Goal: Information Seeking & Learning: Learn about a topic

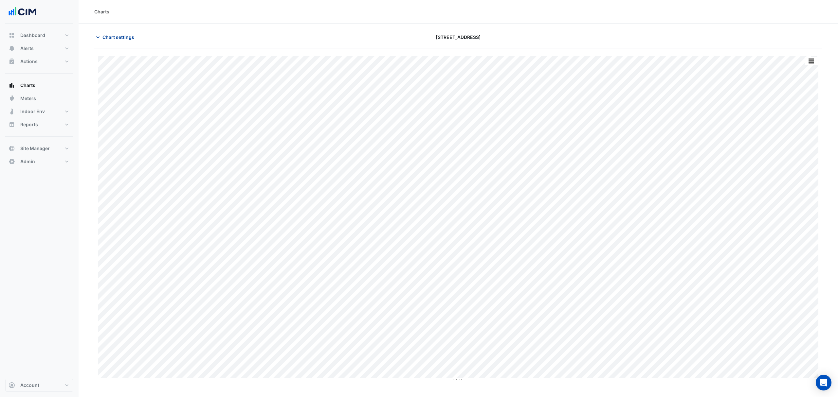
click at [110, 38] on span "Chart settings" at bounding box center [118, 37] width 32 height 7
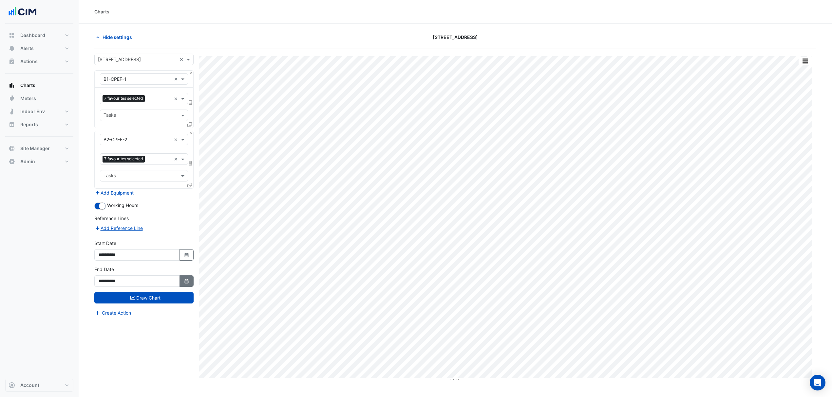
click at [184, 282] on icon "Select Date" at bounding box center [187, 281] width 6 height 5
select select "*"
click at [134, 230] on div "11" at bounding box center [136, 228] width 10 height 10
type input "**********"
click at [153, 297] on button "Draw Chart" at bounding box center [143, 297] width 99 height 11
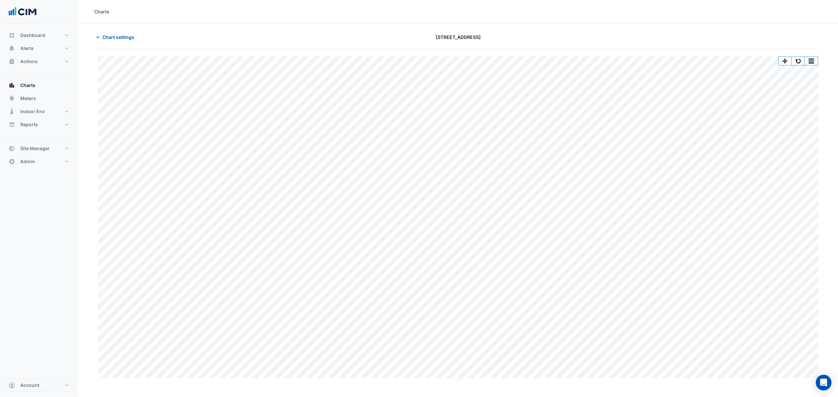
click at [819, 58] on div "Split by Equip Split by Unit Split All Print Save as JPEG Save as PNG Pivot Dat…" at bounding box center [458, 218] width 728 height 325
click at [818, 58] on button "button" at bounding box center [811, 61] width 13 height 8
click at [813, 68] on div "Split by Equip" at bounding box center [798, 73] width 39 height 12
click at [791, 195] on div "Split by Unit Split All Split None Print Save as JPEG Save as PNG Pivot Data Ta…" at bounding box center [798, 195] width 40 height 9
click at [794, 195] on button "button" at bounding box center [798, 195] width 13 height 8
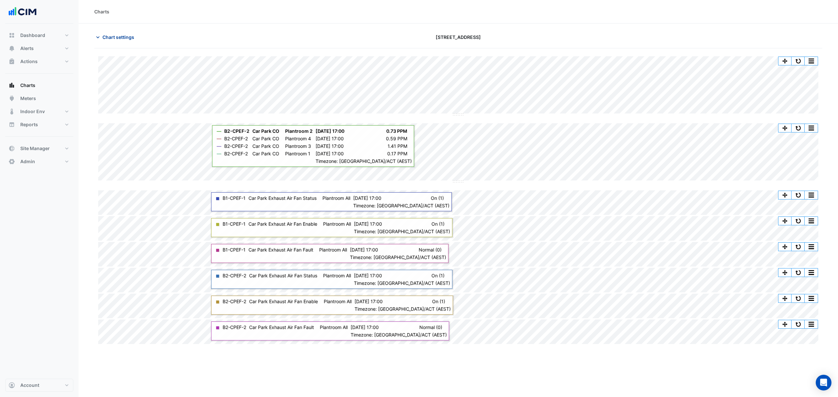
click at [122, 39] on span "Chart settings" at bounding box center [118, 37] width 32 height 7
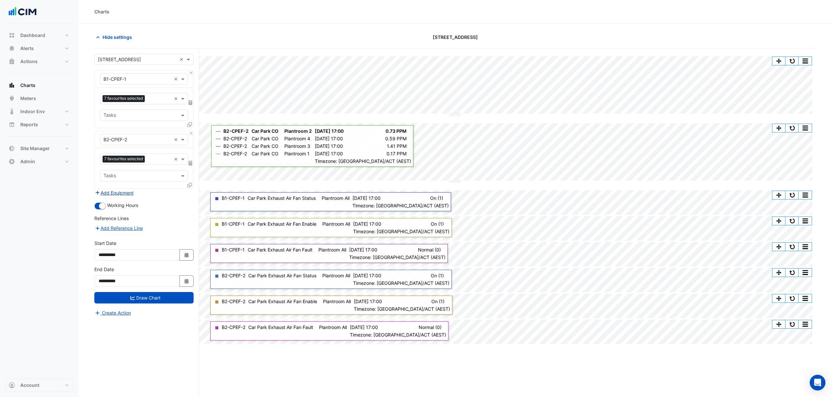
click at [129, 192] on button "Add Equipment" at bounding box center [114, 193] width 40 height 8
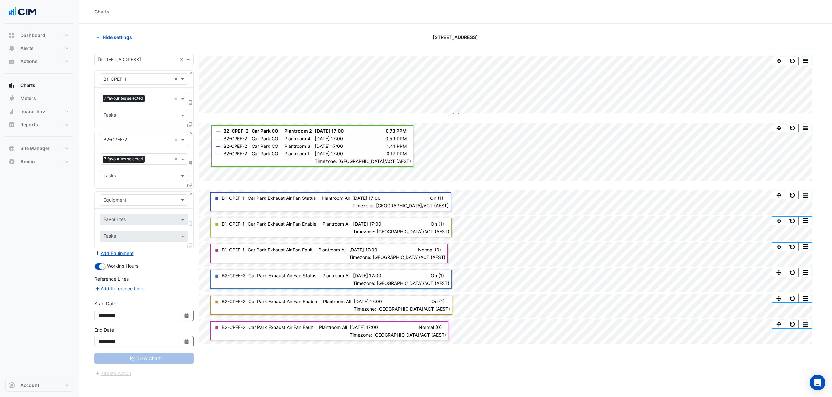
click at [129, 202] on input "text" at bounding box center [137, 200] width 68 height 7
type input "****"
click at [129, 222] on div "B1-CPEF-1-VSD" at bounding box center [143, 224] width 87 height 9
click at [135, 219] on input "text" at bounding box center [136, 220] width 66 height 7
type input "****"
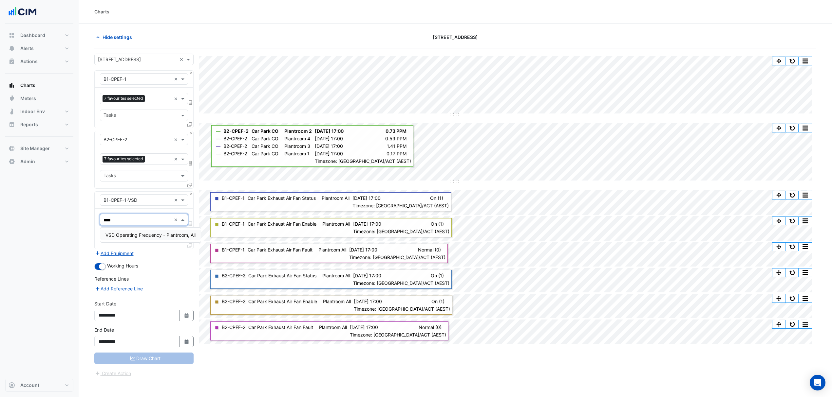
click at [139, 235] on span "VSD Operating Frequency - Plantroom, All" at bounding box center [150, 235] width 90 height 6
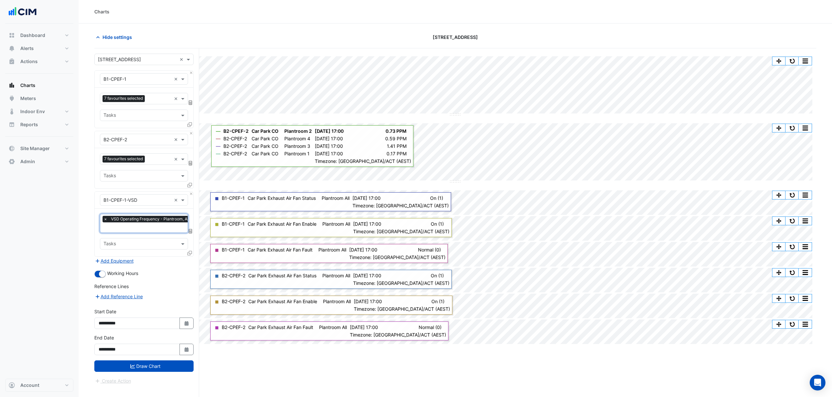
click at [188, 253] on icon at bounding box center [189, 253] width 5 height 5
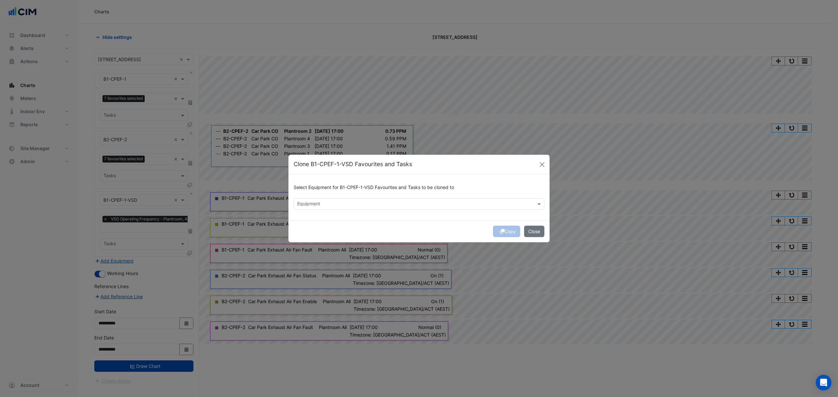
click at [301, 205] on input "text" at bounding box center [415, 204] width 236 height 7
click at [318, 221] on div "B2-CPEF-2-VSD" at bounding box center [316, 217] width 45 height 9
type input "****"
click at [422, 227] on div "Copy Close" at bounding box center [418, 231] width 261 height 22
click at [494, 231] on button "Copy" at bounding box center [506, 231] width 27 height 11
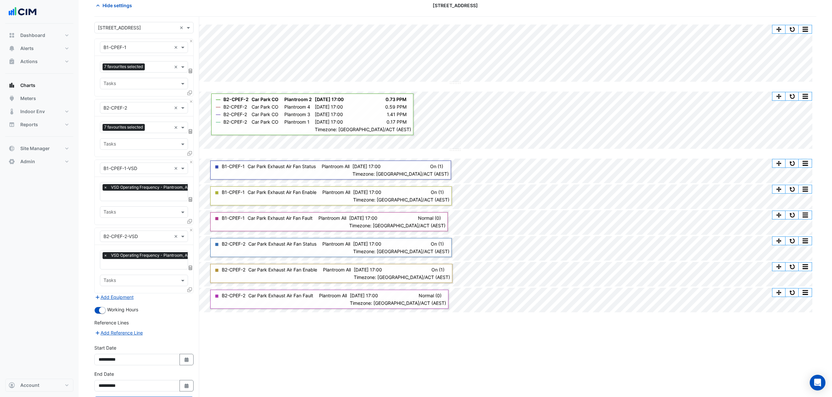
scroll to position [62, 0]
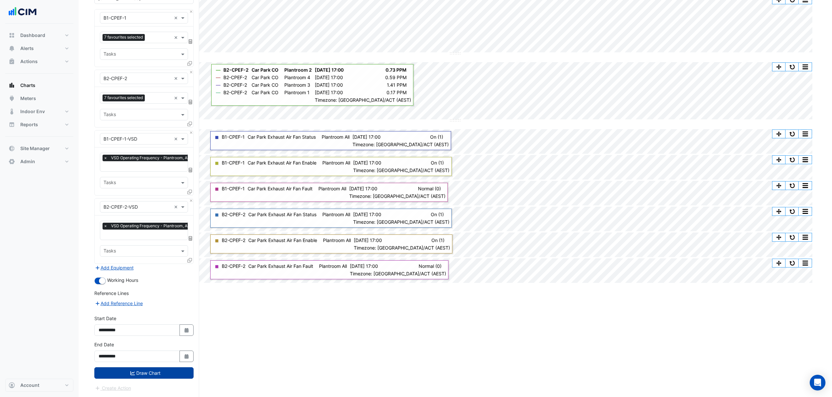
click at [160, 372] on button "Draw Chart" at bounding box center [143, 373] width 99 height 11
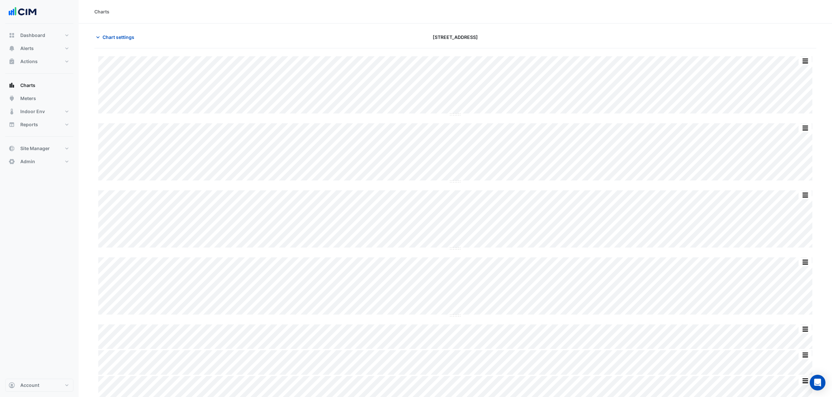
click at [812, 215] on div "Split by Unit Split All Split None Print Save as JPEG Save as PNG Pivot Data Ta…" at bounding box center [455, 267] width 722 height 422
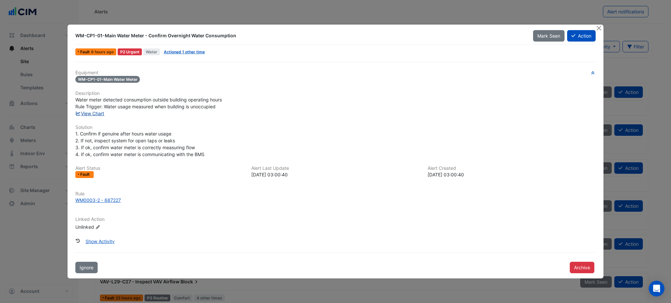
click at [96, 112] on link "View Chart" at bounding box center [89, 114] width 29 height 6
click at [179, 52] on link "Actioned 1 other time" at bounding box center [184, 51] width 41 height 5
click at [99, 111] on link "View Chart" at bounding box center [89, 114] width 29 height 6
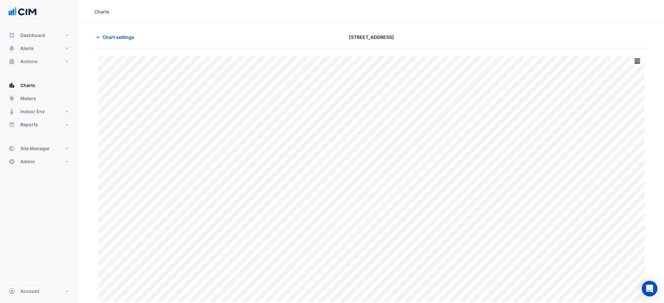
click at [113, 31] on button "Chart settings" at bounding box center [116, 36] width 44 height 11
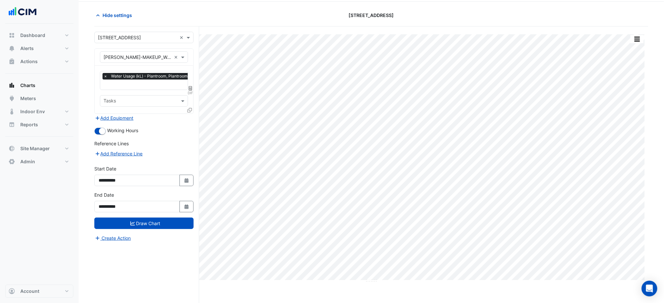
scroll to position [25, 0]
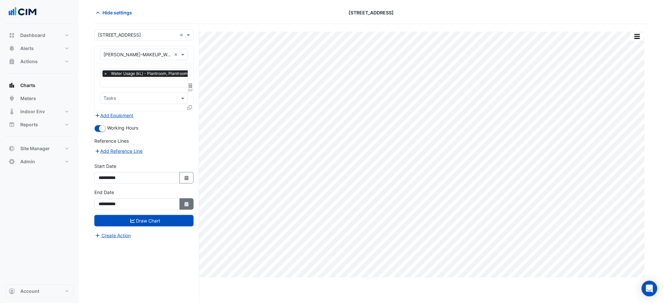
click at [186, 207] on button "Select Date" at bounding box center [186, 203] width 14 height 11
select select "*"
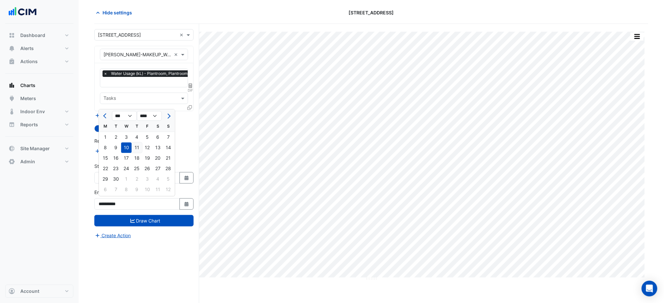
click at [140, 150] on div "11" at bounding box center [137, 147] width 10 height 10
type input "**********"
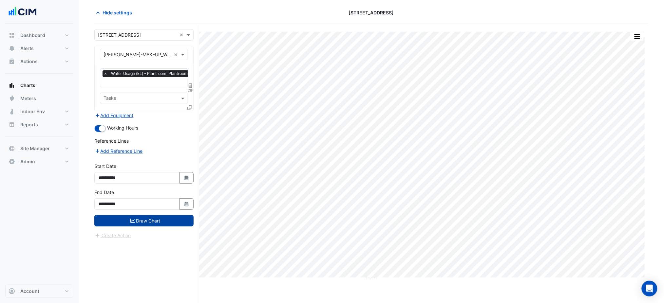
click at [160, 220] on button "Draw Chart" at bounding box center [143, 220] width 99 height 11
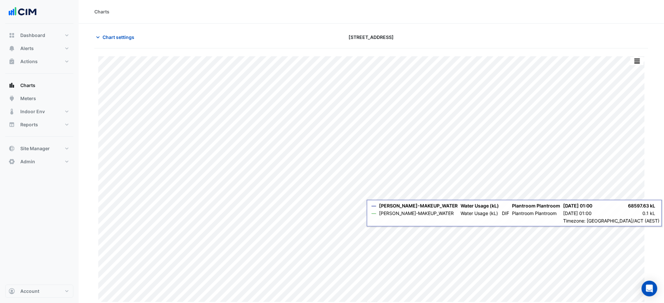
scroll to position [2, 0]
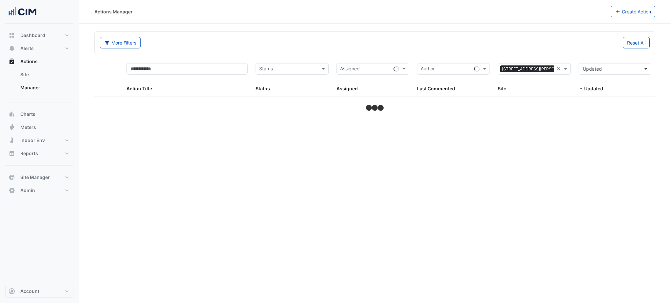
select select "***"
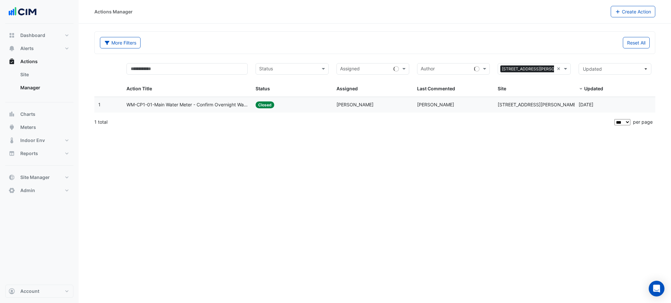
click at [184, 110] on datatable-body-cell "Action Title: WM-CP1-01-Main Water Meter - Confirm Overnight Water Consumption" at bounding box center [186, 104] width 129 height 15
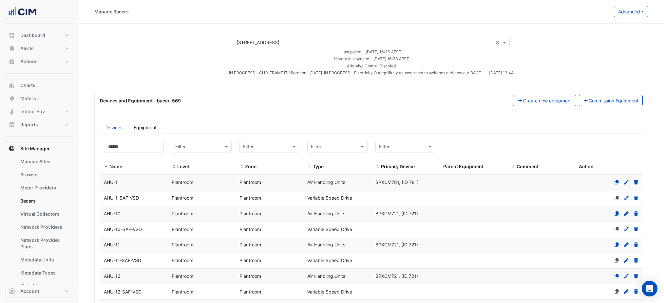
select select "***"
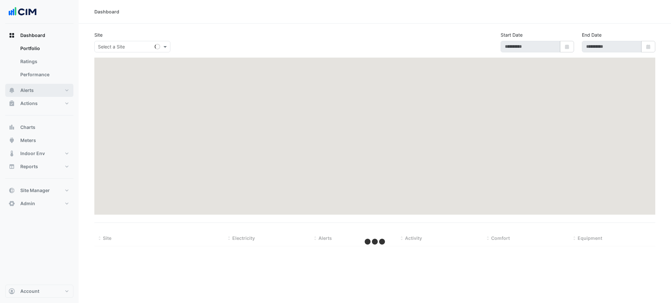
click at [44, 91] on button "Alerts" at bounding box center [39, 90] width 68 height 13
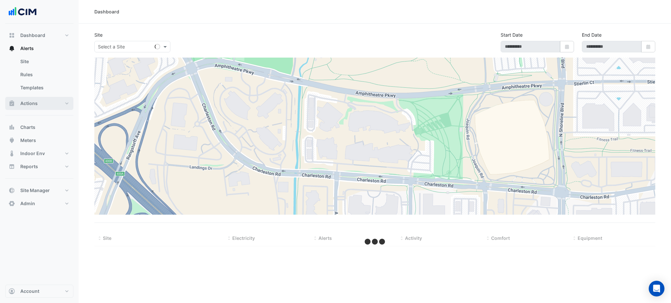
click at [45, 107] on button "Actions" at bounding box center [39, 103] width 68 height 13
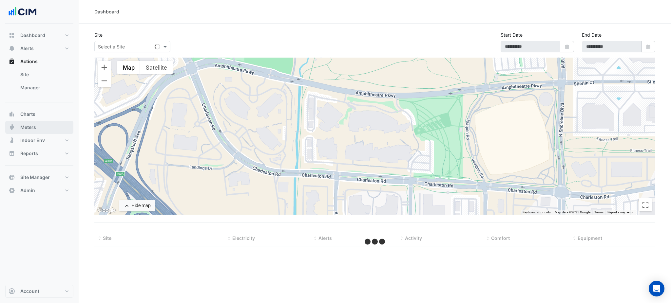
click at [42, 128] on button "Meters" at bounding box center [39, 127] width 68 height 13
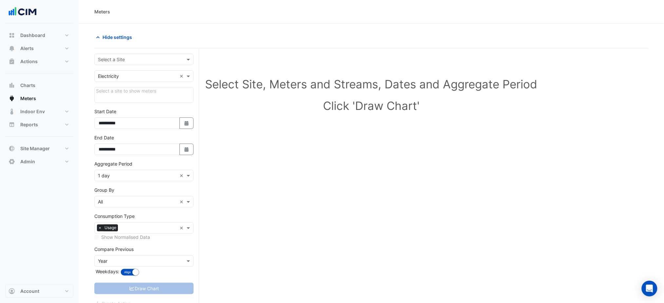
click at [105, 61] on input "text" at bounding box center [137, 59] width 79 height 7
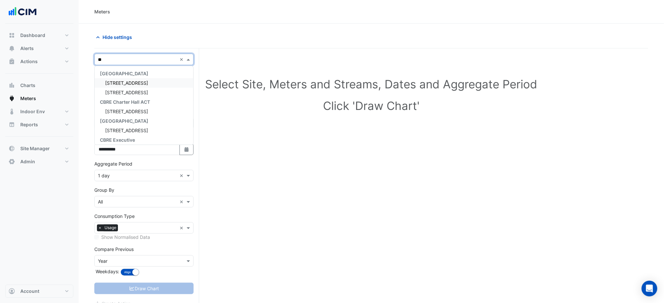
type input "***"
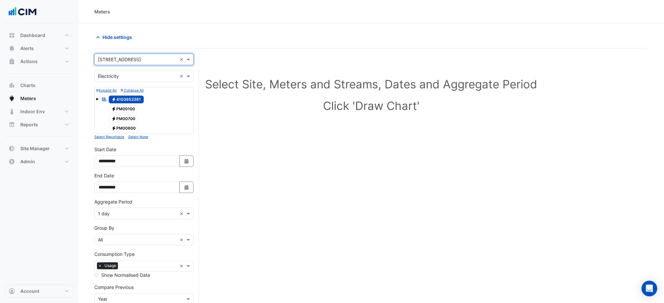
click at [129, 81] on div "Utility Type × Electricity ×" at bounding box center [143, 75] width 99 height 11
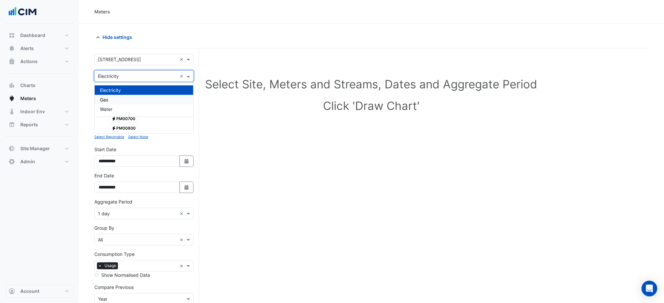
click at [142, 103] on div "Gas" at bounding box center [144, 99] width 99 height 9
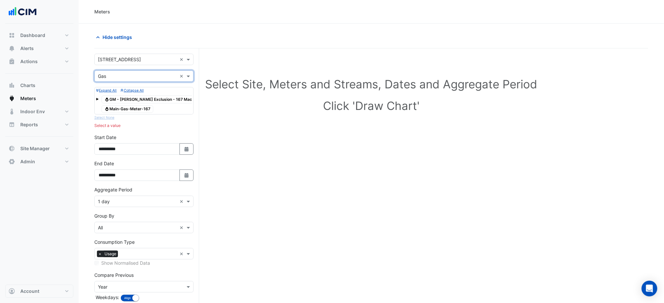
click at [136, 108] on span "Gas Main-Gas-Meter-167" at bounding box center [128, 109] width 52 height 8
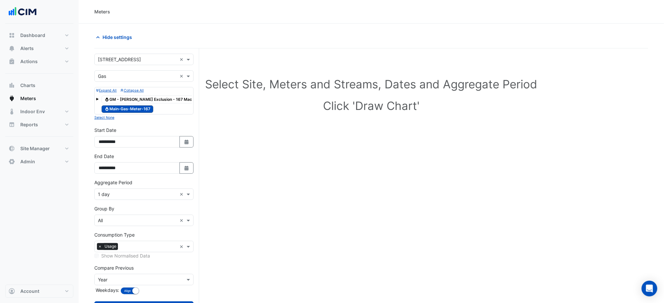
click at [197, 141] on div "**********" at bounding box center [146, 189] width 105 height 283
click at [188, 141] on icon "Select Date" at bounding box center [187, 142] width 6 height 5
select select "*"
select select "****"
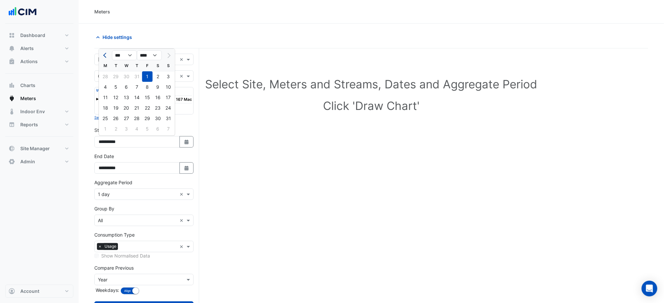
click at [106, 54] on span "Previous month" at bounding box center [105, 55] width 5 height 5
select select "*"
click at [158, 112] on div "24" at bounding box center [158, 108] width 10 height 10
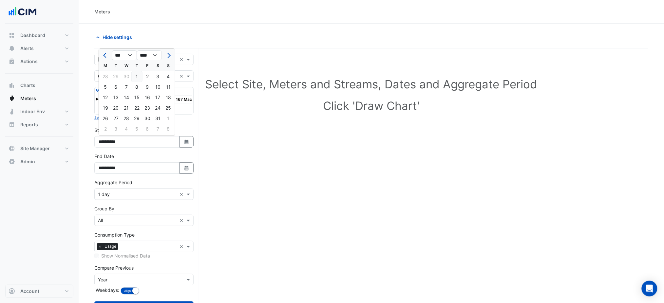
type input "**********"
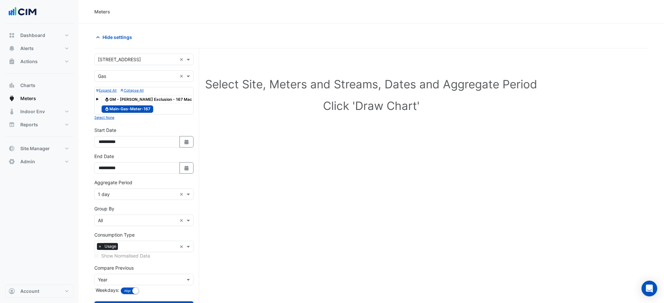
click at [188, 176] on div "**********" at bounding box center [143, 166] width 107 height 26
drag, startPoint x: 188, startPoint y: 173, endPoint x: 177, endPoint y: 164, distance: 14.1
click at [188, 173] on button "Select Date" at bounding box center [186, 167] width 14 height 11
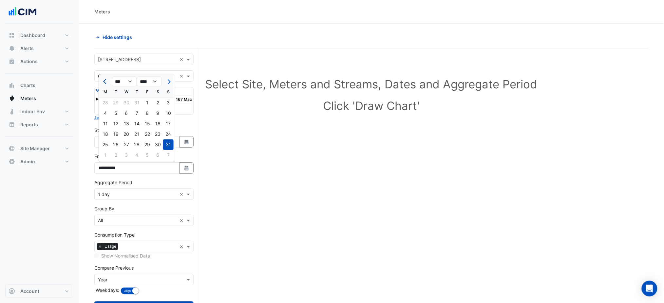
click at [105, 80] on span "Previous month" at bounding box center [105, 81] width 5 height 5
select select "*"
click at [105, 146] on div "23" at bounding box center [105, 144] width 10 height 10
type input "**********"
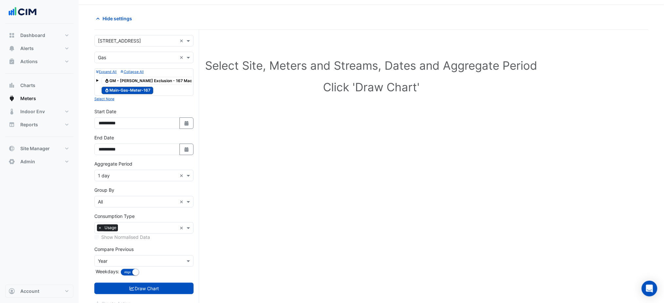
scroll to position [28, 0]
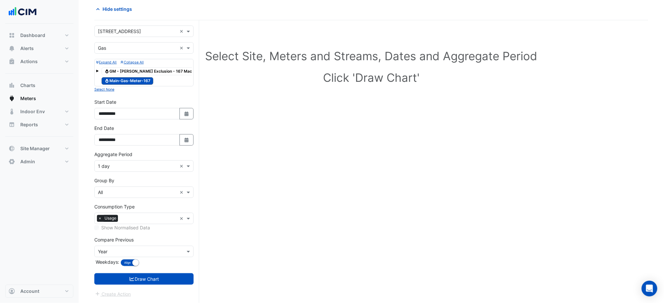
click at [133, 256] on div "Compare Previous × Year" at bounding box center [143, 251] width 99 height 11
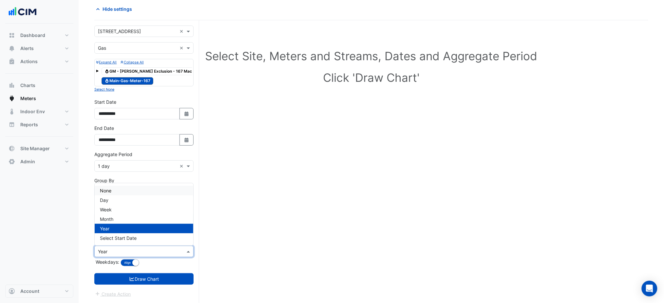
click at [109, 189] on span "None" at bounding box center [105, 191] width 11 height 6
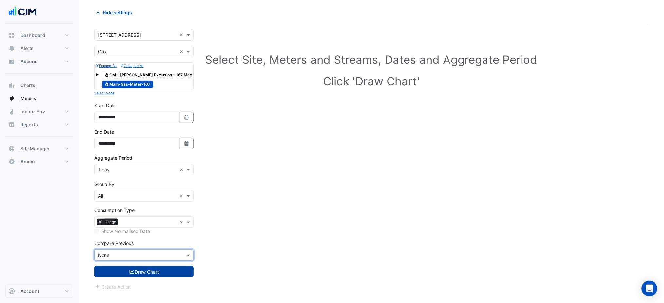
click at [157, 271] on button "Draw Chart" at bounding box center [143, 271] width 99 height 11
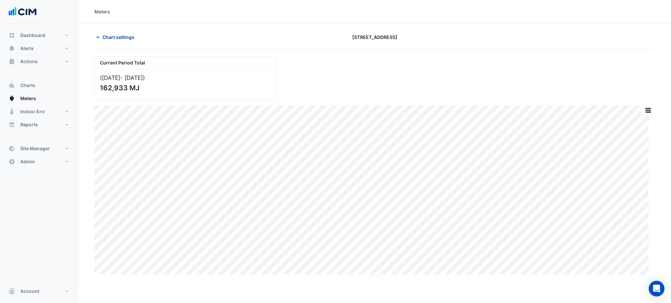
click at [116, 37] on span "Chart settings" at bounding box center [118, 37] width 32 height 7
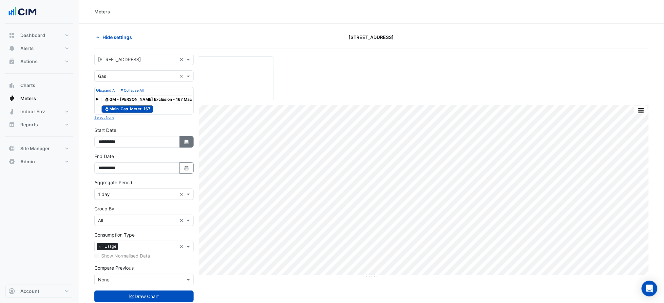
click at [189, 137] on button "Select Date" at bounding box center [186, 141] width 14 height 11
select select "*"
select select "****"
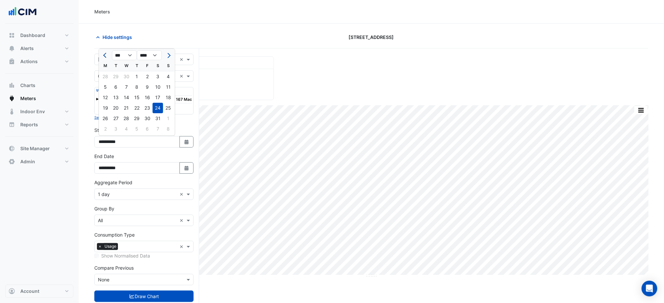
click at [107, 57] on button "Previous month" at bounding box center [106, 55] width 8 height 10
select select "*"
click at [118, 119] on div "29" at bounding box center [116, 118] width 10 height 10
type input "**********"
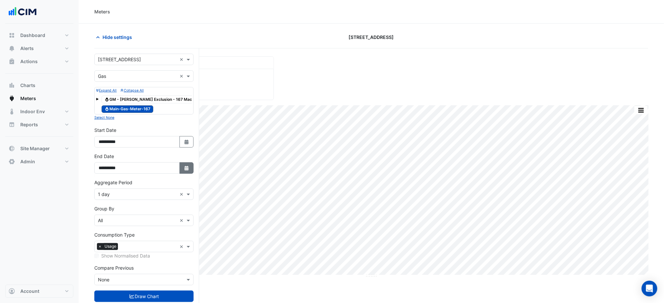
click at [192, 167] on button "Select Date" at bounding box center [186, 167] width 14 height 11
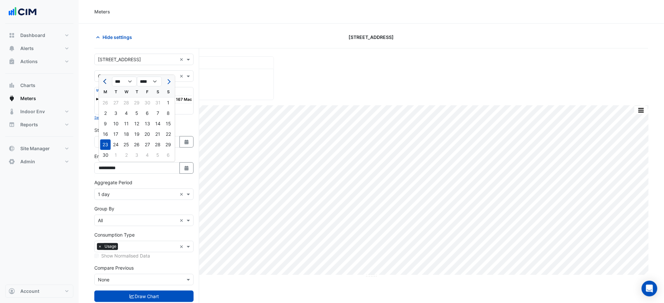
click at [105, 82] on span "Previous month" at bounding box center [105, 81] width 5 height 5
select select "*"
click at [145, 135] on div "23" at bounding box center [147, 134] width 10 height 10
type input "**********"
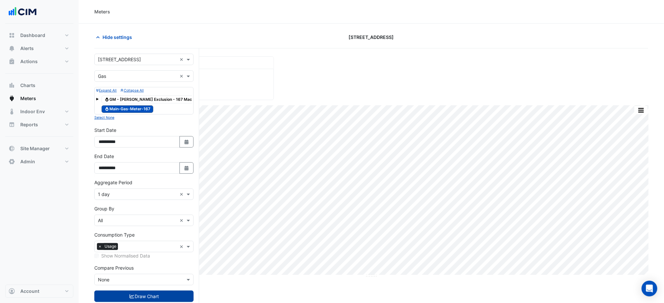
click at [153, 295] on button "Draw Chart" at bounding box center [143, 296] width 99 height 11
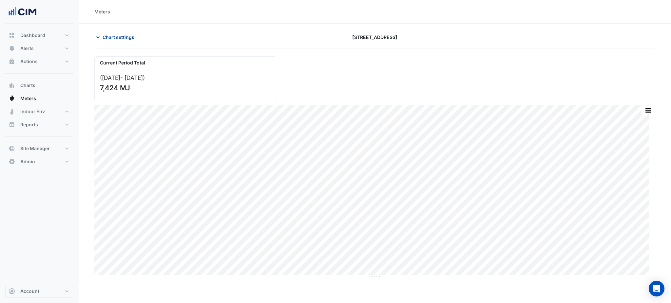
drag, startPoint x: 106, startPoint y: 34, endPoint x: 119, endPoint y: 41, distance: 13.8
click at [106, 35] on span "Chart settings" at bounding box center [118, 37] width 32 height 7
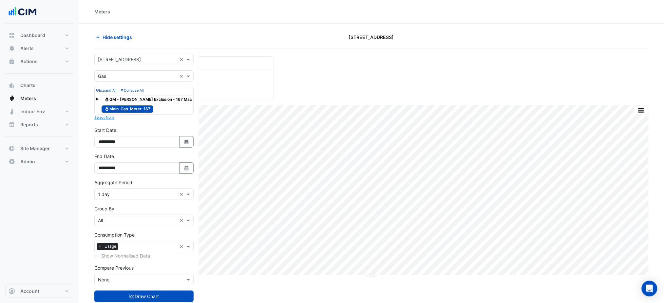
click at [120, 97] on span "Gas GM - NABERS Exclusion - 167 Macquarie" at bounding box center [154, 100] width 105 height 8
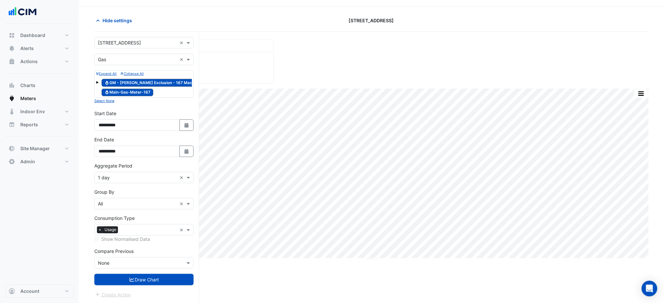
scroll to position [25, 0]
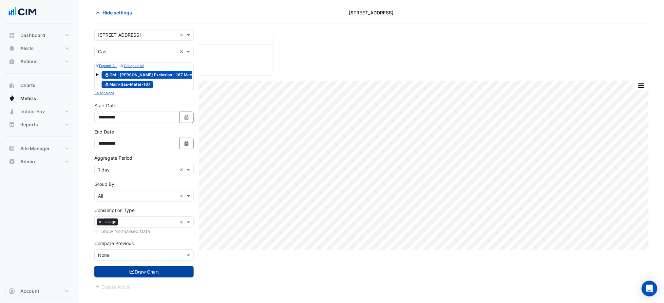
drag, startPoint x: 169, startPoint y: 281, endPoint x: 169, endPoint y: 273, distance: 7.9
click at [168, 278] on form "**********" at bounding box center [143, 160] width 99 height 262
click at [170, 273] on button "Draw Chart" at bounding box center [143, 271] width 99 height 11
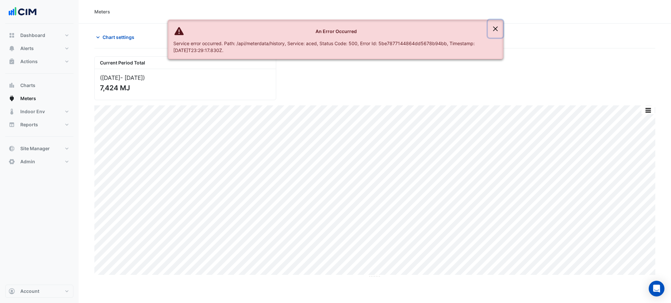
click at [497, 25] on button "Close" at bounding box center [495, 29] width 15 height 18
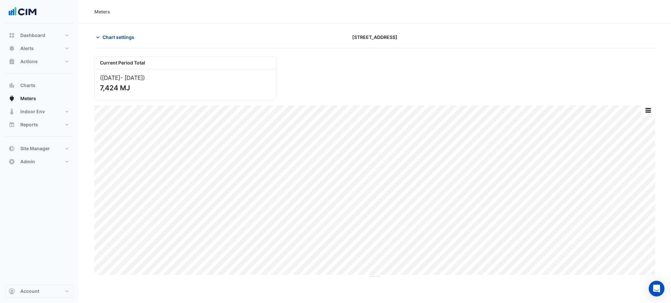
click at [111, 35] on span "Chart settings" at bounding box center [118, 37] width 32 height 7
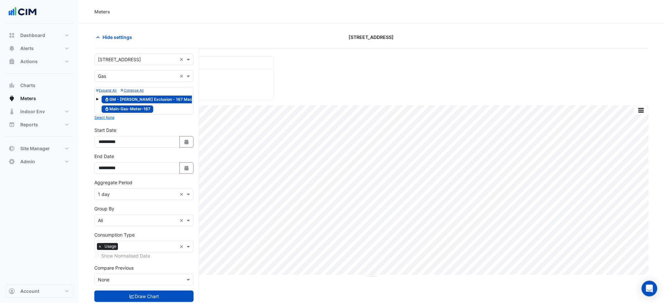
click at [96, 98] on span at bounding box center [97, 99] width 3 height 3
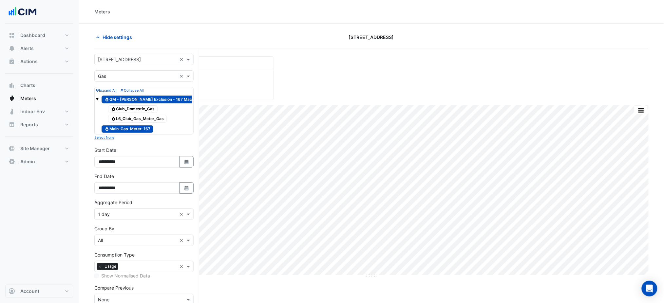
click at [126, 109] on span "Gas Club_Domestic_Gas" at bounding box center [132, 109] width 49 height 8
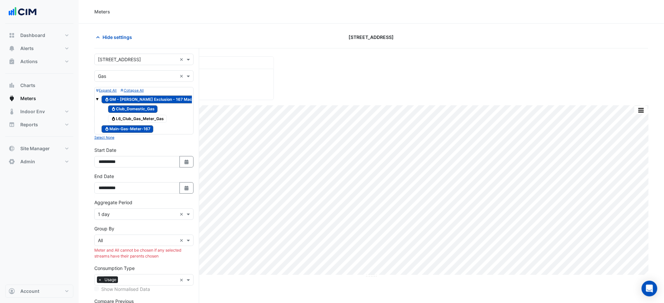
click at [129, 121] on span "Gas L6_Club_Gas_Meter_Gas" at bounding box center [137, 119] width 59 height 8
click at [140, 100] on span "Gas GM - NABERS Exclusion - 167 Macquarie" at bounding box center [154, 100] width 105 height 8
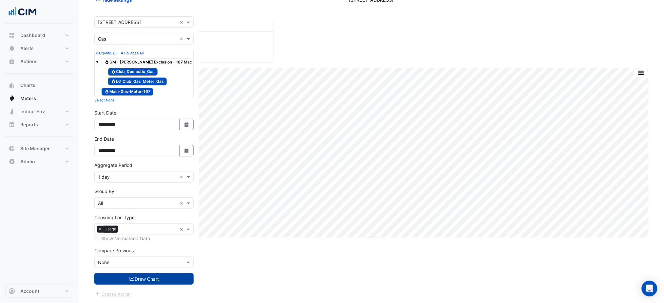
click at [170, 280] on button "Draw Chart" at bounding box center [143, 278] width 99 height 11
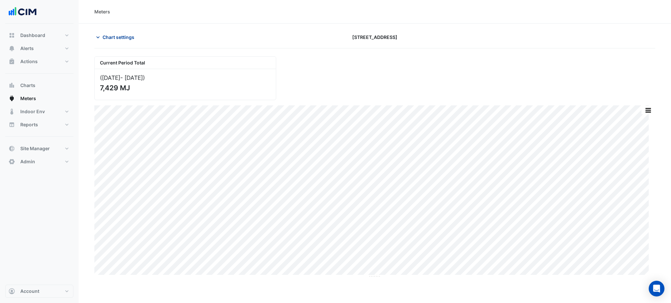
click at [132, 39] on span "Chart settings" at bounding box center [118, 37] width 32 height 7
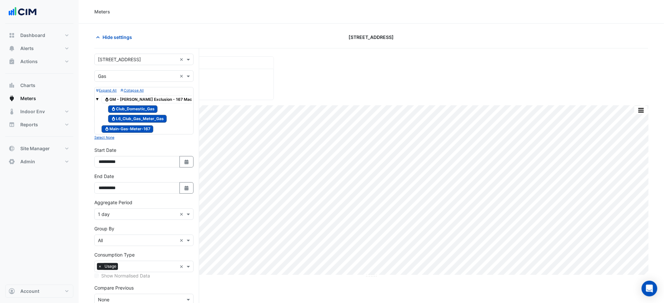
click at [122, 130] on span "Gas Main-Gas-Meter-167" at bounding box center [128, 129] width 52 height 8
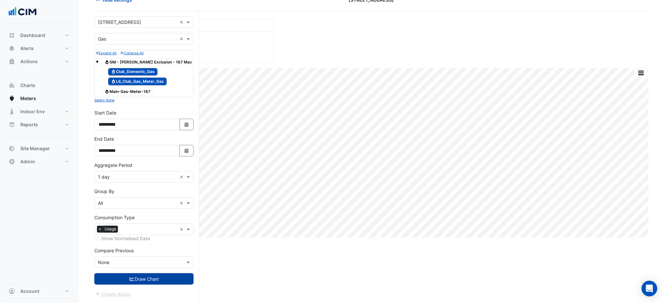
click at [169, 281] on button "Draw Chart" at bounding box center [143, 278] width 99 height 11
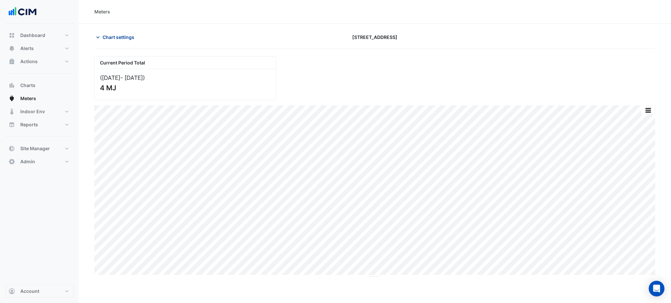
click at [120, 34] on span "Chart settings" at bounding box center [118, 37] width 32 height 7
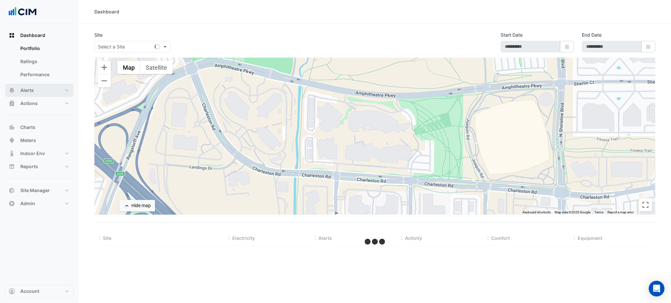
click at [36, 91] on button "Alerts" at bounding box center [39, 90] width 68 height 13
click at [146, 48] on input "text" at bounding box center [126, 47] width 56 height 7
type input "**"
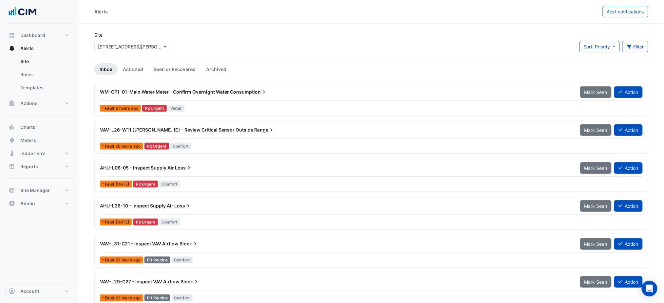
click at [146, 48] on input "text" at bounding box center [126, 47] width 56 height 7
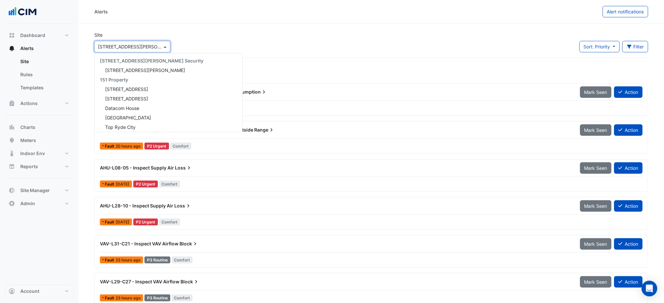
scroll to position [1465, 0]
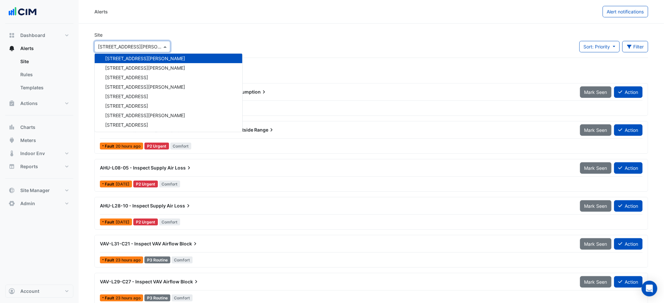
click at [394, 52] on div "Site Select a Site × 201 Elizabeth St 141 Walker Street Security 141 Walker Str…" at bounding box center [371, 44] width 562 height 26
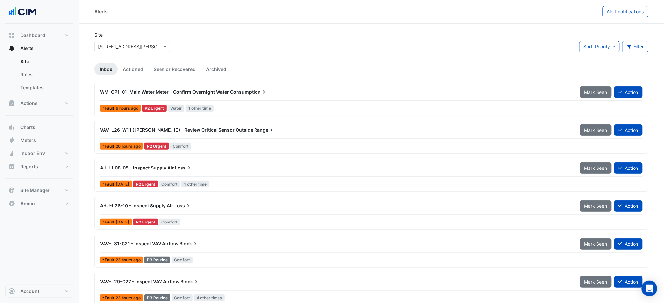
click at [338, 99] on div "WM-CP1-01-Main Water Meter - Confirm Overnight Water Consumption Mark Seen Acti…" at bounding box center [371, 93] width 543 height 15
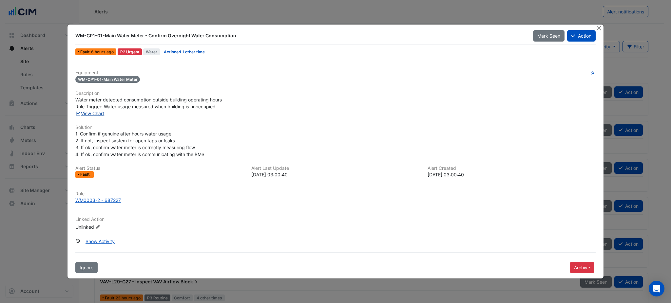
click at [104, 111] on link "View Chart" at bounding box center [89, 114] width 29 height 6
click at [598, 27] on button "Close" at bounding box center [598, 28] width 7 height 7
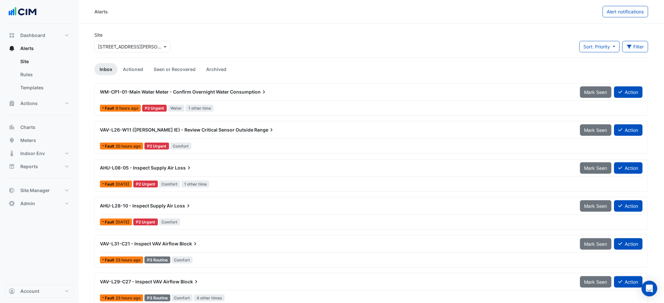
click at [97, 46] on div at bounding box center [132, 47] width 75 height 8
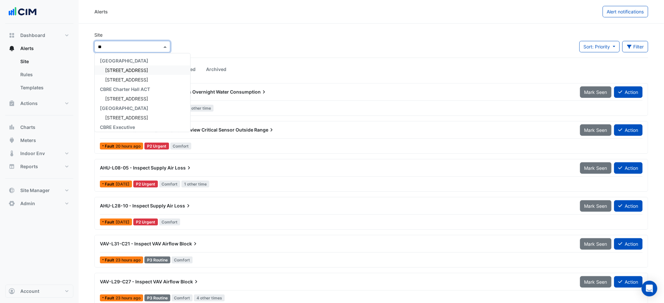
type input "***"
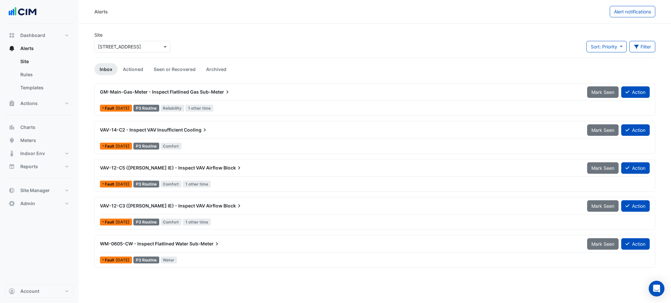
click at [468, 39] on div "Site Select a Site × 167 Macquarie St Sort: Priority Priority Updated Filter Ti…" at bounding box center [374, 44] width 568 height 26
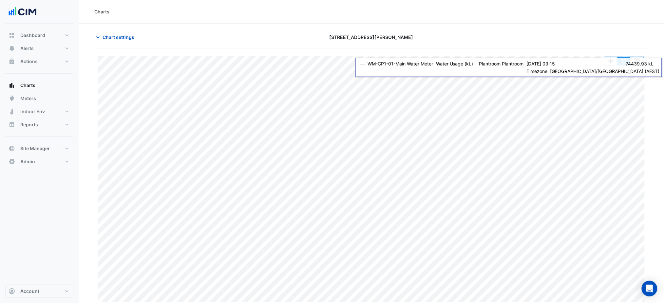
click at [619, 63] on button "button" at bounding box center [623, 61] width 13 height 8
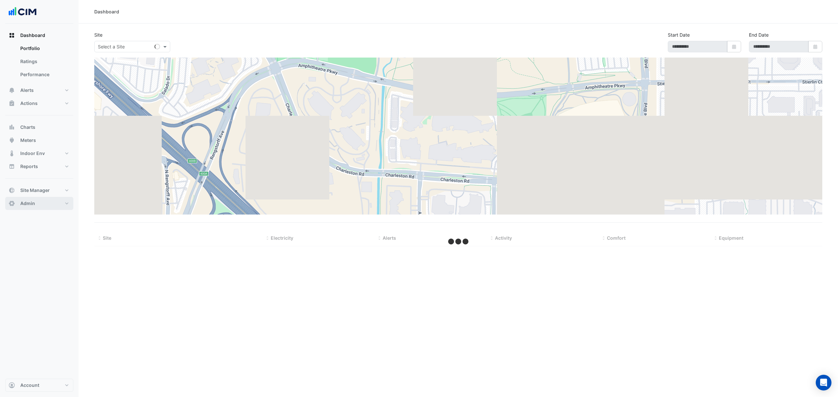
click at [46, 202] on button "Admin" at bounding box center [39, 203] width 68 height 13
select select "***"
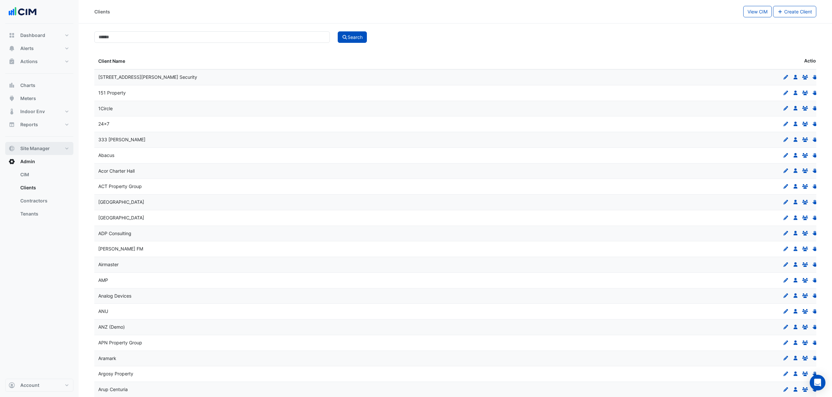
click at [52, 149] on button "Site Manager" at bounding box center [39, 148] width 68 height 13
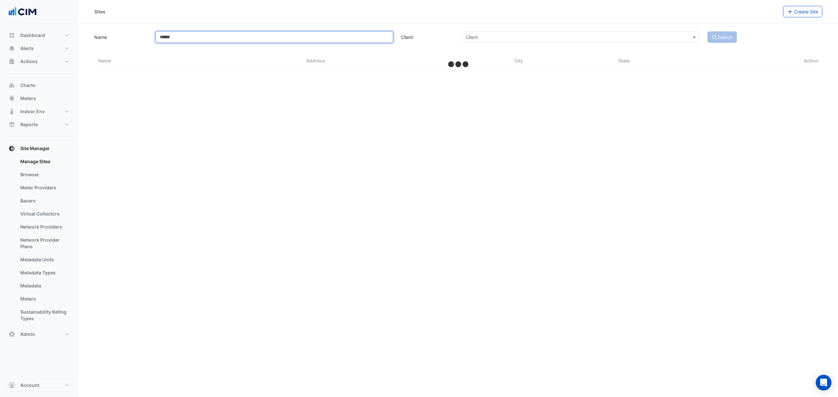
click at [191, 41] on input "Name" at bounding box center [274, 36] width 237 height 11
type input "***"
select select "***"
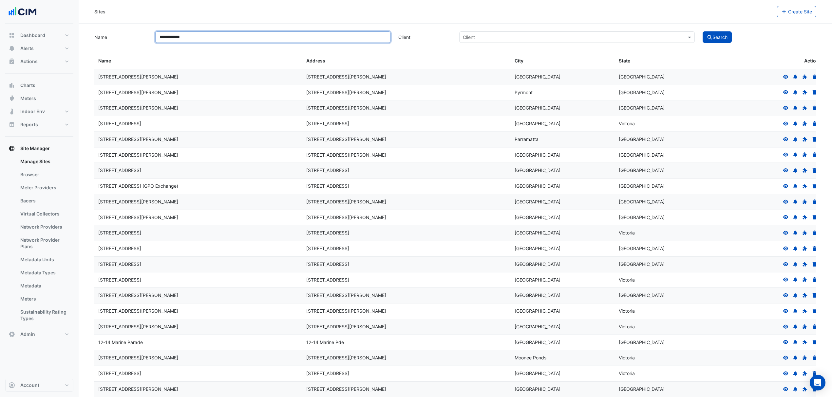
type input "**********"
click at [702, 31] on button "Search" at bounding box center [716, 36] width 29 height 11
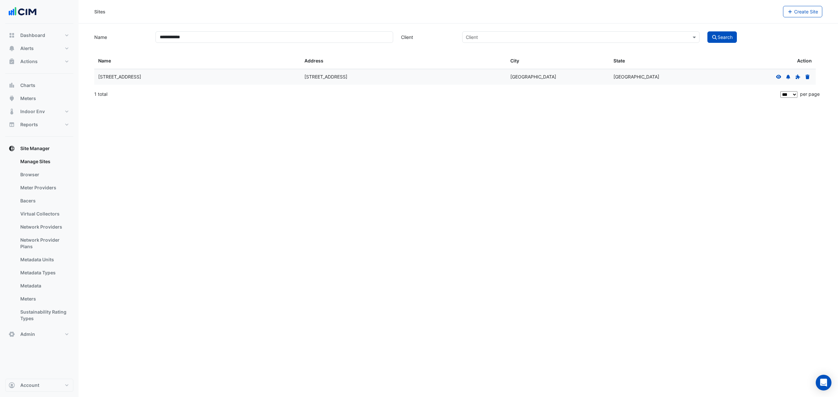
click at [776, 77] on icon at bounding box center [779, 77] width 6 height 5
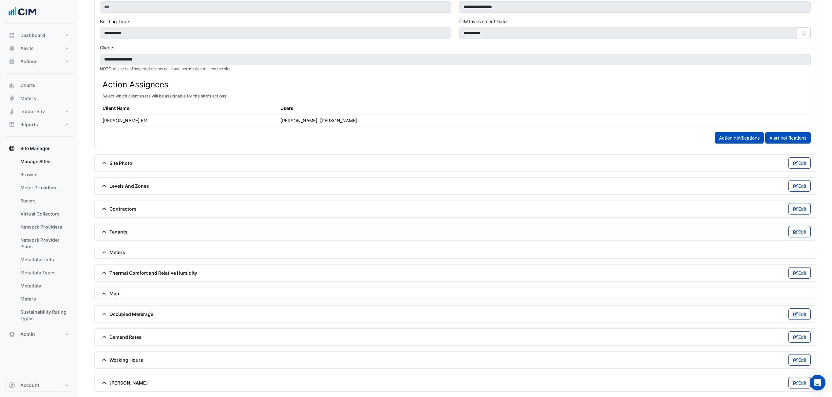
scroll to position [280, 0]
click at [125, 206] on span "Contractors" at bounding box center [118, 209] width 37 height 7
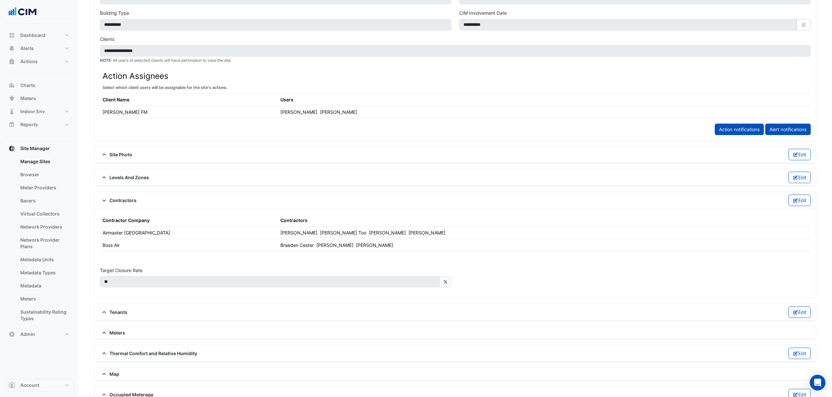
drag, startPoint x: 380, startPoint y: 235, endPoint x: 579, endPoint y: 232, distance: 199.4
click at [476, 236] on td "[PERSON_NAME] [PERSON_NAME] Too [PERSON_NAME] [PERSON_NAME]" at bounding box center [455, 233] width 355 height 12
click at [798, 202] on button "Edit" at bounding box center [799, 200] width 23 height 11
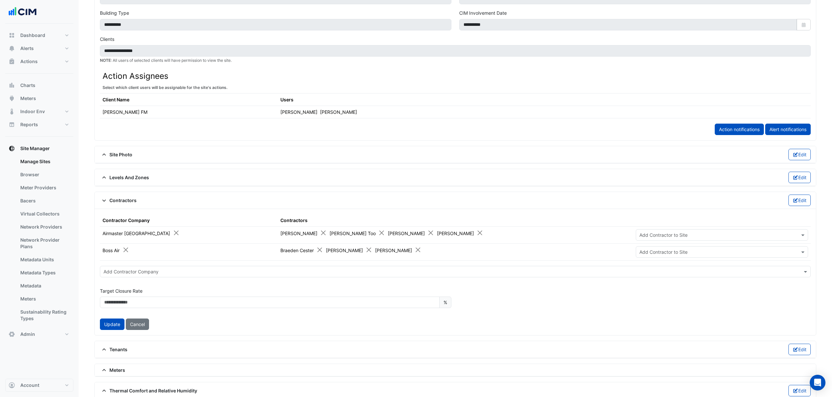
click at [453, 244] on td "[PERSON_NAME] [PERSON_NAME] Too [PERSON_NAME] [PERSON_NAME]" at bounding box center [455, 235] width 355 height 17
click at [476, 236] on button "Close" at bounding box center [479, 233] width 7 height 7
click at [117, 328] on button "Update" at bounding box center [112, 324] width 25 height 11
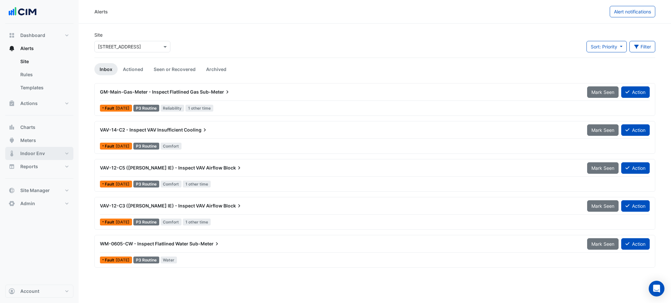
click at [51, 151] on button "Indoor Env" at bounding box center [39, 153] width 68 height 13
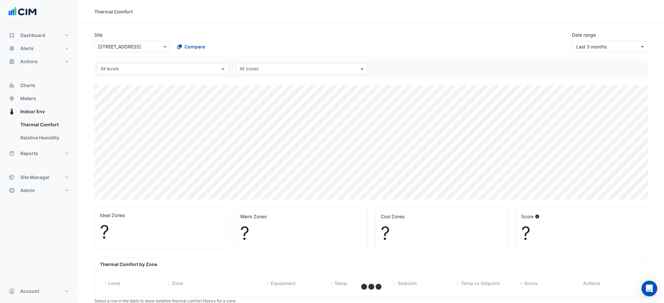
select select "***"
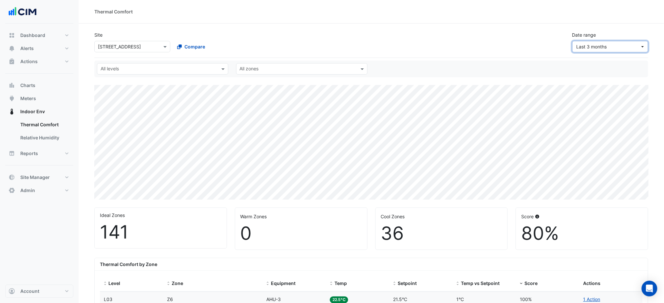
click at [600, 41] on button "Last 3 months" at bounding box center [610, 46] width 76 height 11
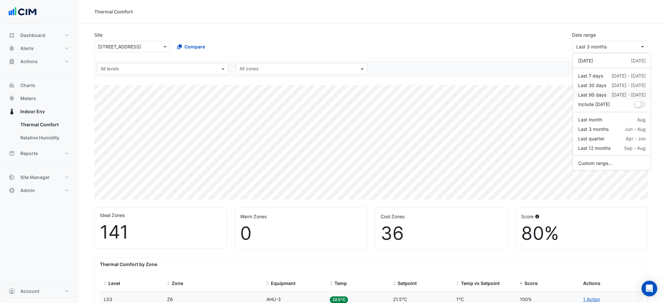
click at [601, 97] on div "Last 90 days" at bounding box center [592, 94] width 28 height 7
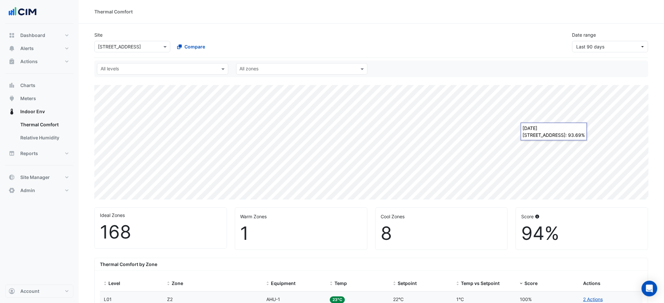
scroll to position [218, 0]
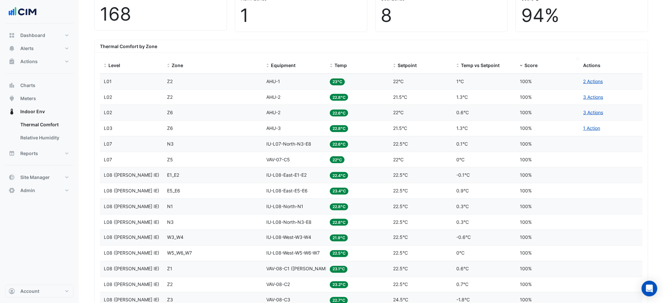
drag, startPoint x: 522, startPoint y: 61, endPoint x: 526, endPoint y: 64, distance: 4.9
click at [522, 62] on datatable-header-cell "Score" at bounding box center [547, 66] width 63 height 16
click at [526, 64] on span "Score" at bounding box center [530, 66] width 13 height 6
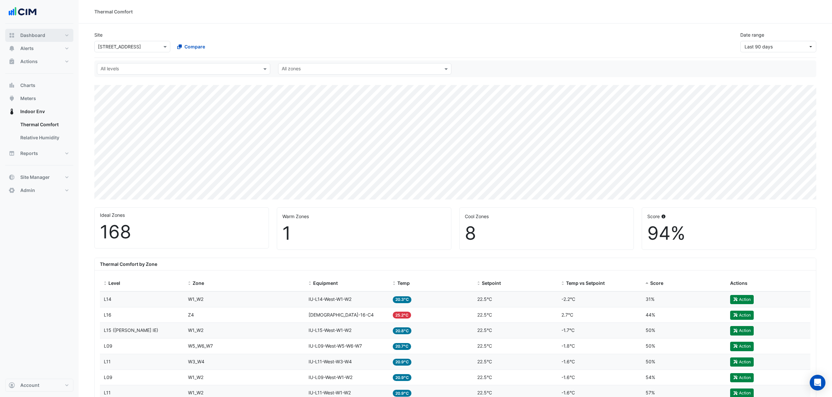
click at [59, 33] on button "Dashboard" at bounding box center [39, 35] width 68 height 13
select select "***"
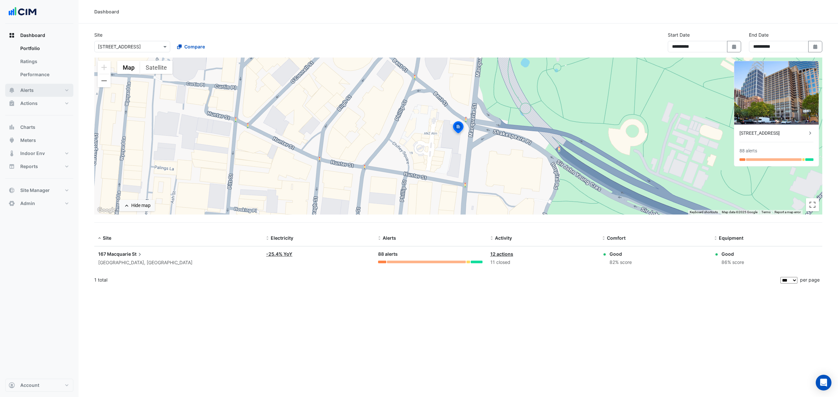
click at [40, 88] on button "Alerts" at bounding box center [39, 90] width 68 height 13
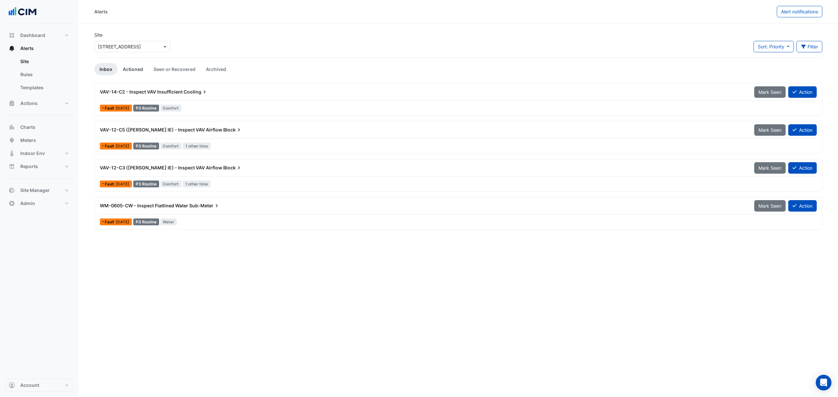
drag, startPoint x: 148, startPoint y: 64, endPoint x: 134, endPoint y: 70, distance: 15.1
click at [148, 64] on li "Seen or Recovered" at bounding box center [174, 69] width 52 height 12
click at [126, 71] on link "Actioned" at bounding box center [133, 69] width 31 height 12
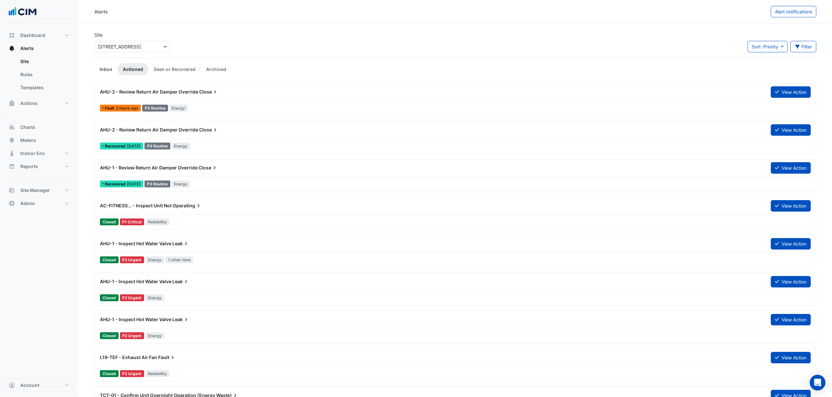
click at [109, 70] on link "Inbox" at bounding box center [105, 69] width 23 height 12
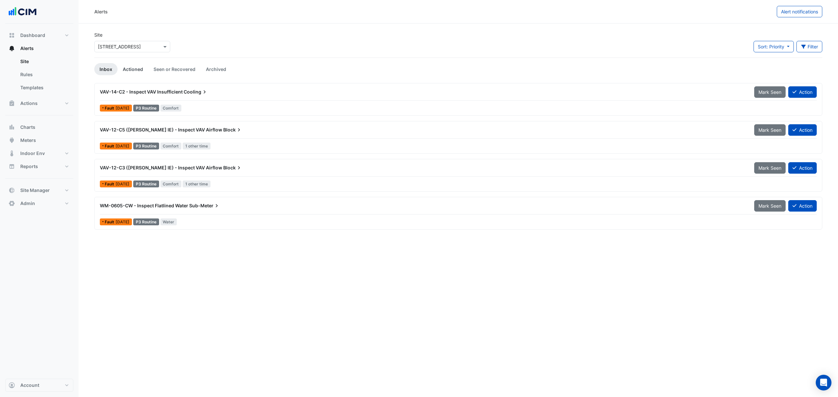
click at [121, 69] on link "Actioned" at bounding box center [133, 69] width 31 height 12
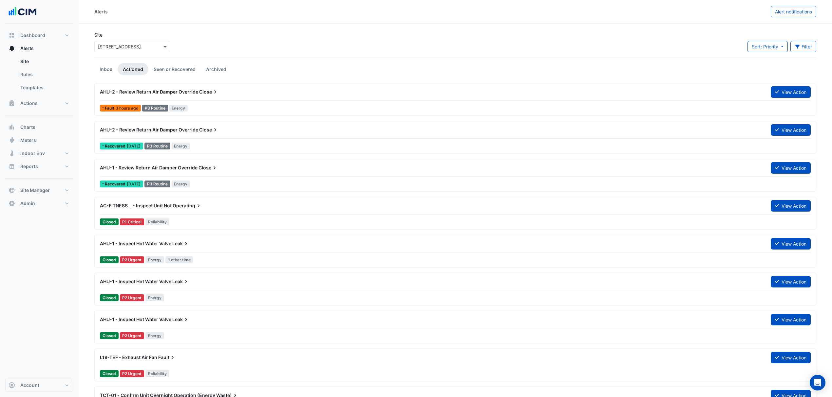
click at [251, 91] on div "AHU-2 - Review Return Air Damper Override Close" at bounding box center [431, 92] width 663 height 7
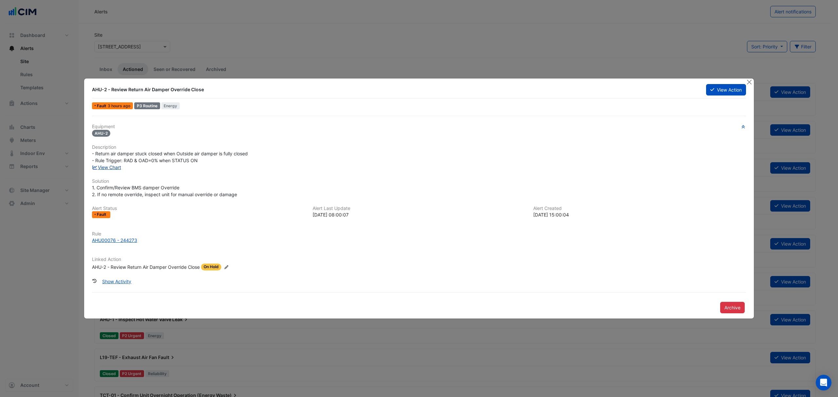
click at [106, 169] on link "View Chart" at bounding box center [106, 168] width 29 height 6
click at [670, 82] on button "Close" at bounding box center [749, 82] width 7 height 7
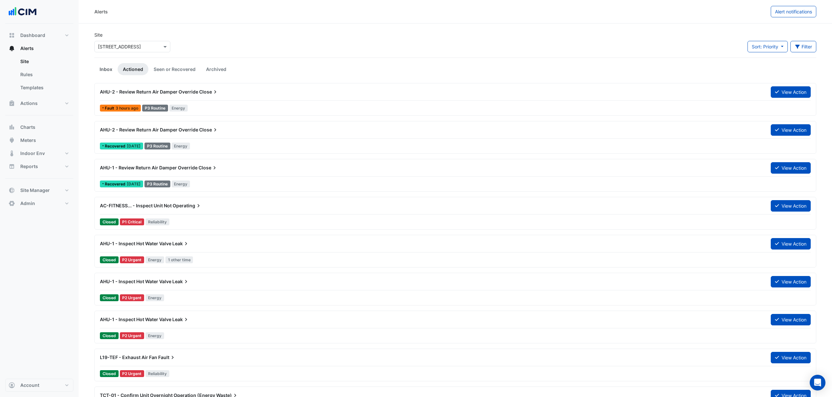
click at [110, 67] on link "Inbox" at bounding box center [105, 69] width 23 height 12
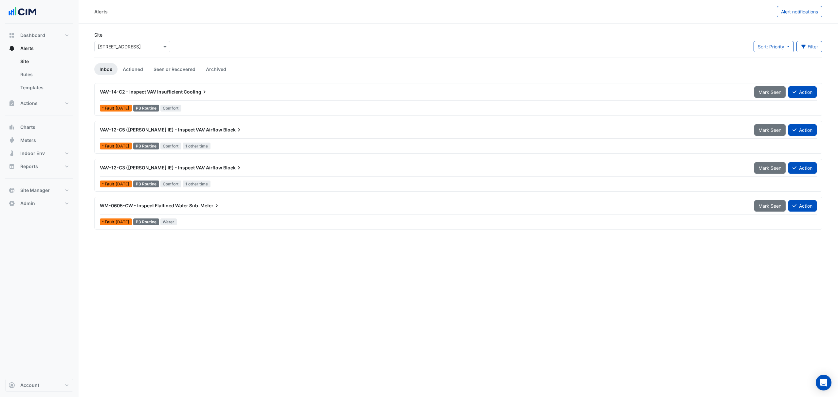
click at [239, 89] on div "VAV-14-C2 - Inspect VAV Insufficient Cooling" at bounding box center [423, 92] width 647 height 7
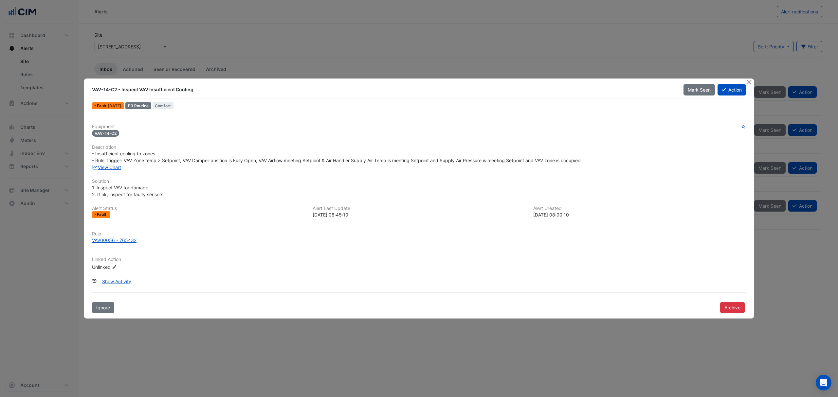
click at [105, 174] on div "Equipment VAV-14-C2 Description - Insufficient cooling to zones - Rule Trigger:…" at bounding box center [419, 200] width 654 height 152
click at [109, 170] on div "View Chart" at bounding box center [419, 167] width 662 height 7
click at [109, 167] on link "View Chart" at bounding box center [106, 168] width 29 height 6
click at [670, 80] on button "Close" at bounding box center [749, 82] width 7 height 7
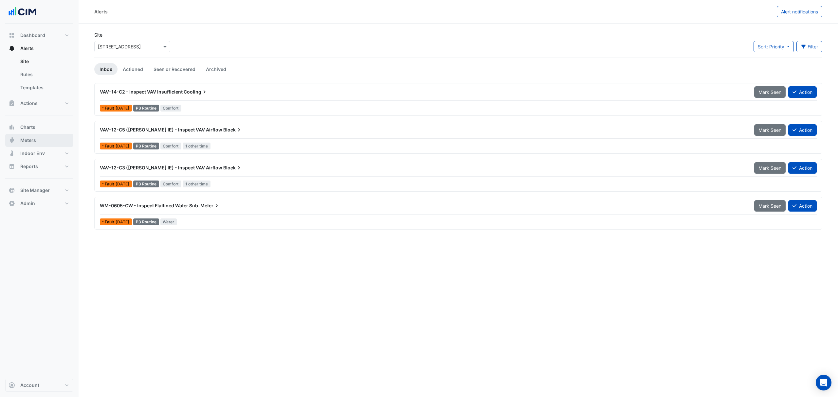
click at [47, 141] on button "Meters" at bounding box center [39, 140] width 68 height 13
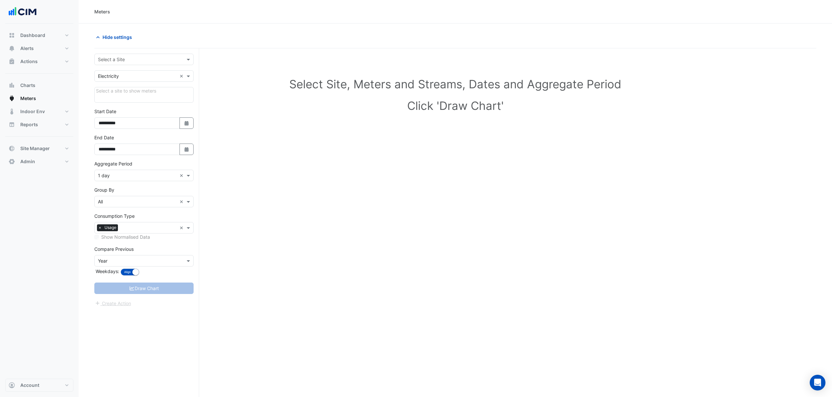
click at [134, 62] on input "text" at bounding box center [137, 59] width 79 height 7
type input "***"
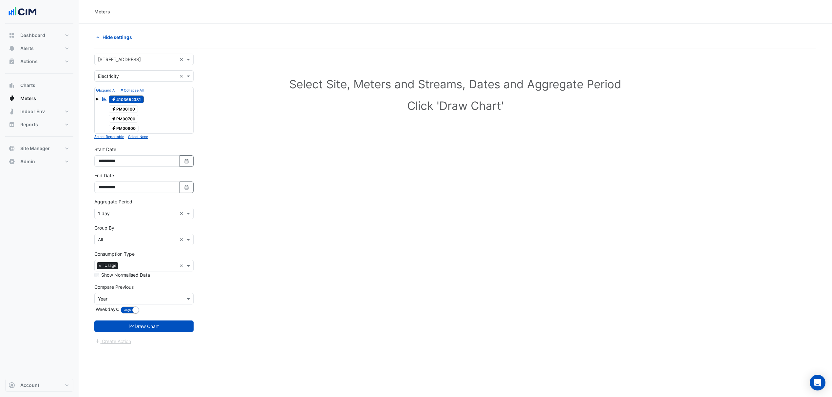
click at [185, 182] on div "**********" at bounding box center [143, 182] width 99 height 21
click at [182, 188] on button "Select Date" at bounding box center [186, 187] width 14 height 11
click at [168, 103] on span "Next month" at bounding box center [167, 101] width 5 height 5
select select "*"
click at [104, 134] on div "8" at bounding box center [105, 133] width 10 height 10
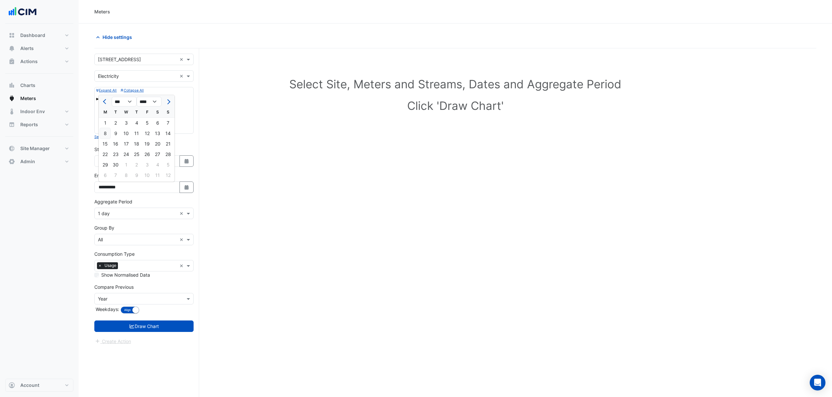
type input "**********"
click at [127, 211] on div "Aggregate Period × 1 day ×" at bounding box center [143, 213] width 99 height 11
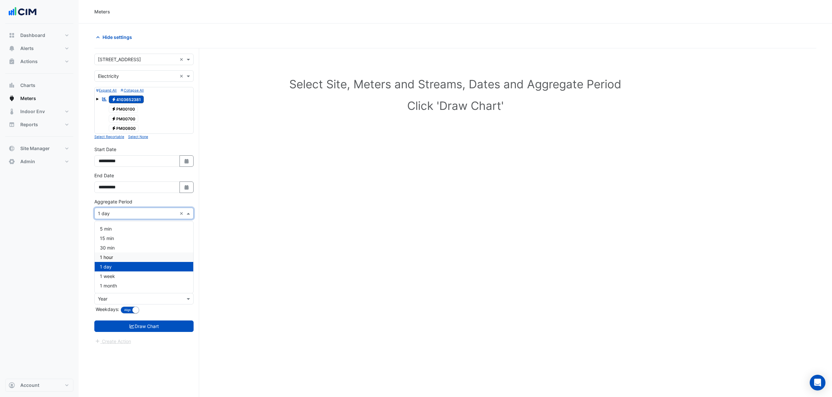
click at [137, 257] on div "1 hour" at bounding box center [144, 257] width 99 height 9
click at [157, 303] on button "Draw Chart" at bounding box center [143, 326] width 99 height 11
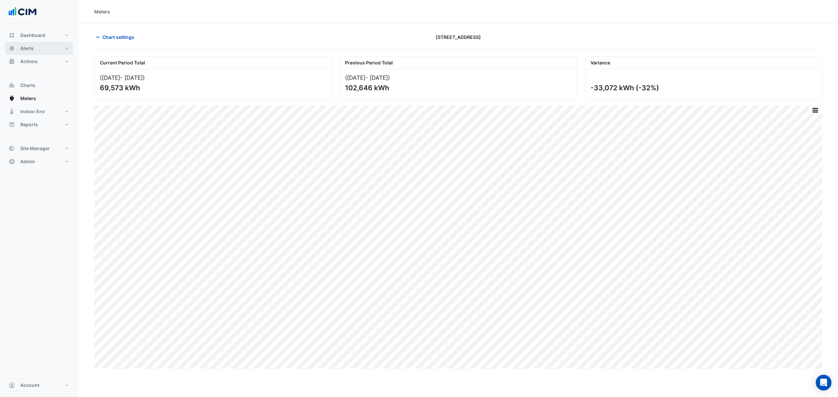
click at [31, 48] on span "Alerts" at bounding box center [26, 48] width 13 height 7
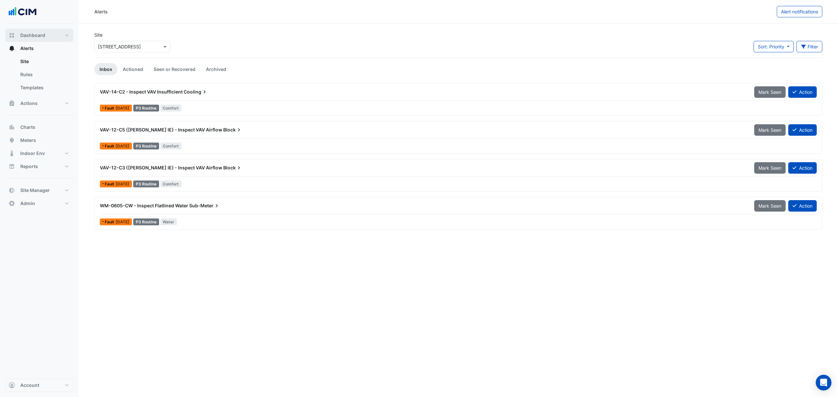
click at [39, 33] on span "Dashboard" at bounding box center [32, 35] width 25 height 7
select select "***"
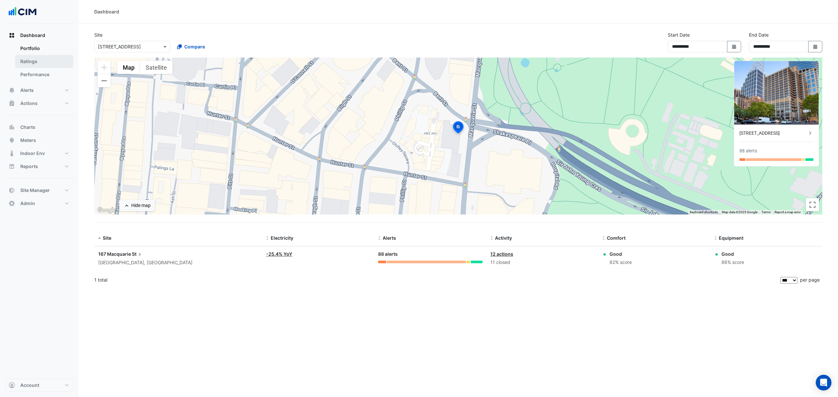
click at [52, 58] on link "Ratings" at bounding box center [44, 61] width 58 height 13
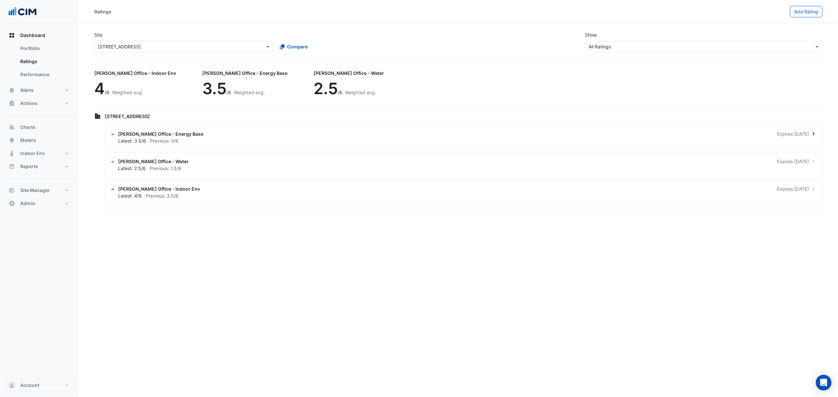
click at [208, 138] on div "Latest: 3.5/6 Previous: 3/6" at bounding box center [467, 141] width 699 height 7
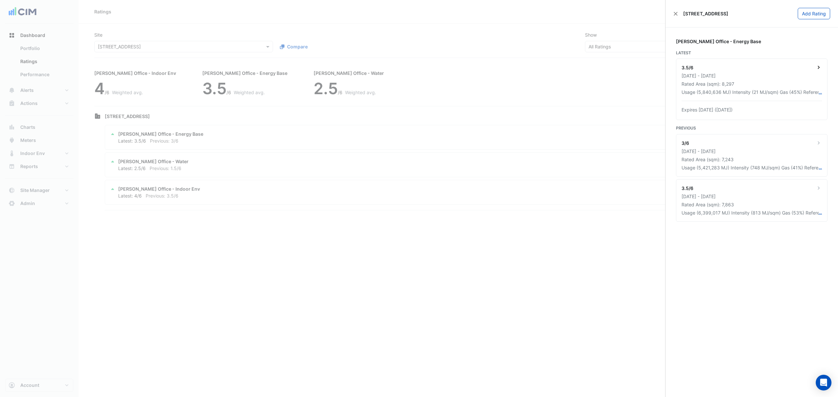
click at [670, 91] on div "Usage (5,840,636 MJ) Intensity (21 MJ/sqm) Gas (45%) Reference (OF38620) Premis…" at bounding box center [750, 92] width 137 height 7
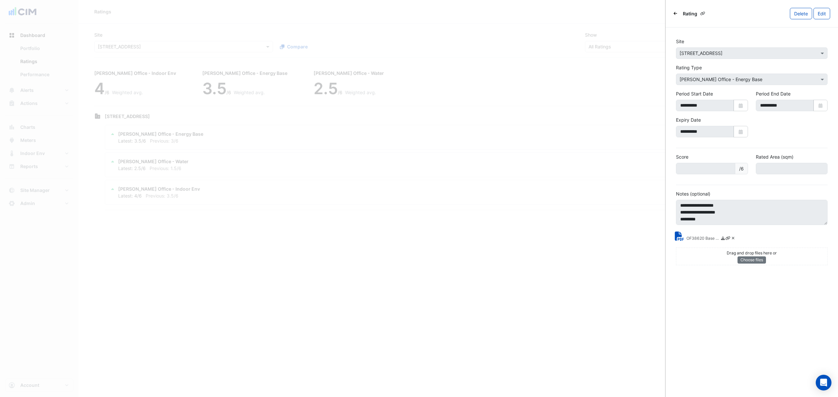
click at [670, 238] on small "OF38620 Base Building certification documents.pdf" at bounding box center [703, 239] width 33 height 7
click at [153, 29] on ngb-offcanvas-backdrop at bounding box center [419, 198] width 838 height 397
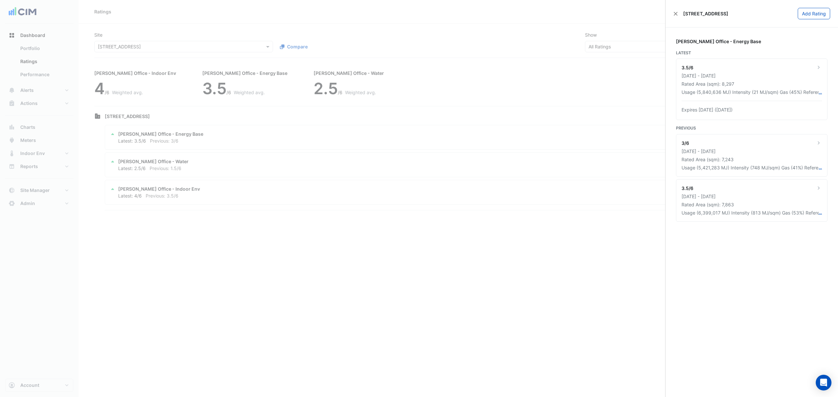
click at [36, 140] on ngb-offcanvas-backdrop at bounding box center [419, 198] width 838 height 397
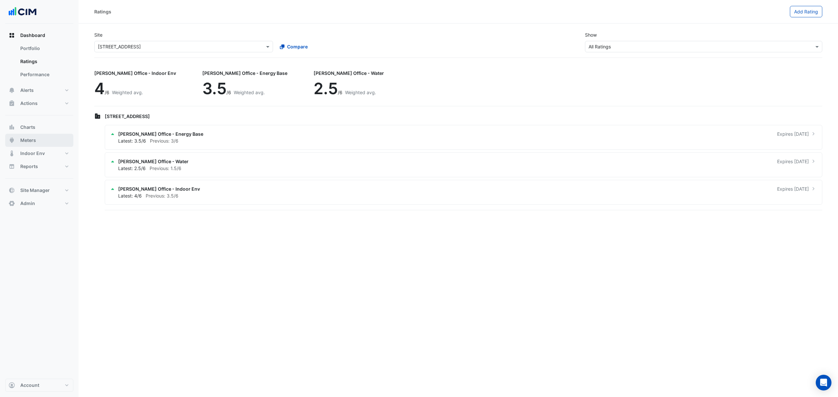
click at [37, 140] on button "Meters" at bounding box center [39, 140] width 68 height 13
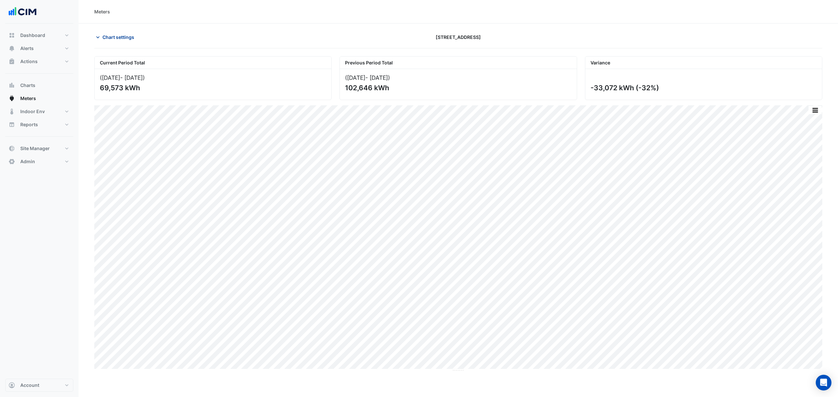
click at [116, 34] on span "Chart settings" at bounding box center [118, 37] width 32 height 7
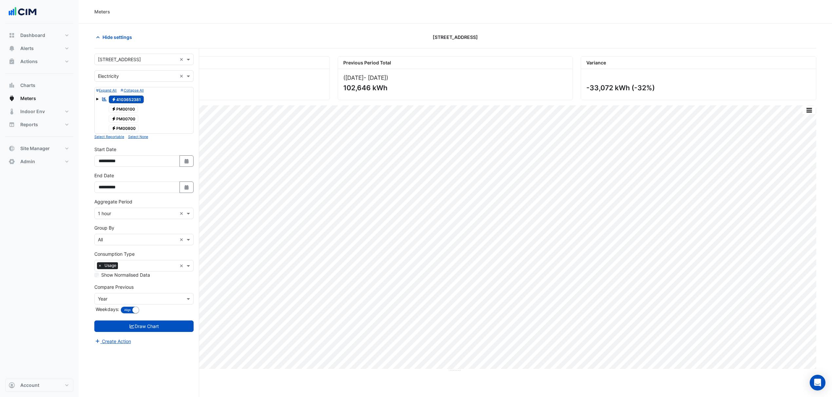
click at [124, 75] on input "text" at bounding box center [137, 76] width 79 height 7
click at [124, 99] on div "Gas" at bounding box center [144, 99] width 99 height 9
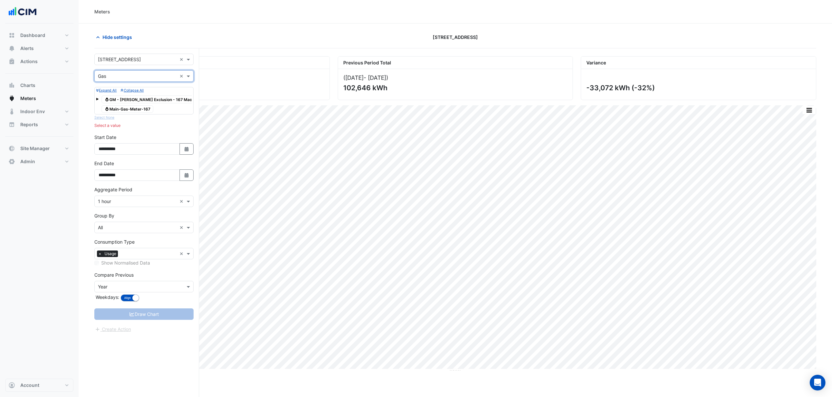
click at [124, 108] on span "Gas Main-Gas-Meter-167" at bounding box center [128, 109] width 52 height 8
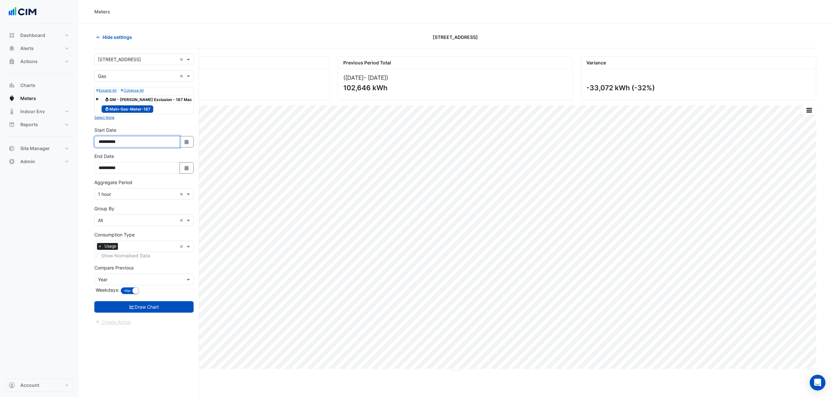
click at [177, 147] on input "**********" at bounding box center [136, 141] width 85 height 11
click at [179, 144] on input "**********" at bounding box center [136, 141] width 85 height 11
click at [181, 147] on button "Select Date" at bounding box center [186, 141] width 14 height 11
select select "*"
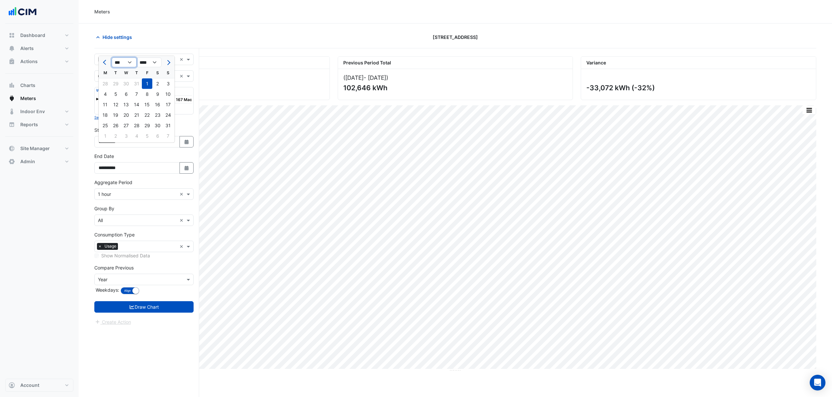
drag, startPoint x: 117, startPoint y: 59, endPoint x: 121, endPoint y: 67, distance: 8.5
click at [117, 59] on select "*** *** *** *** *** *** *** *** ***" at bounding box center [124, 63] width 25 height 10
click at [146, 67] on select "**** **** **** **** **** **** **** **** **** **** ****" at bounding box center [149, 63] width 25 height 10
select select "****"
click at [137, 58] on select "**** **** **** **** **** **** **** **** **** **** ****" at bounding box center [149, 63] width 25 height 10
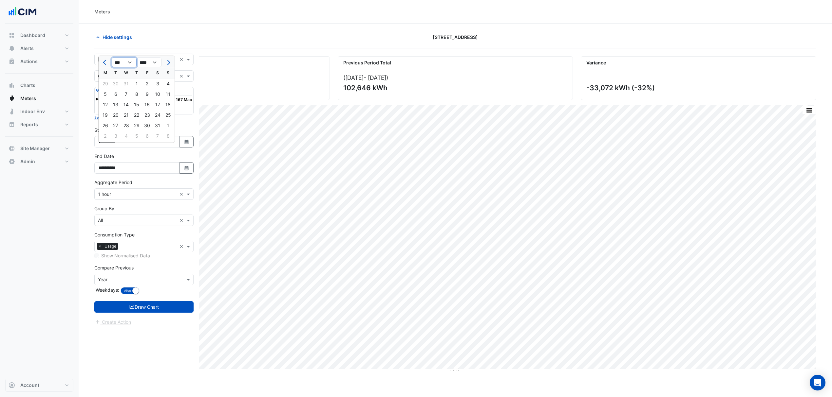
click at [121, 64] on select "*** *** *** *** *** *** *** *** *** *** *** ***" at bounding box center [124, 63] width 25 height 10
select select "*"
click at [112, 58] on select "*** *** *** *** *** *** *** *** *** *** *** ***" at bounding box center [124, 63] width 25 height 10
click at [145, 83] on div "1" at bounding box center [147, 84] width 10 height 10
type input "**********"
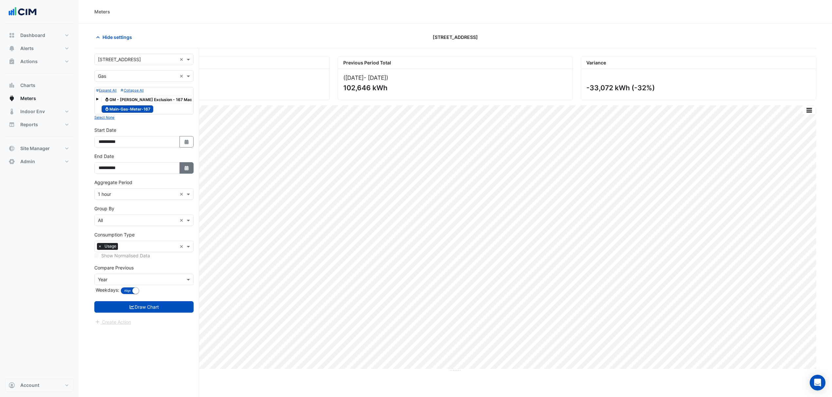
click at [186, 171] on icon "Select Date" at bounding box center [187, 168] width 6 height 5
select select "*"
select select "****"
drag, startPoint x: 126, startPoint y: 86, endPoint x: 137, endPoint y: 88, distance: 10.7
click at [126, 86] on select "*** *** *** *** *** *** *** *** *** *** *** ***" at bounding box center [124, 89] width 25 height 10
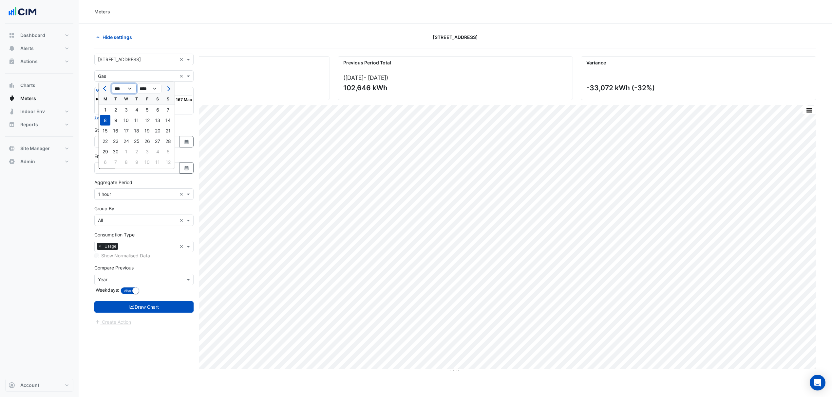
select select "*"
click at [112, 84] on select "*** *** *** *** *** *** *** *** *** *** *** ***" at bounding box center [124, 89] width 25 height 10
click at [146, 153] on div "28" at bounding box center [147, 152] width 10 height 10
type input "**********"
click at [142, 131] on form "**********" at bounding box center [143, 190] width 99 height 272
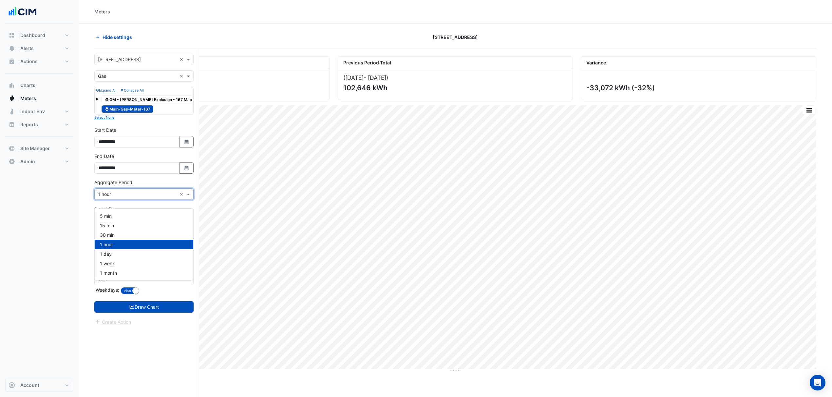
click at [140, 198] on input "text" at bounding box center [137, 194] width 79 height 7
click at [125, 271] on div "1 month" at bounding box center [144, 272] width 99 height 9
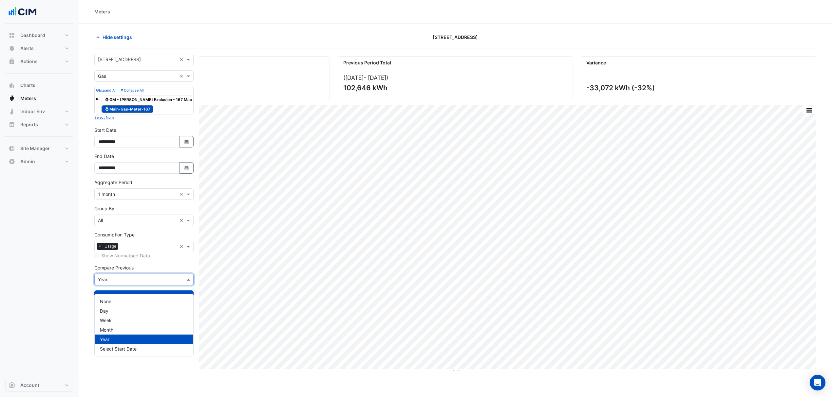
click at [144, 284] on input "text" at bounding box center [137, 280] width 79 height 7
click at [118, 299] on div "None" at bounding box center [144, 301] width 99 height 9
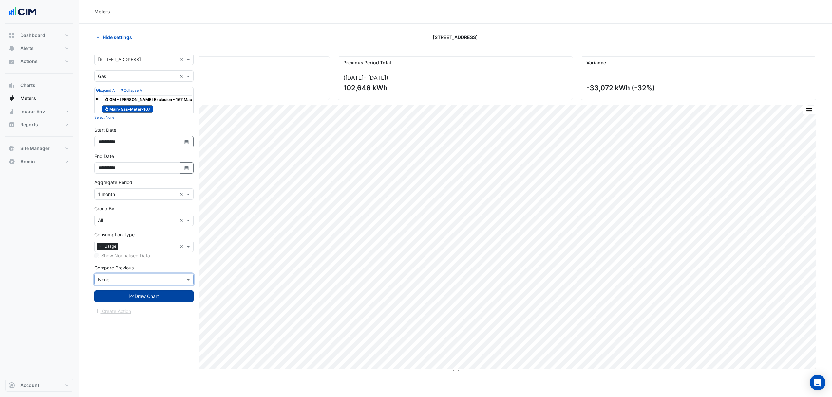
click at [143, 302] on button "Draw Chart" at bounding box center [143, 296] width 99 height 11
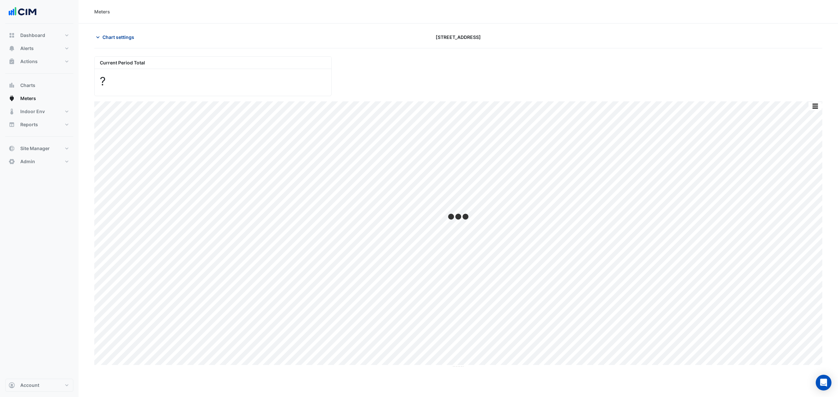
click at [129, 38] on span "Chart settings" at bounding box center [118, 37] width 32 height 7
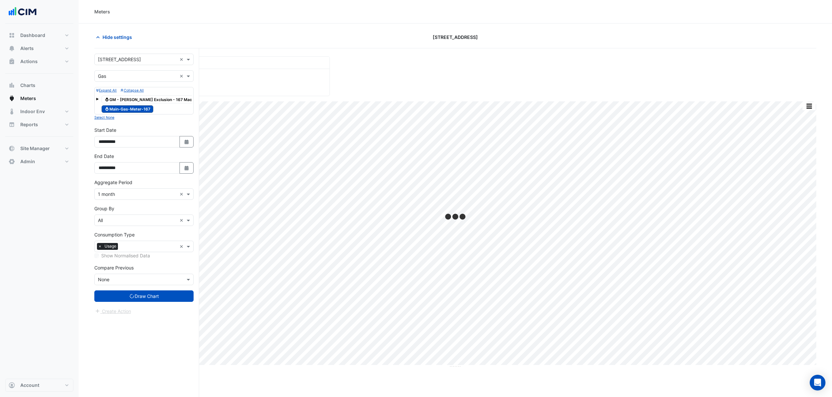
click at [98, 96] on span at bounding box center [97, 99] width 3 height 6
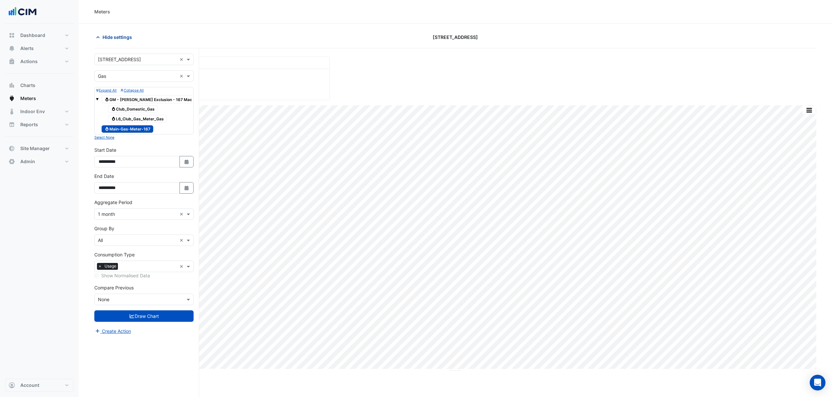
click at [118, 35] on span "Hide settings" at bounding box center [116, 37] width 29 height 7
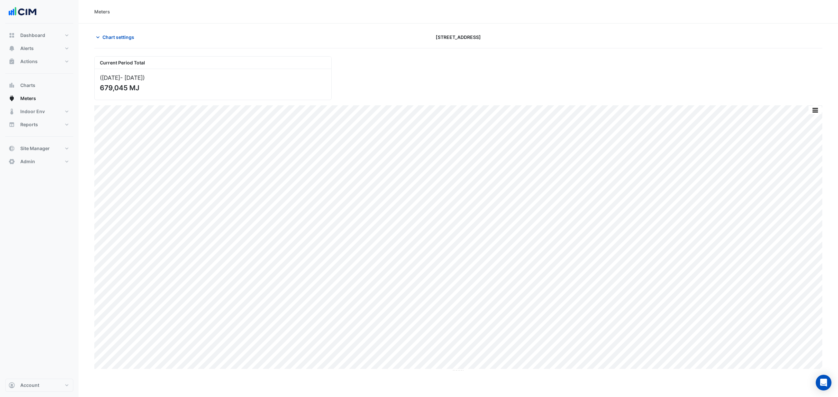
click at [140, 303] on div "Meters Chart settings 167 Macquarie St Current Period Total (Mar 24 - Feb 25 ) …" at bounding box center [459, 198] width 760 height 397
click at [120, 36] on span "Chart settings" at bounding box center [118, 37] width 32 height 7
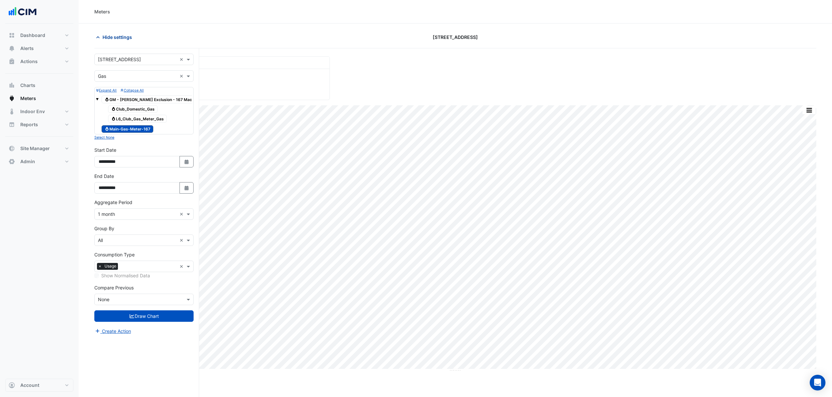
click at [103, 38] on span "Hide settings" at bounding box center [116, 37] width 29 height 7
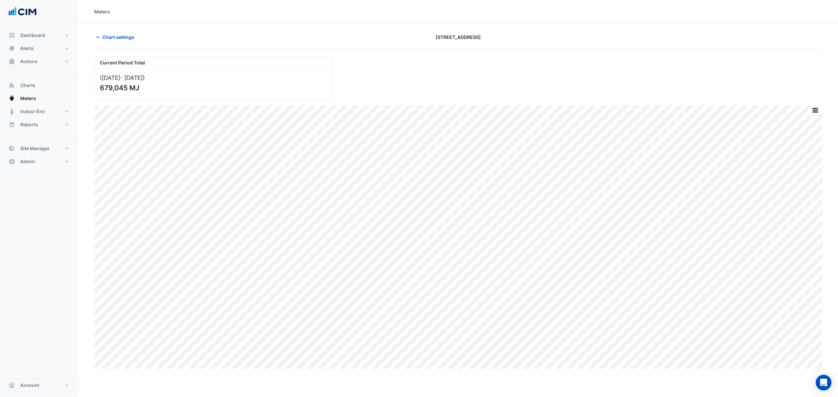
drag, startPoint x: 145, startPoint y: 88, endPoint x: 98, endPoint y: 92, distance: 47.3
click at [98, 92] on div "(Mar 24 - Feb 25 ) 679,045 MJ" at bounding box center [213, 84] width 237 height 31
click at [117, 33] on button "Chart settings" at bounding box center [116, 36] width 44 height 11
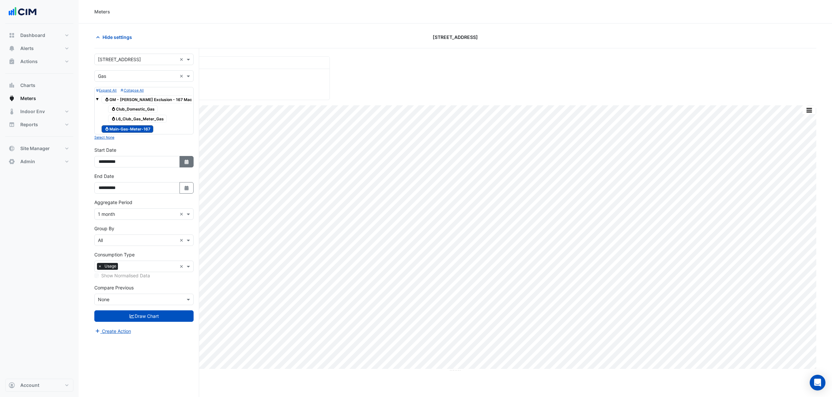
click at [186, 164] on icon "button" at bounding box center [186, 162] width 4 height 5
select select "*"
select select "****"
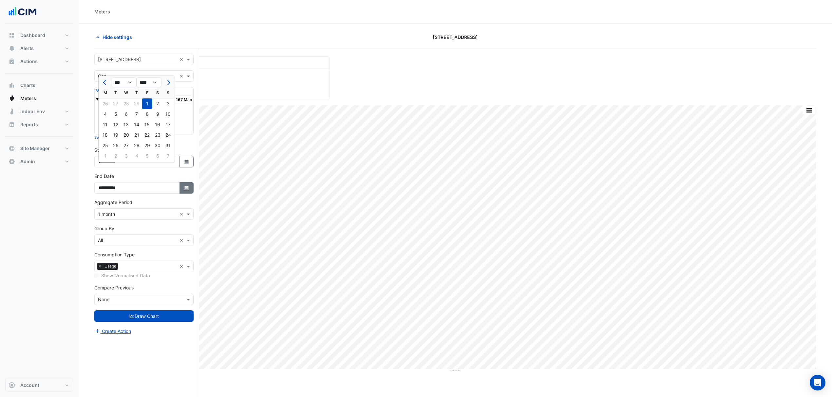
click at [187, 191] on icon "button" at bounding box center [186, 188] width 4 height 5
select select "*"
select select "****"
click at [154, 111] on select "**** **** **** **** **** **** **** **** **** **** **** ****" at bounding box center [149, 109] width 25 height 10
click at [170, 107] on button "Next month" at bounding box center [168, 109] width 8 height 10
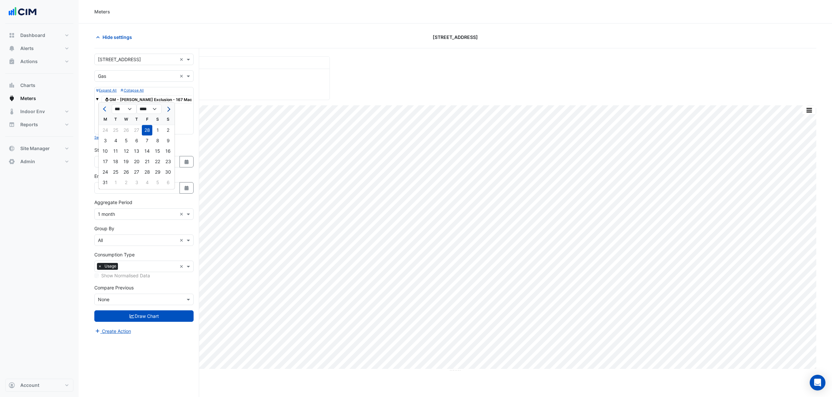
click at [170, 107] on button "Next month" at bounding box center [168, 109] width 8 height 10
click at [170, 108] on button "Next month" at bounding box center [168, 109] width 8 height 10
select select "*"
click at [120, 171] on div "24" at bounding box center [115, 172] width 10 height 10
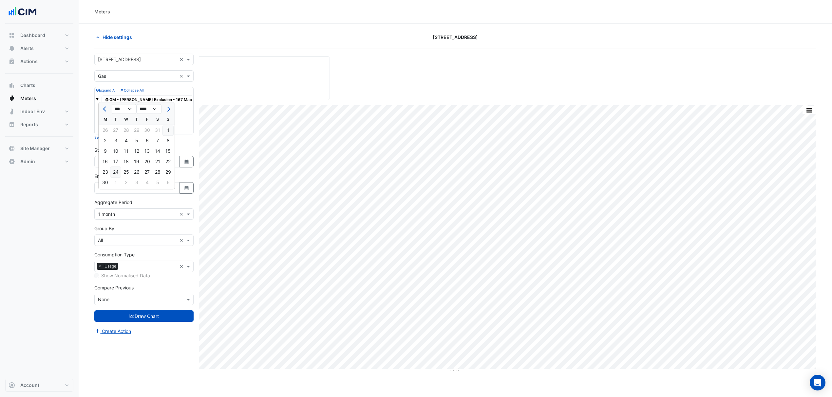
type input "**********"
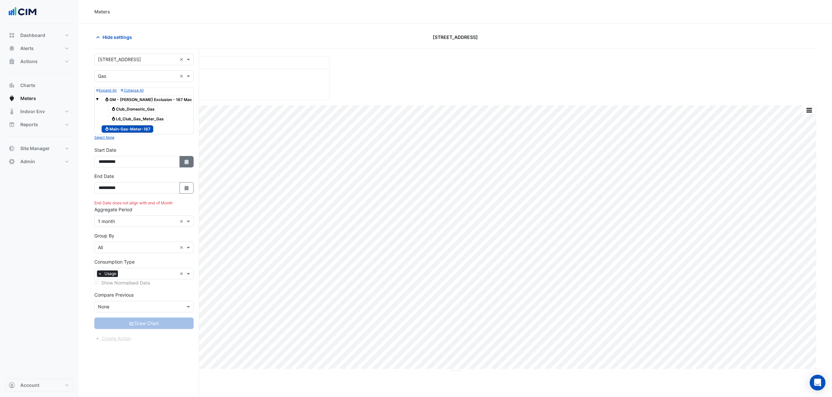
click at [182, 168] on button "Select Date" at bounding box center [186, 161] width 14 height 11
select select "*"
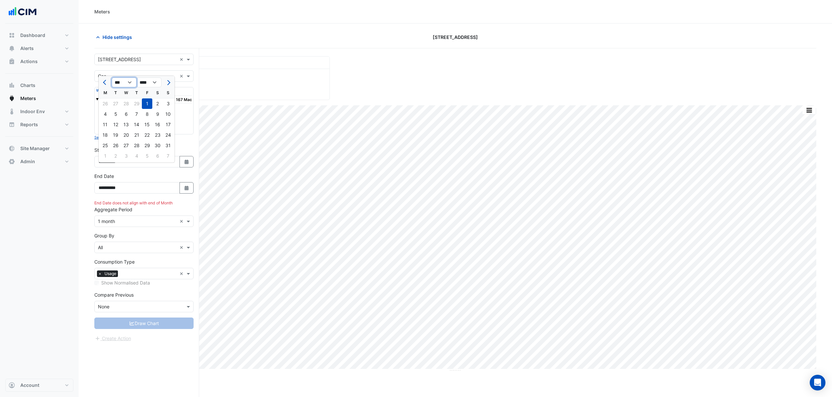
click at [127, 85] on select "*** *** *** *** *** *** *** *** *** *** *** ***" at bounding box center [124, 83] width 25 height 10
click at [160, 82] on select "**** **** **** **** **** **** **** **** **** **** **** ****" at bounding box center [149, 83] width 25 height 10
select select "****"
click at [137, 78] on select "**** **** **** **** **** **** **** **** **** **** **** ****" at bounding box center [149, 83] width 25 height 10
click at [168, 86] on button "Next month" at bounding box center [168, 82] width 8 height 10
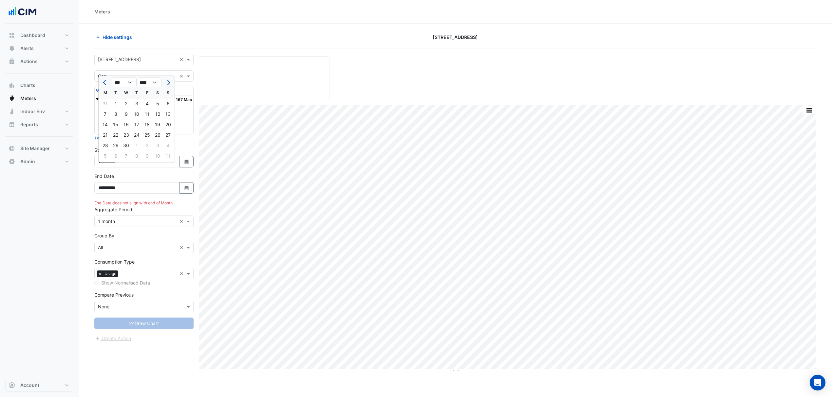
click at [168, 84] on button "Next month" at bounding box center [168, 82] width 8 height 10
select select "*"
click at [158, 135] on div "24" at bounding box center [157, 135] width 10 height 10
type input "**********"
click at [184, 191] on icon "Select Date" at bounding box center [187, 188] width 6 height 5
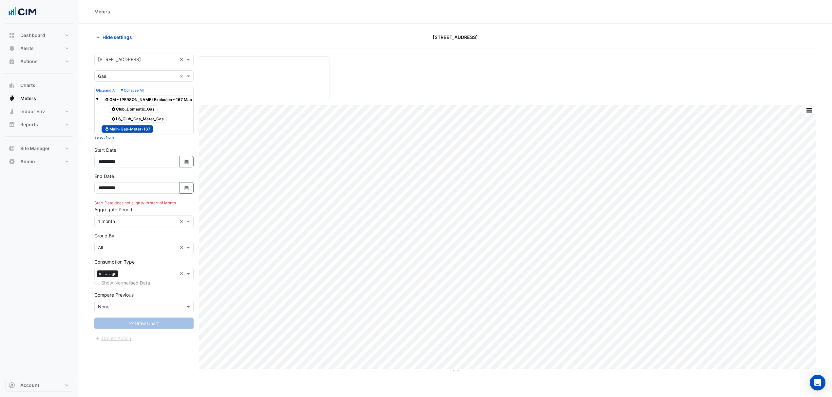
select select "*"
click at [107, 172] on div "23" at bounding box center [105, 172] width 10 height 10
type input "**********"
click at [124, 225] on input "text" at bounding box center [137, 221] width 79 height 7
click at [114, 282] on div "1 day" at bounding box center [144, 281] width 99 height 9
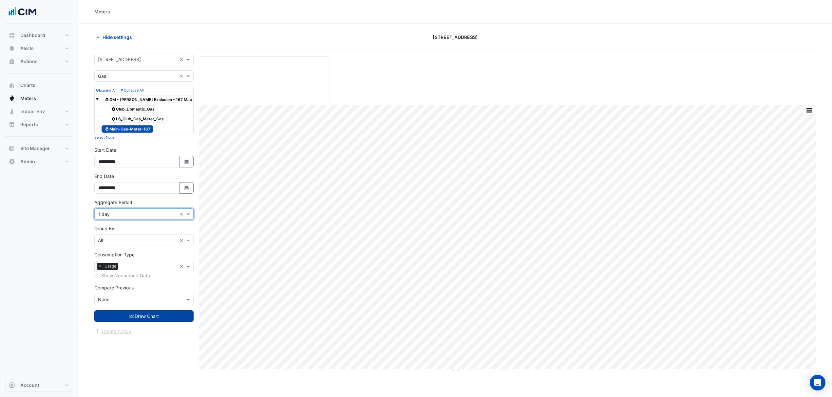
click at [131, 303] on icon "submit" at bounding box center [132, 317] width 5 height 4
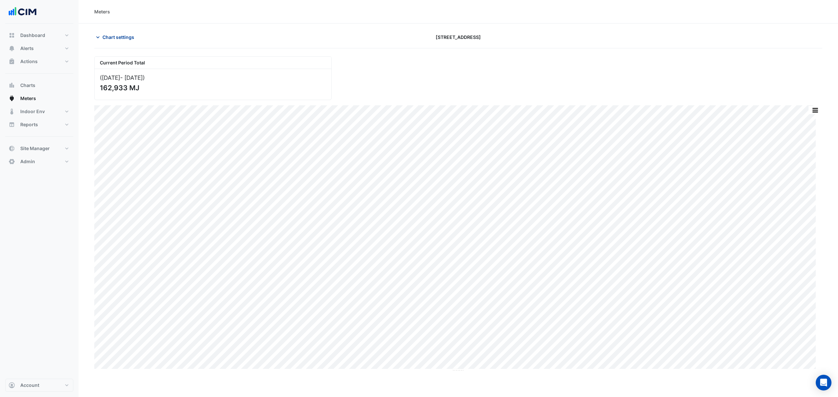
click at [130, 35] on span "Chart settings" at bounding box center [118, 37] width 32 height 7
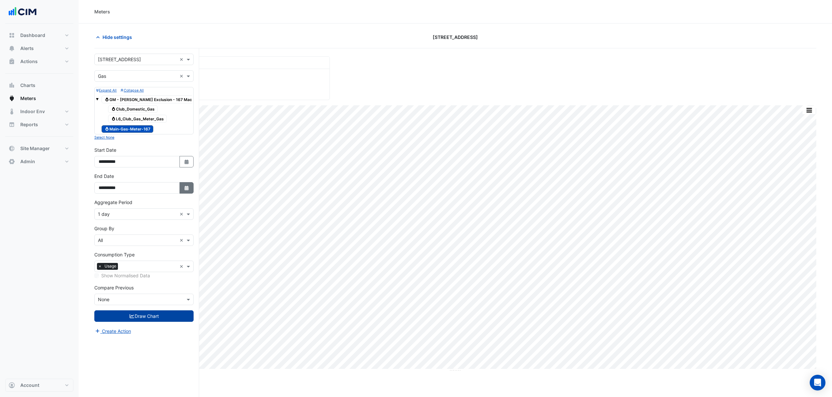
click at [182, 194] on button "Select Date" at bounding box center [186, 187] width 14 height 11
click at [168, 108] on span "Next month" at bounding box center [167, 109] width 5 height 5
click at [169, 108] on span "Next month" at bounding box center [167, 109] width 5 height 5
select select "*"
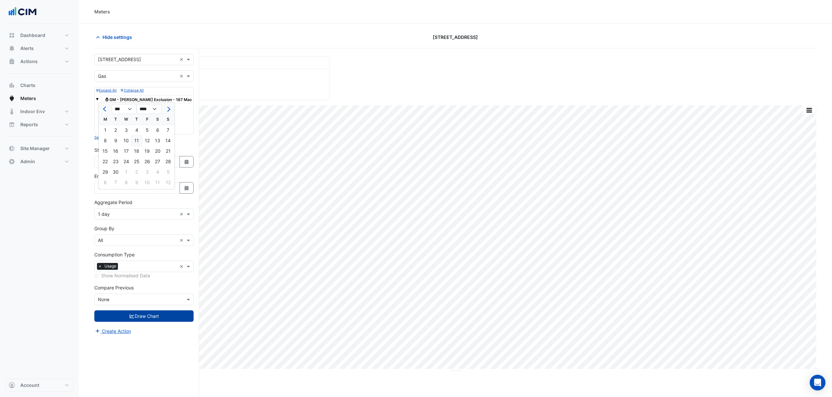
click at [135, 142] on div "11" at bounding box center [136, 141] width 10 height 10
type input "**********"
click at [183, 168] on button "Select Date" at bounding box center [186, 161] width 14 height 11
select select "*"
select select "****"
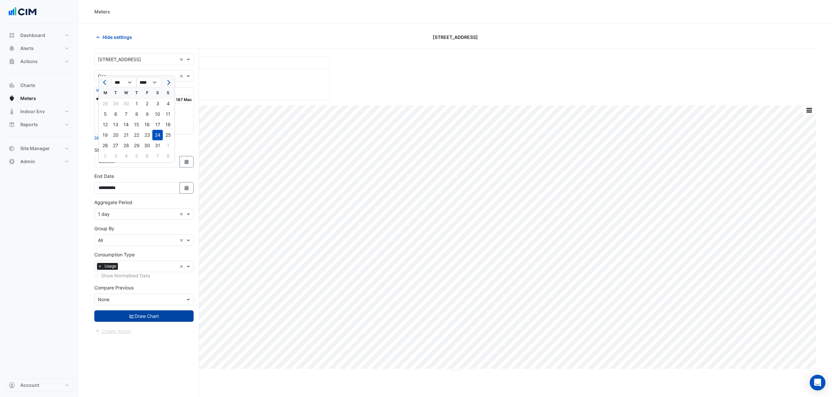
click at [169, 82] on span "Next month" at bounding box center [167, 82] width 5 height 5
click at [170, 84] on button "Next month" at bounding box center [168, 82] width 8 height 10
select select "*"
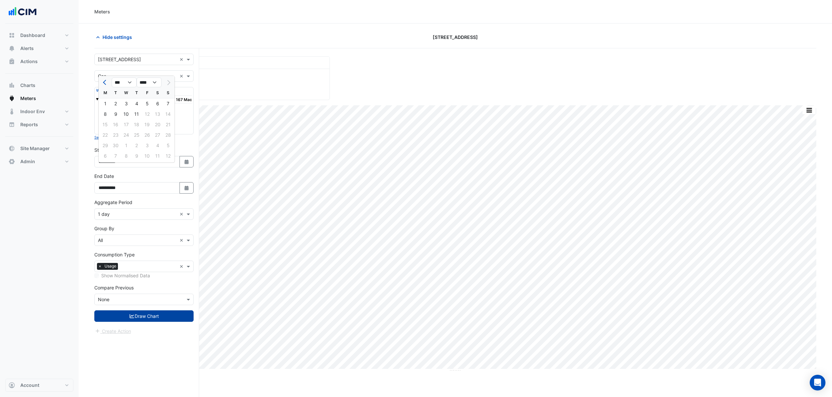
click at [105, 105] on div "1" at bounding box center [105, 104] width 10 height 10
type input "**********"
click at [137, 303] on button "Draw Chart" at bounding box center [143, 316] width 99 height 11
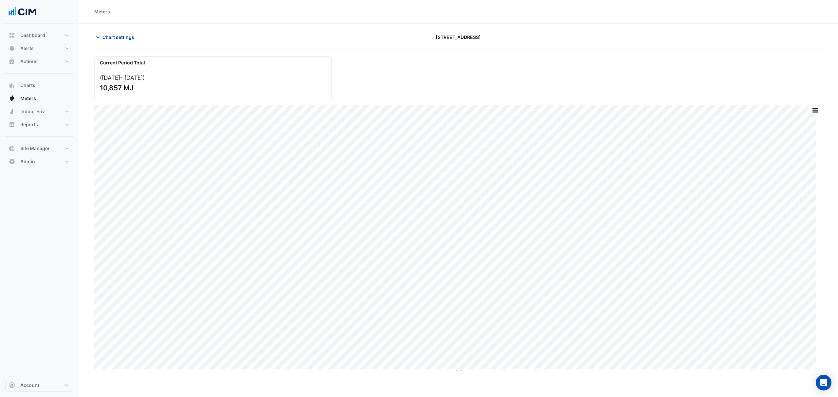
drag, startPoint x: 130, startPoint y: 31, endPoint x: 129, endPoint y: 35, distance: 4.0
click at [129, 34] on section "Chart settings 167 Macquarie St Current Period Total (01 Sep 25 - 11 Sep 25 ) 1…" at bounding box center [459, 198] width 760 height 349
click at [129, 35] on span "Chart settings" at bounding box center [118, 37] width 32 height 7
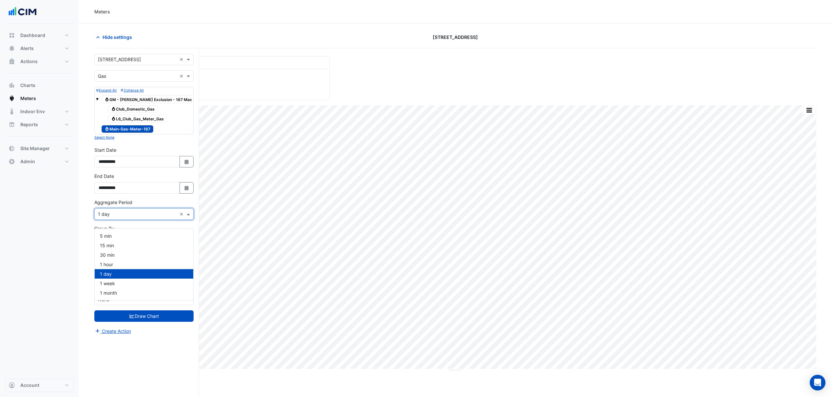
click at [138, 218] on input "text" at bounding box center [137, 214] width 79 height 7
click at [121, 262] on div "1 hour" at bounding box center [144, 264] width 99 height 9
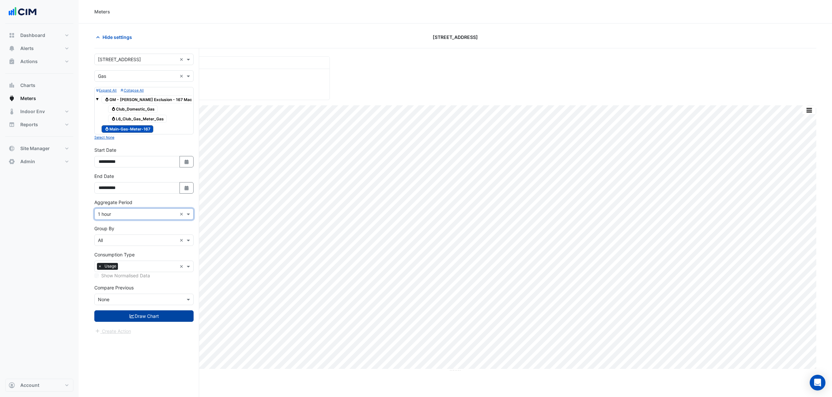
click at [154, 303] on button "Draw Chart" at bounding box center [143, 316] width 99 height 11
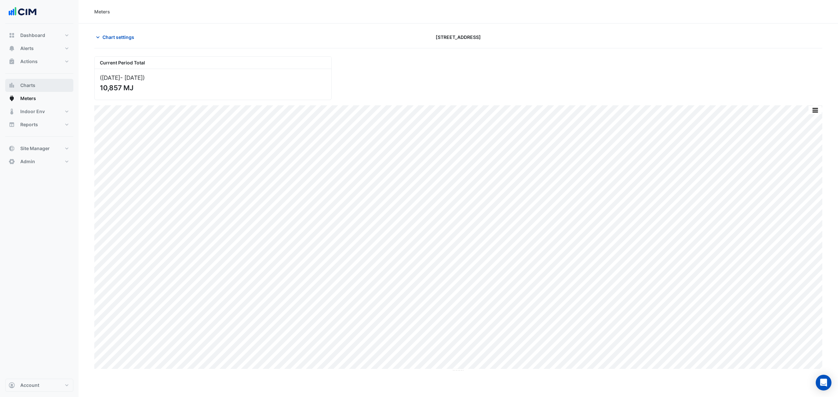
click at [45, 85] on button "Charts" at bounding box center [39, 85] width 68 height 13
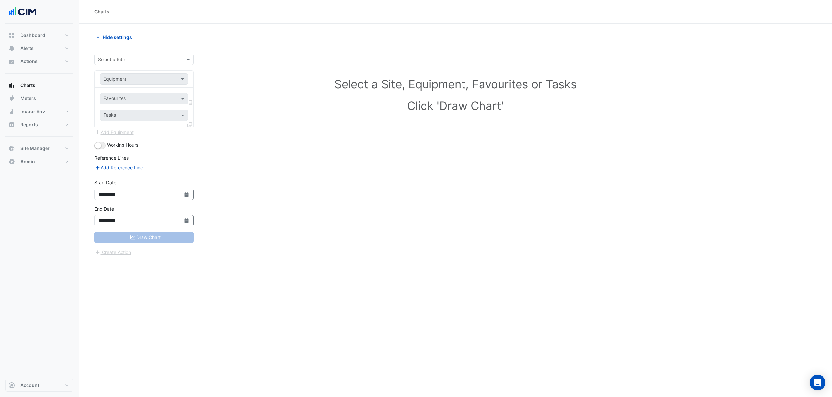
click at [130, 61] on input "text" at bounding box center [137, 59] width 79 height 7
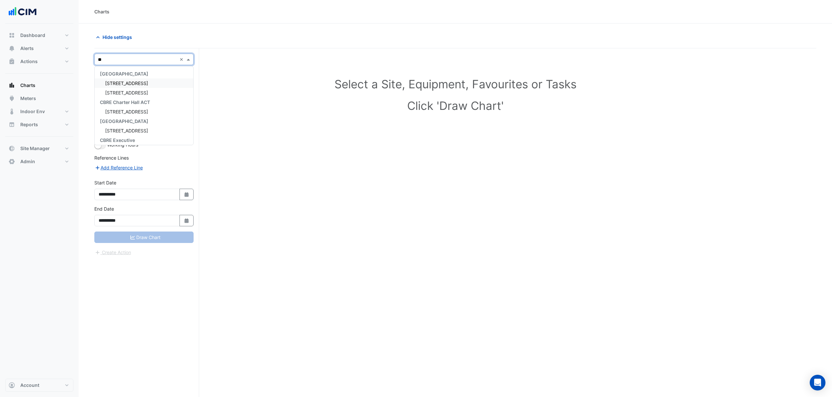
type input "***"
click at [112, 77] on input "text" at bounding box center [137, 79] width 68 height 7
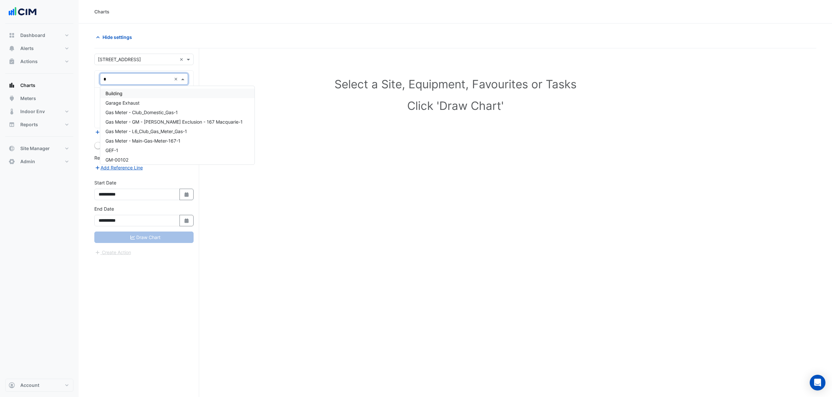
type input "**"
click at [155, 154] on div "GM-Main-Gas-Meter" at bounding box center [174, 157] width 148 height 9
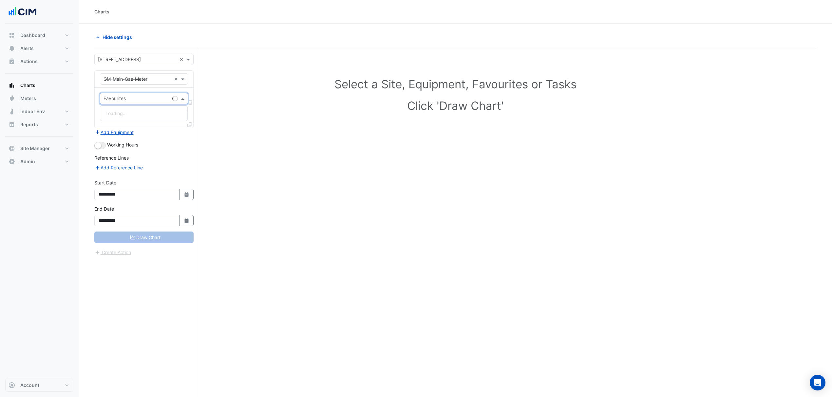
click at [147, 103] on div at bounding box center [135, 99] width 67 height 9
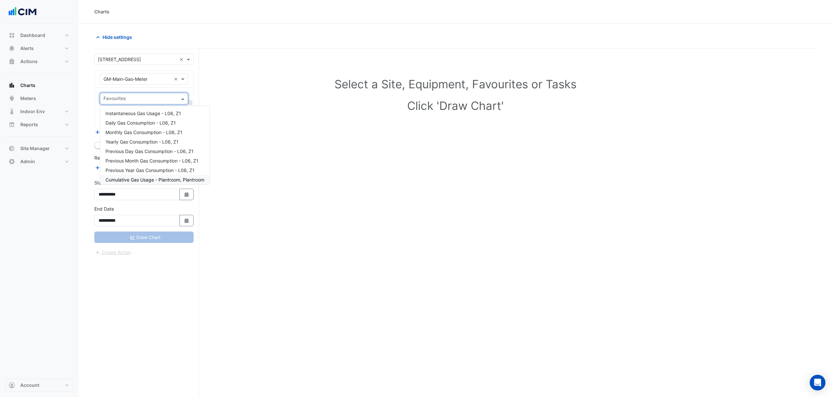
click at [141, 177] on span "Cumulative Gas Usage - Plantroom, Plantroom" at bounding box center [154, 180] width 99 height 6
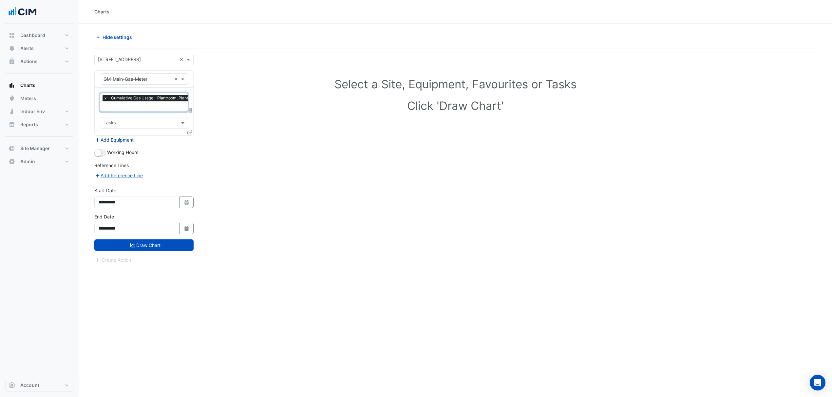
click at [111, 141] on button "Add Equipment" at bounding box center [114, 140] width 40 height 8
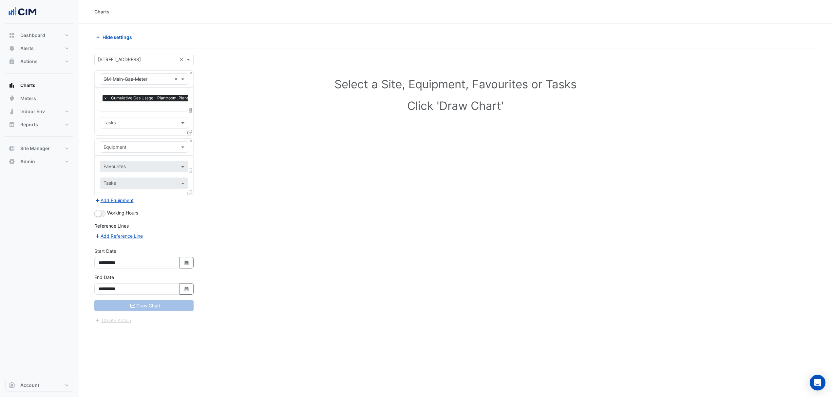
click at [119, 147] on input "text" at bounding box center [137, 147] width 68 height 7
type input "***"
click at [113, 160] on span "HWB-01" at bounding box center [114, 162] width 18 height 6
click at [117, 166] on input "text" at bounding box center [136, 167] width 66 height 7
type input "****"
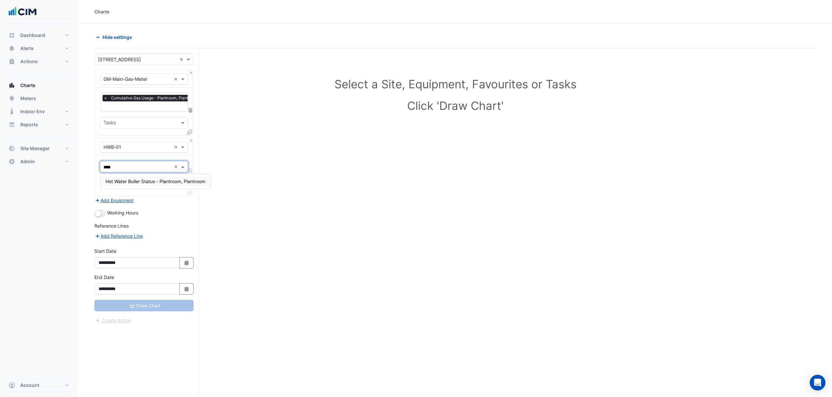
click at [156, 182] on span "Hot Water Boiler Status - Plantroom, Plantroom" at bounding box center [155, 182] width 100 height 6
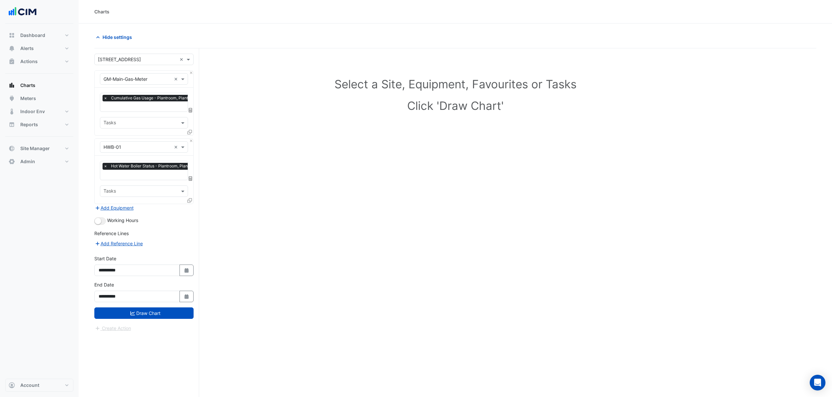
click at [189, 202] on icon at bounding box center [189, 200] width 5 height 5
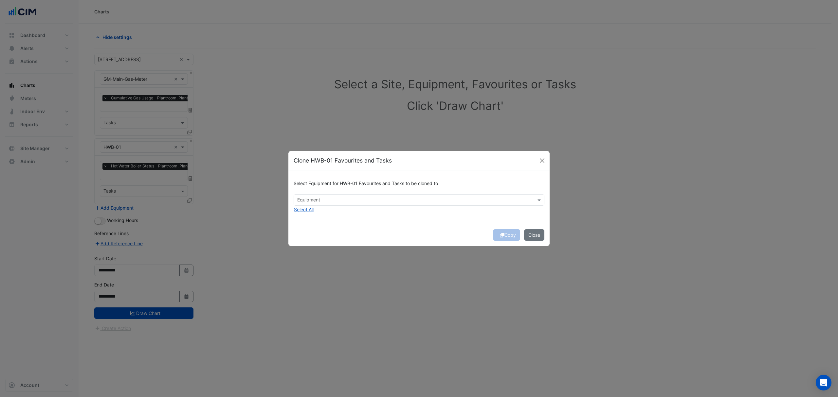
click at [306, 199] on input "text" at bounding box center [415, 200] width 236 height 7
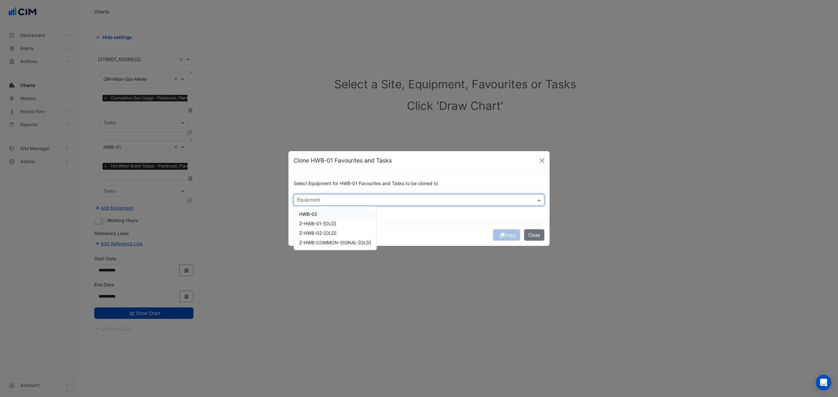
click at [309, 211] on div "HWB-02" at bounding box center [335, 214] width 83 height 9
click at [430, 222] on div "Select Equipment for HWB-01 Favourites and Tasks to be cloned to Equipment × HW…" at bounding box center [418, 197] width 261 height 53
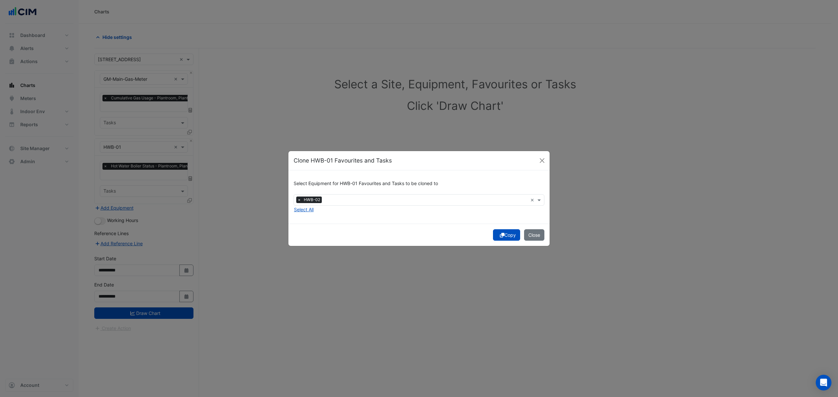
drag, startPoint x: 505, startPoint y: 235, endPoint x: 504, endPoint y: 240, distance: 4.6
click at [506, 238] on button "Copy" at bounding box center [506, 235] width 27 height 11
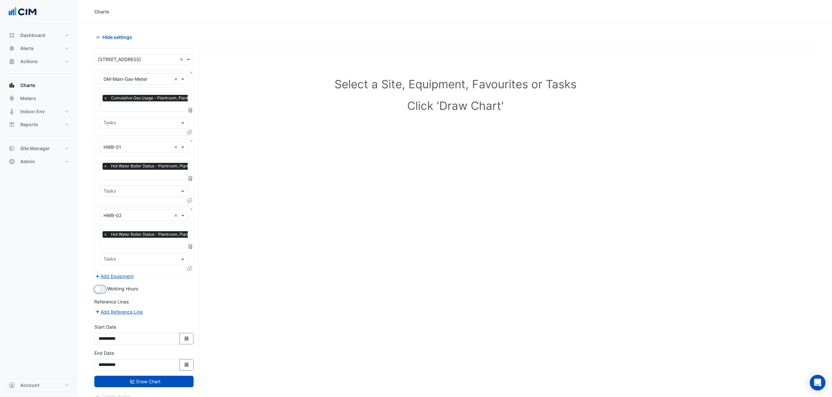
click at [102, 289] on button "button" at bounding box center [99, 289] width 11 height 7
click at [167, 303] on button "Draw Chart" at bounding box center [143, 381] width 99 height 11
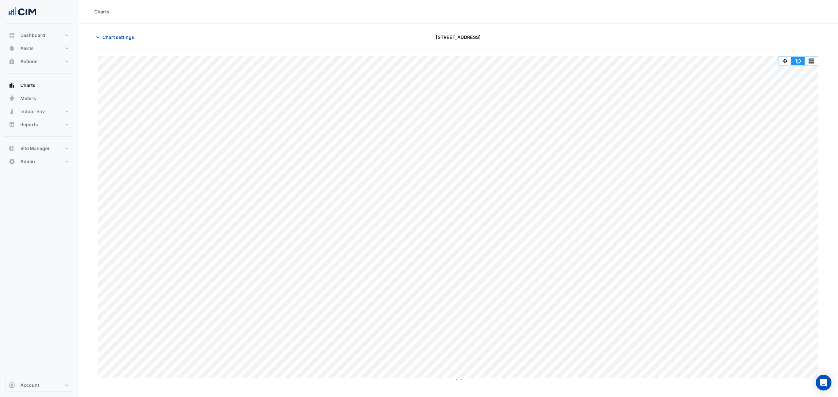
click at [670, 60] on button "button" at bounding box center [798, 61] width 13 height 8
click at [115, 40] on span "Chart settings" at bounding box center [118, 37] width 32 height 7
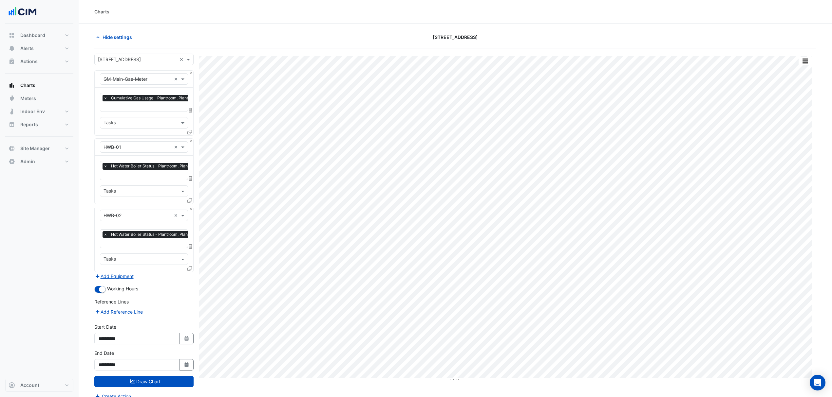
click at [189, 130] on icon at bounding box center [189, 132] width 5 height 5
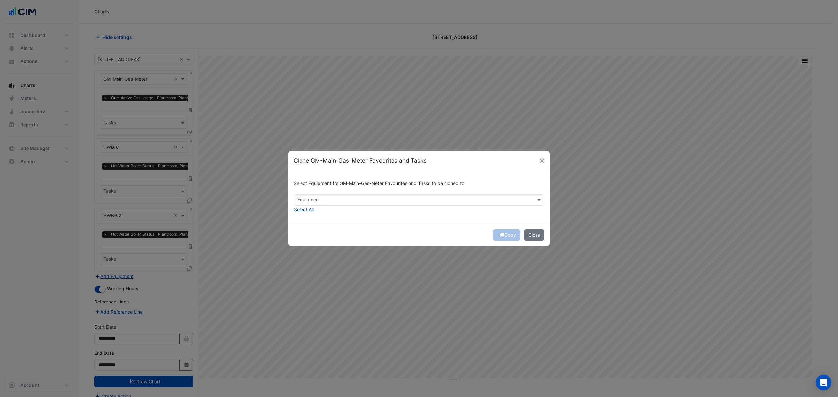
click at [304, 210] on button "Select All" at bounding box center [304, 210] width 20 height 8
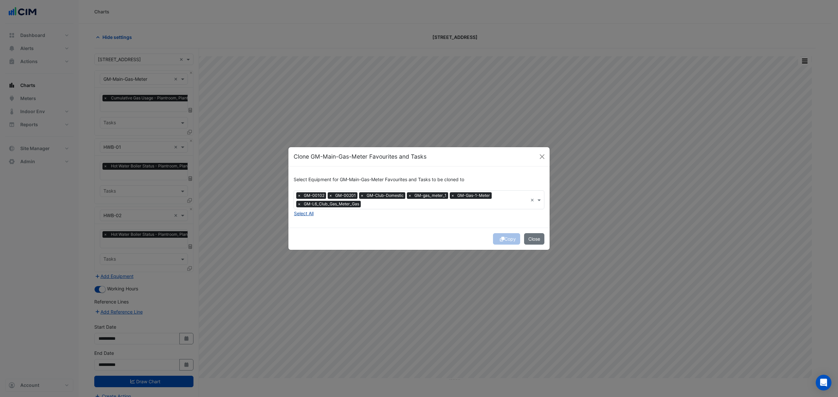
click at [304, 211] on button "Select All" at bounding box center [304, 214] width 20 height 8
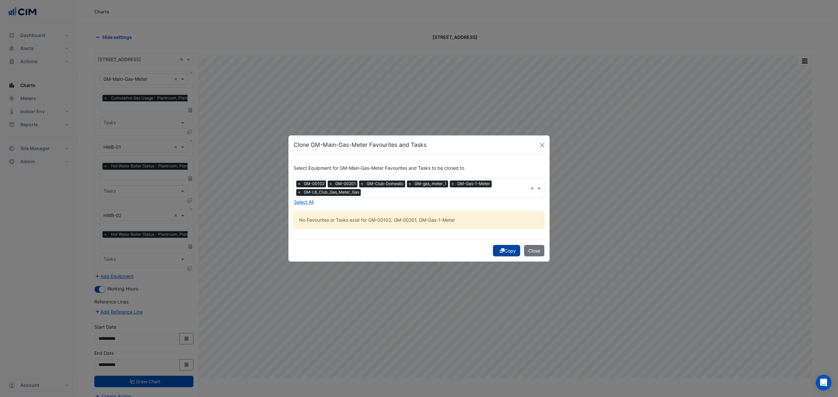
click at [500, 249] on icon "submit" at bounding box center [502, 251] width 5 height 5
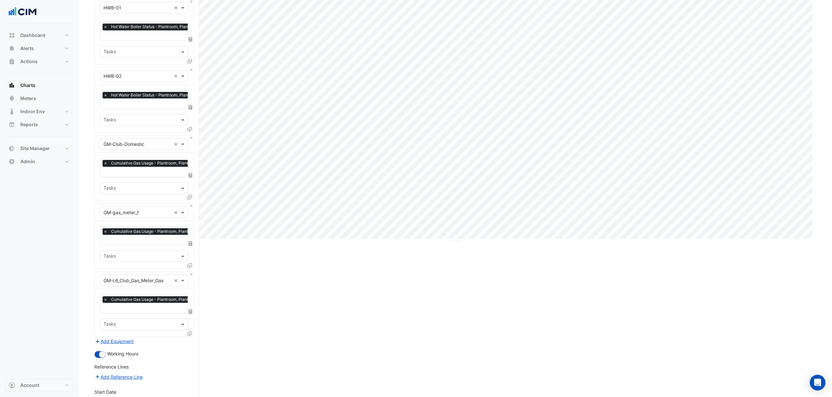
scroll to position [213, 0]
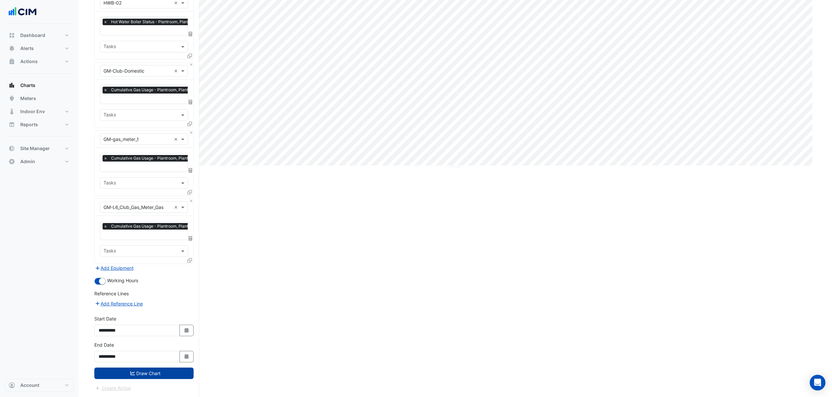
click at [152, 303] on button "Draw Chart" at bounding box center [143, 373] width 99 height 11
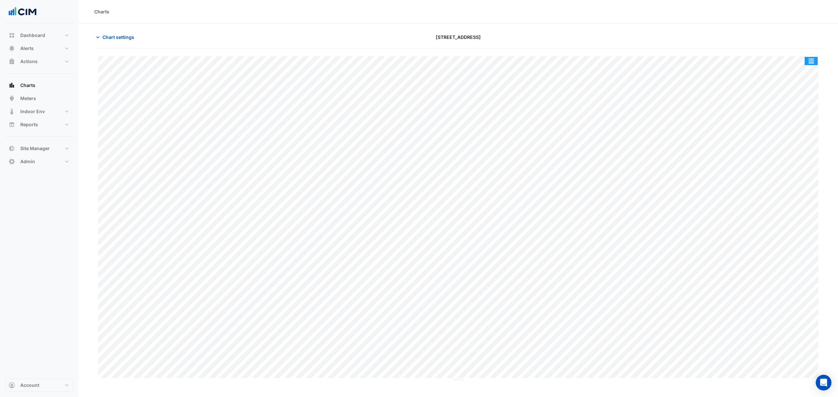
click at [670, 63] on button "button" at bounding box center [811, 61] width 13 height 8
click at [670, 83] on div "Split by Unit" at bounding box center [798, 85] width 39 height 12
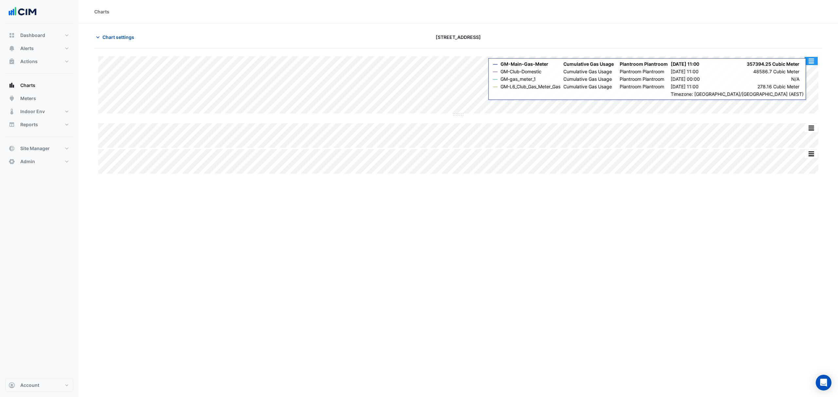
click at [670, 64] on button "button" at bounding box center [811, 61] width 13 height 8
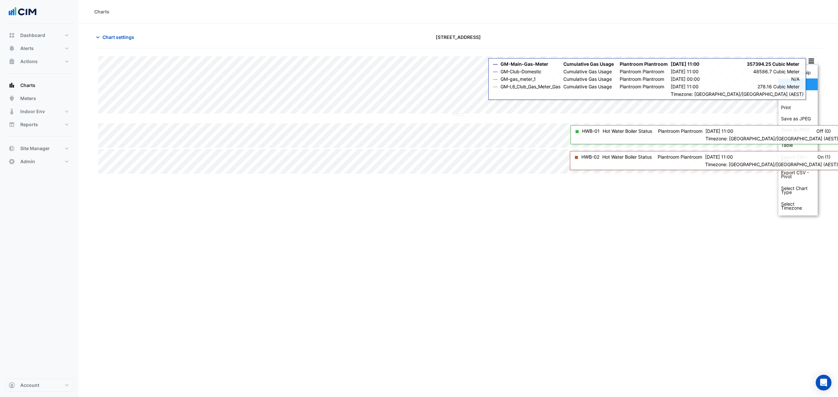
click at [670, 83] on div "Split All" at bounding box center [798, 85] width 39 height 12
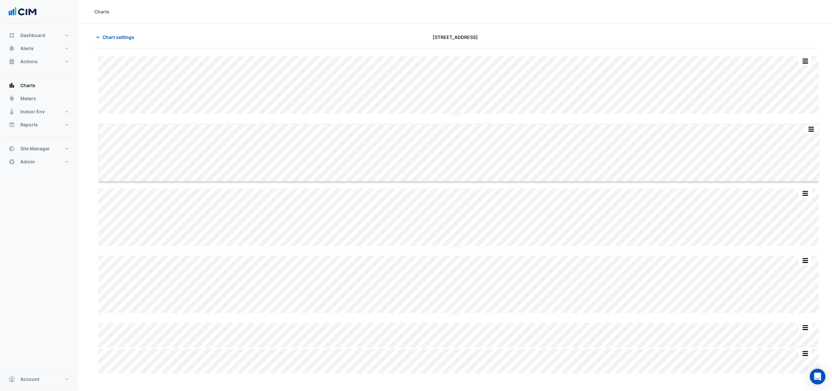
drag, startPoint x: 461, startPoint y: 181, endPoint x: 441, endPoint y: 346, distance: 166.3
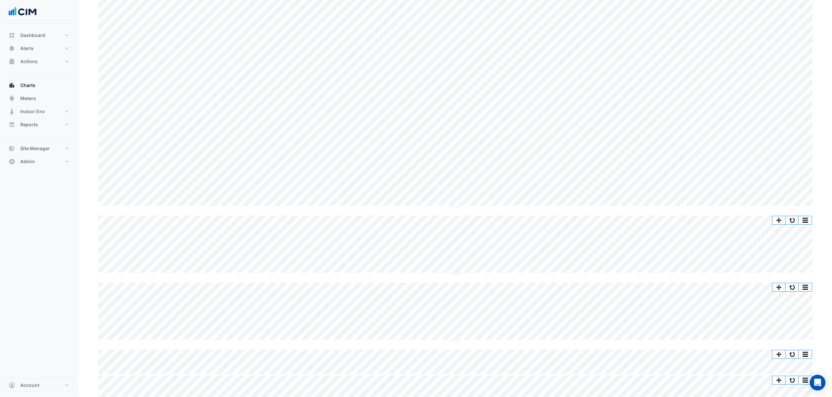
scroll to position [146, 0]
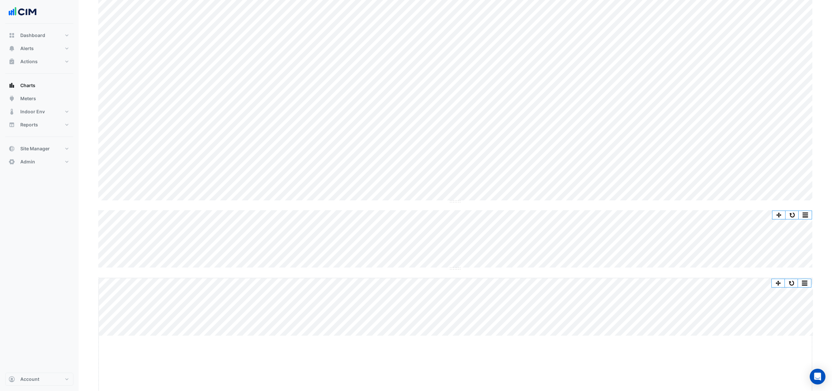
drag, startPoint x: 455, startPoint y: 336, endPoint x: 465, endPoint y: 395, distance: 59.5
click at [461, 303] on html "Charts Chart settings 167 Macquarie St Split by Equip Split by Unit Split None …" at bounding box center [416, 124] width 832 height 542
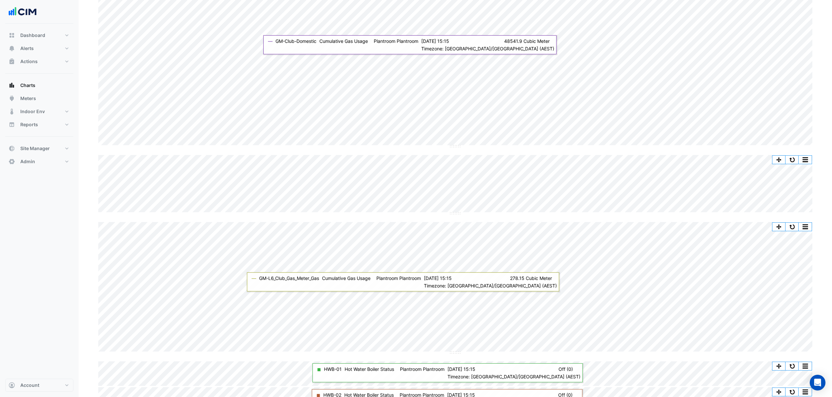
scroll to position [219, 0]
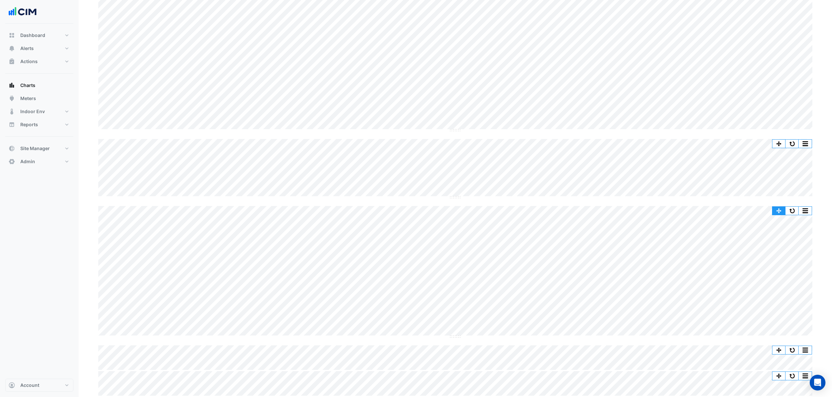
click at [670, 210] on button "button" at bounding box center [778, 211] width 13 height 8
click at [670, 210] on button "button" at bounding box center [791, 211] width 13 height 8
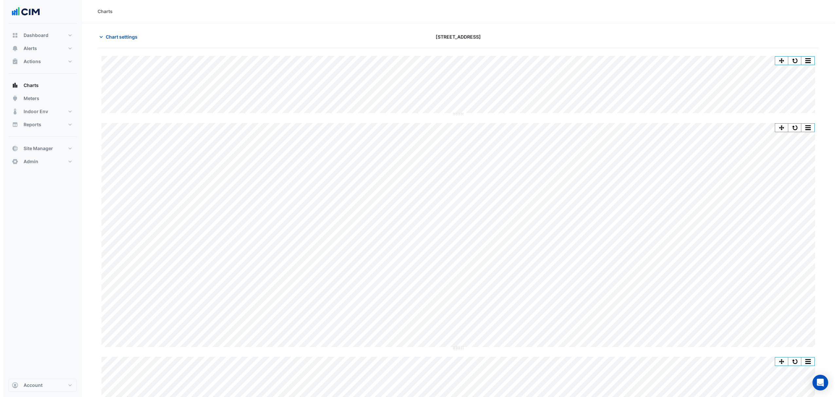
scroll to position [0, 0]
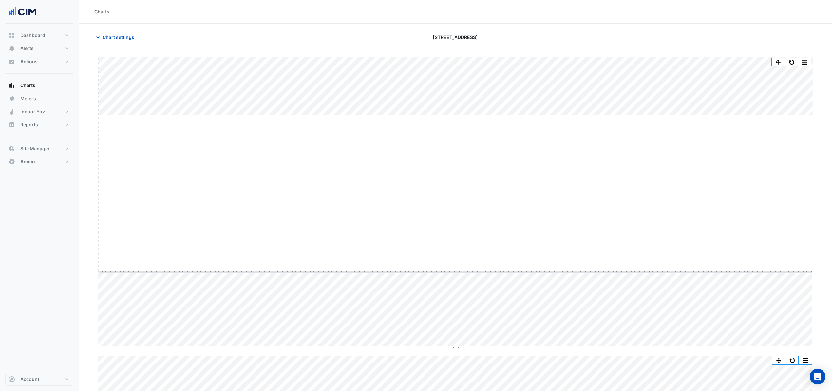
drag, startPoint x: 451, startPoint y: 114, endPoint x: 446, endPoint y: 272, distance: 158.2
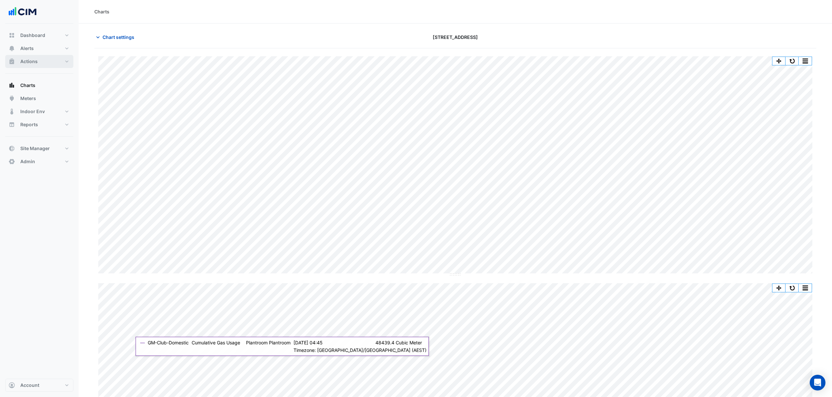
click at [41, 63] on button "Actions" at bounding box center [39, 61] width 68 height 13
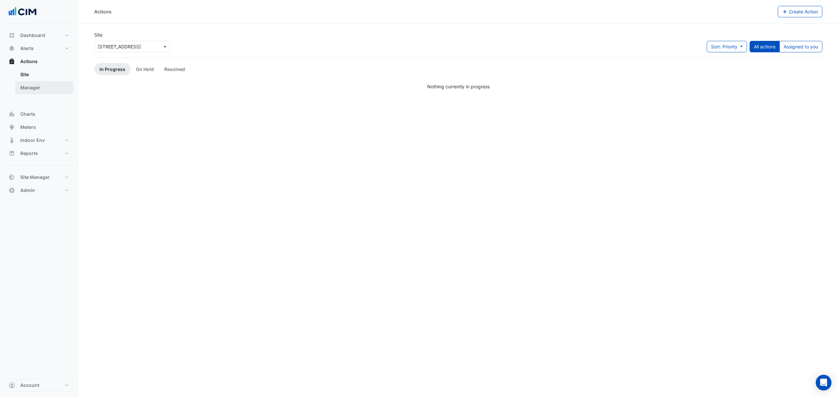
click at [29, 84] on link "Manager" at bounding box center [44, 87] width 58 height 13
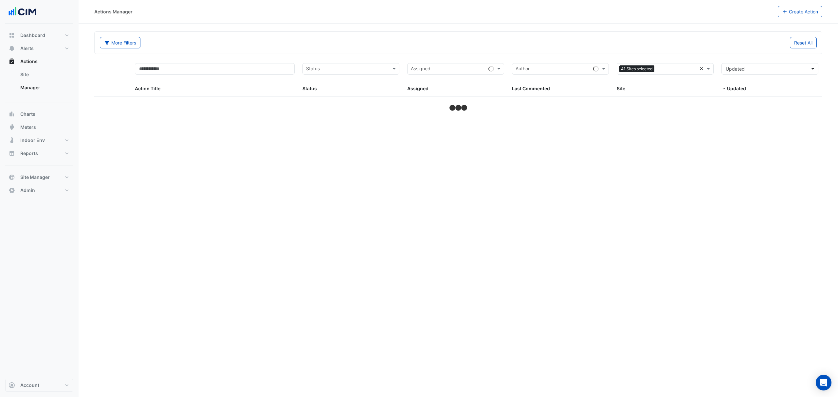
select select "***"
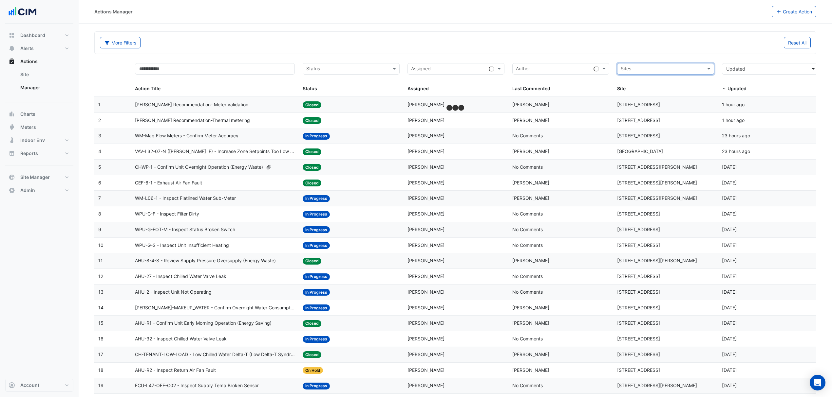
click at [670, 67] on input "text" at bounding box center [661, 70] width 82 height 8
type input "***"
click at [655, 92] on span "[STREET_ADDRESS]" at bounding box center [649, 93] width 43 height 6
click at [642, 34] on div "More Filters Reset All" at bounding box center [455, 43] width 721 height 22
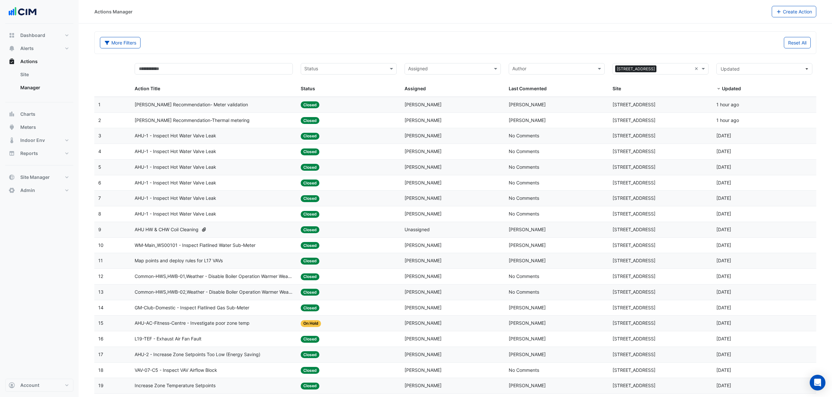
click at [350, 122] on div "Status: Closed" at bounding box center [349, 121] width 96 height 8
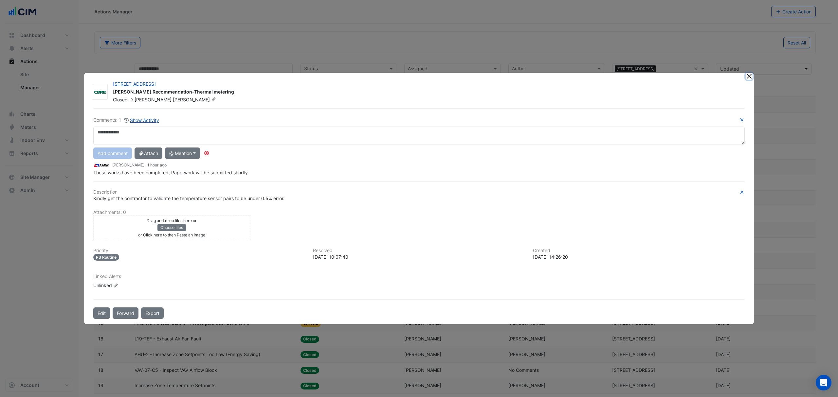
click at [670, 75] on button "Close" at bounding box center [749, 76] width 7 height 7
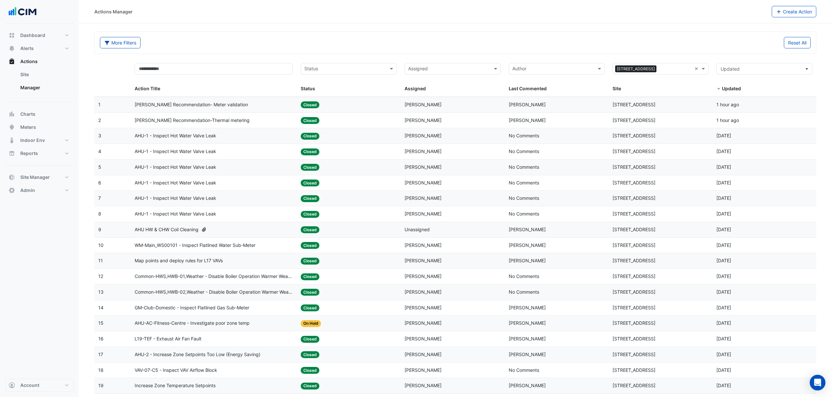
click at [357, 109] on div "Status: Closed" at bounding box center [349, 105] width 96 height 8
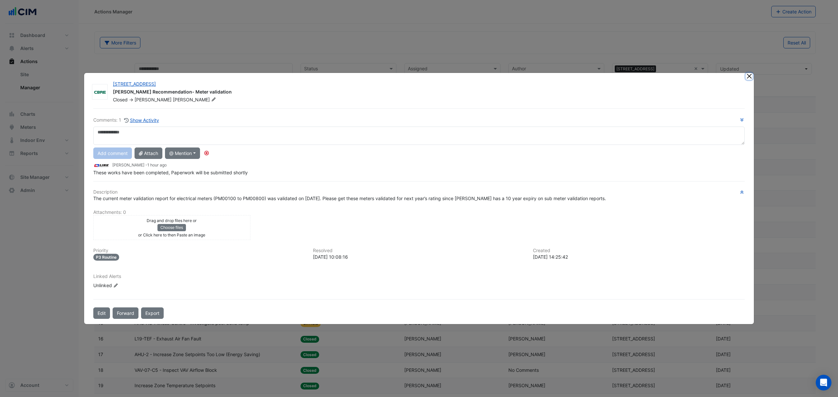
click at [670, 74] on button "Close" at bounding box center [749, 76] width 7 height 7
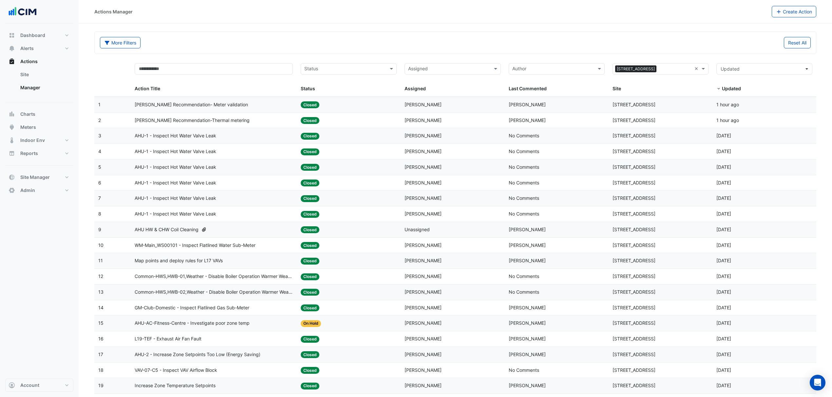
click at [258, 102] on div "NABERS Recommendation- Meter validation" at bounding box center [214, 105] width 158 height 8
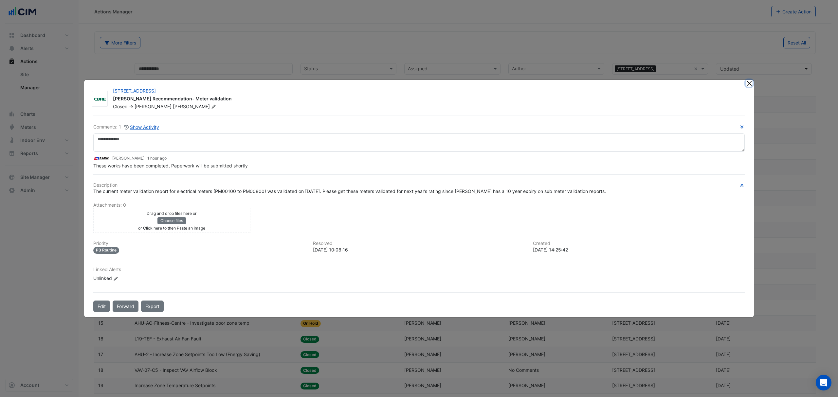
click at [670, 82] on button "Close" at bounding box center [749, 83] width 7 height 7
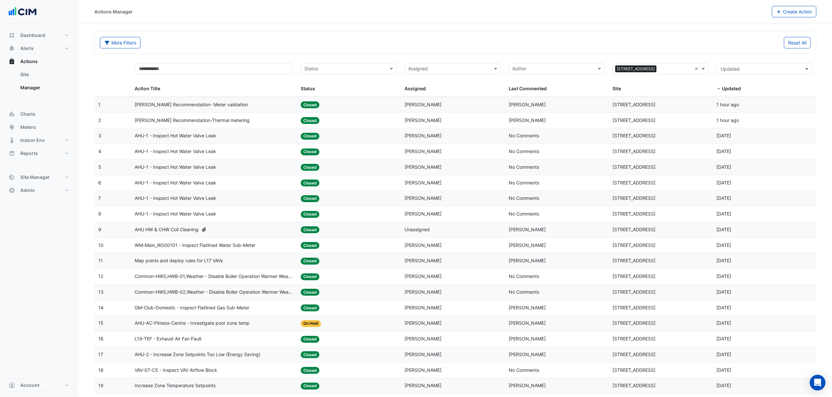
click at [127, 120] on datatable-body-cell "2" at bounding box center [112, 120] width 36 height 15
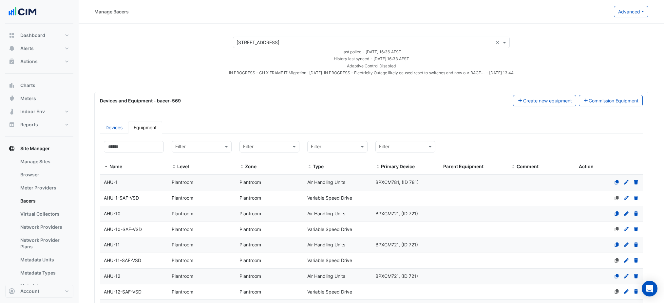
select select "***"
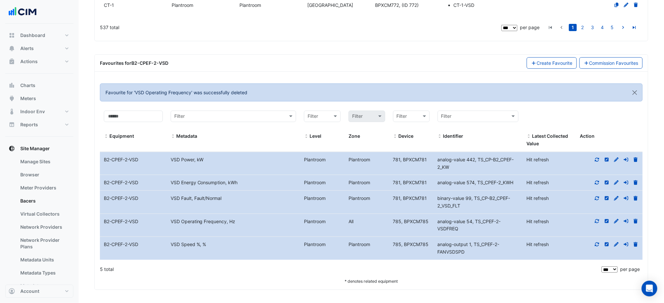
click at [354, 81] on div "Filter by equipment: Filter by metadata: Filter Filter by level and zone: Filte…" at bounding box center [371, 184] width 553 height 212
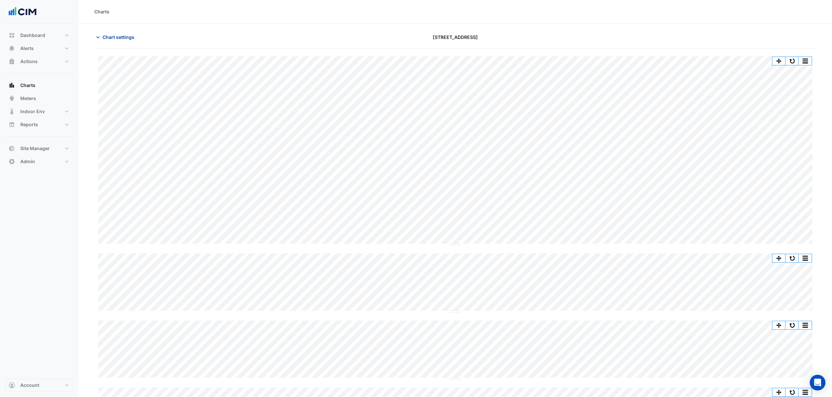
click at [107, 35] on span "Chart settings" at bounding box center [118, 37] width 32 height 7
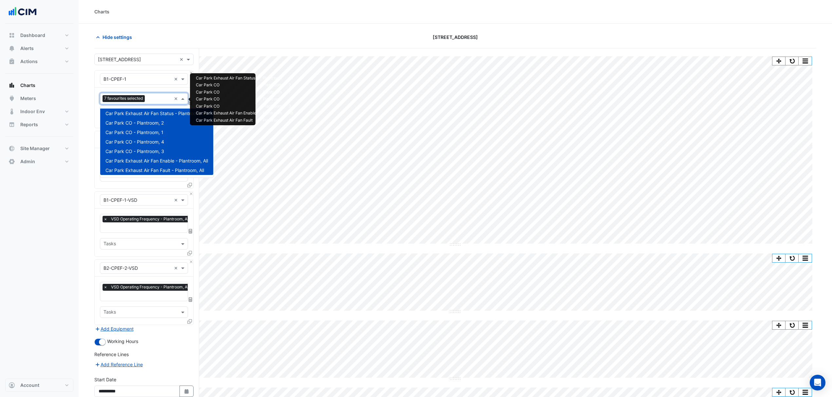
click at [153, 100] on input "text" at bounding box center [159, 99] width 24 height 7
click at [137, 299] on input "text" at bounding box center [147, 296] width 89 height 7
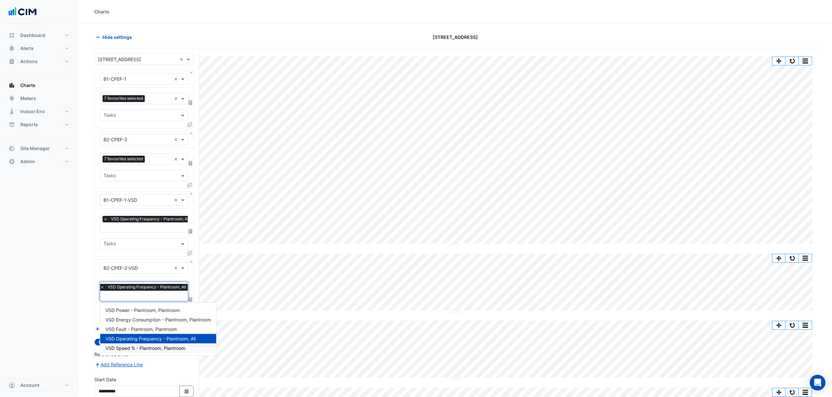
click at [185, 350] on span "VSD Speed % - Plantroom, Plantroom" at bounding box center [145, 349] width 80 height 6
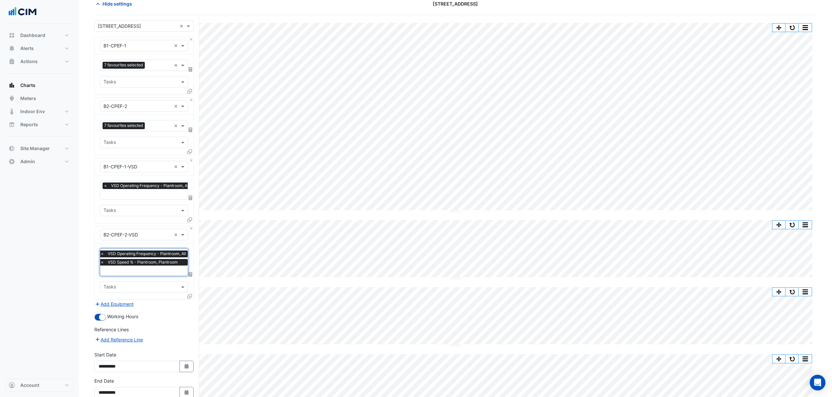
scroll to position [87, 0]
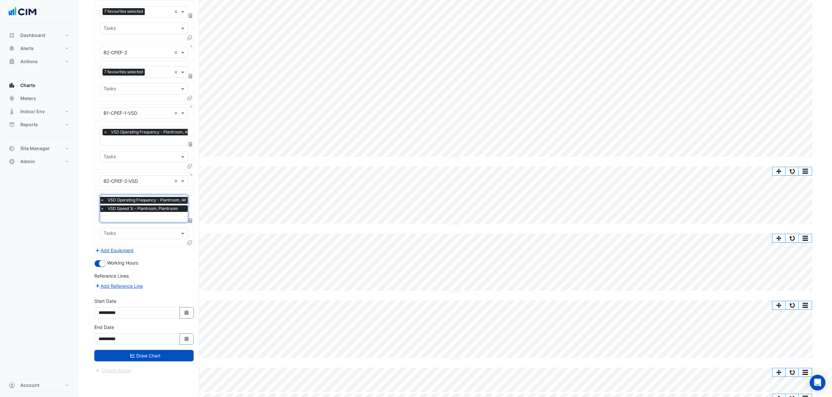
click at [129, 142] on input "text" at bounding box center [147, 141] width 89 height 7
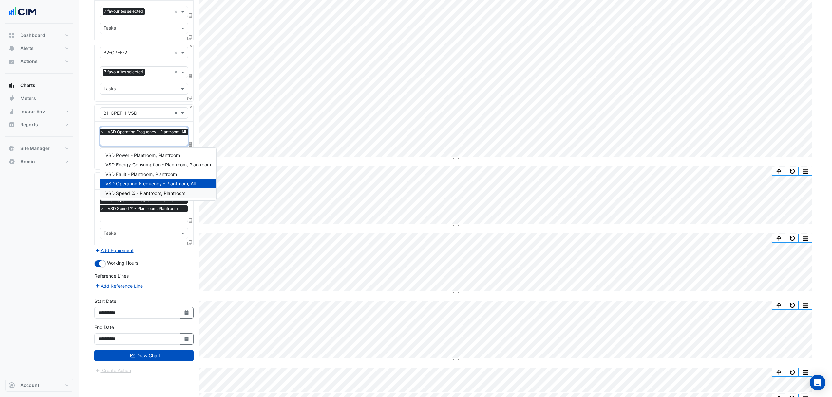
click at [155, 189] on div "VSD Speed % - Plantroom, Plantroom" at bounding box center [158, 193] width 116 height 9
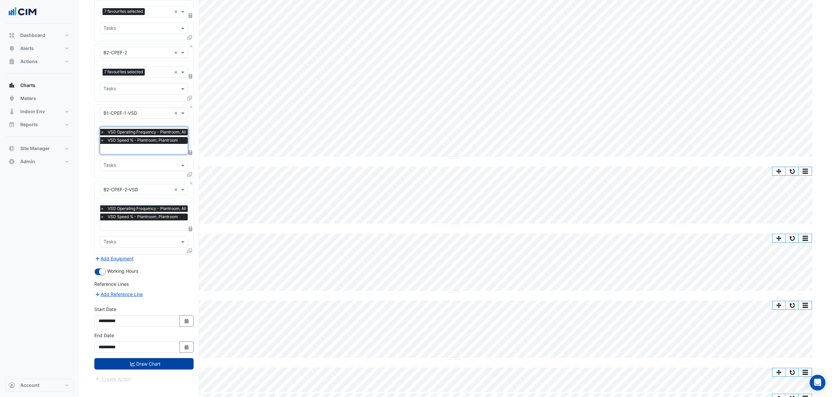
click at [158, 368] on button "Draw Chart" at bounding box center [143, 364] width 99 height 11
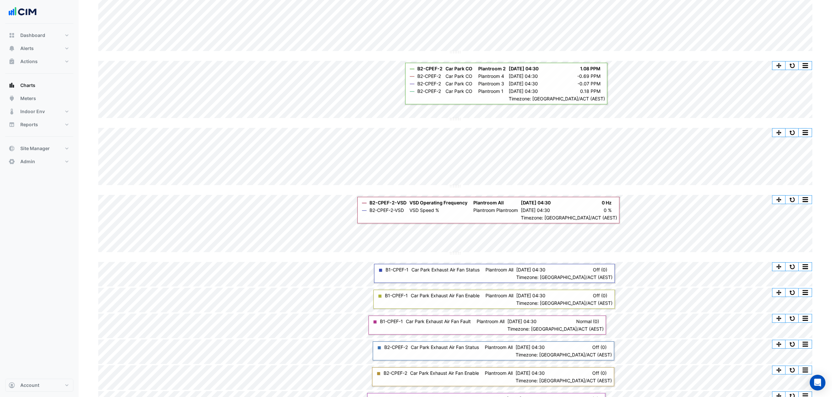
scroll to position [213, 0]
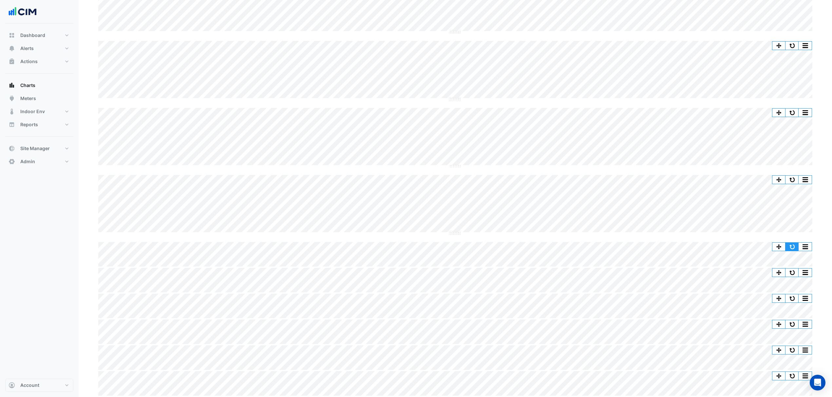
click at [794, 246] on button "button" at bounding box center [791, 247] width 13 height 8
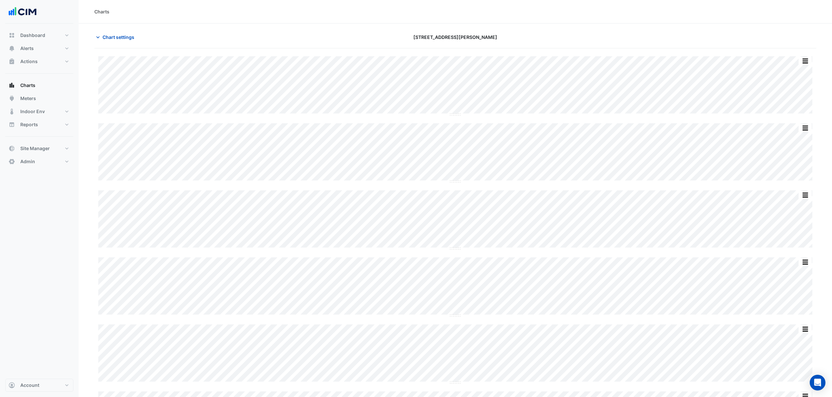
scroll to position [286, 0]
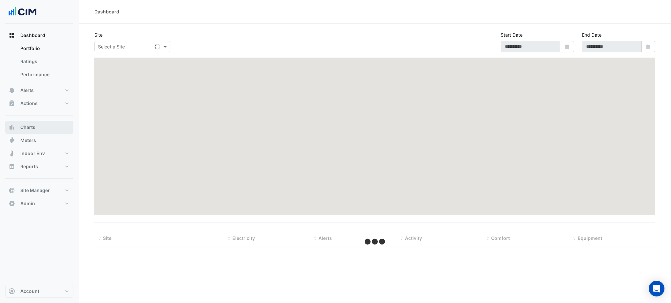
click at [42, 126] on button "Charts" at bounding box center [39, 127] width 68 height 13
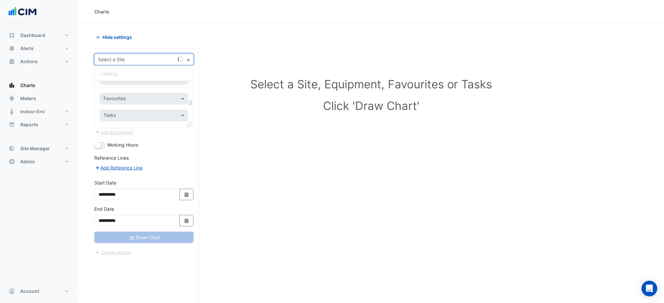
click at [113, 54] on div "Select a Site" at bounding box center [143, 59] width 99 height 11
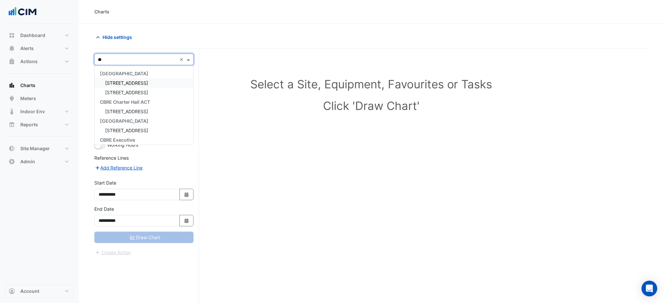
type input "***"
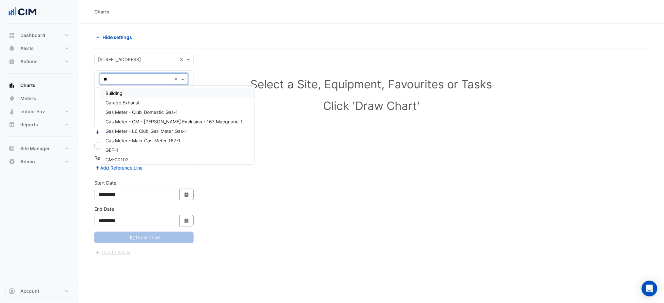
type input "***"
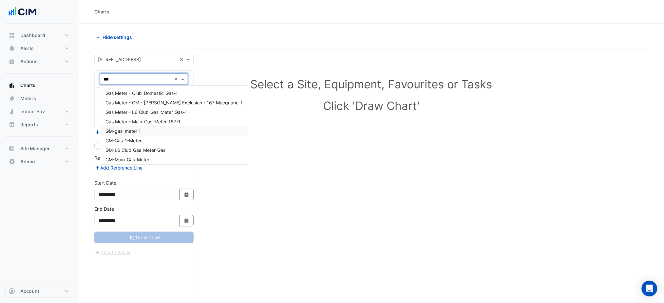
scroll to position [2, 0]
click at [158, 156] on div "GM-Main-Gas-Meter" at bounding box center [174, 157] width 148 height 9
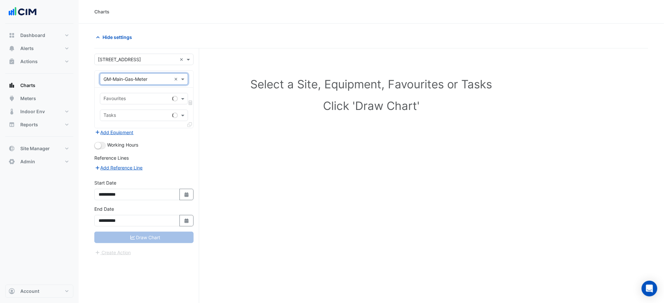
click at [133, 97] on input "text" at bounding box center [136, 99] width 66 height 7
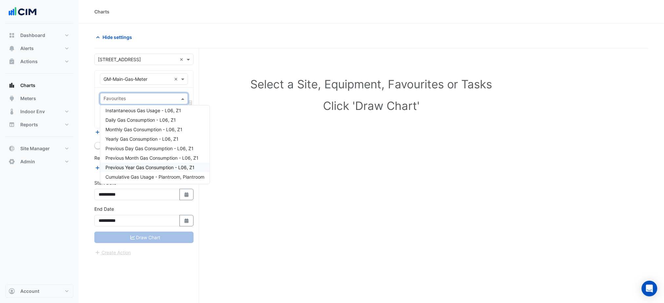
scroll to position [3, 0]
click at [168, 175] on span "Cumulative Gas Usage - Plantroom, Plantroom" at bounding box center [154, 177] width 99 height 6
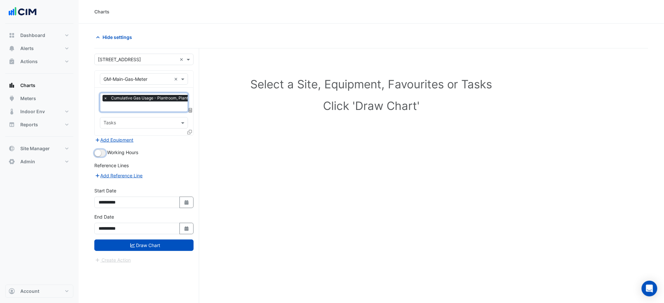
click at [99, 151] on small "button" at bounding box center [98, 153] width 7 height 7
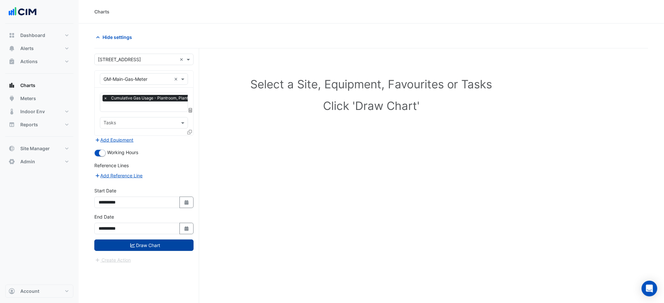
click at [144, 245] on button "Draw Chart" at bounding box center [143, 245] width 99 height 11
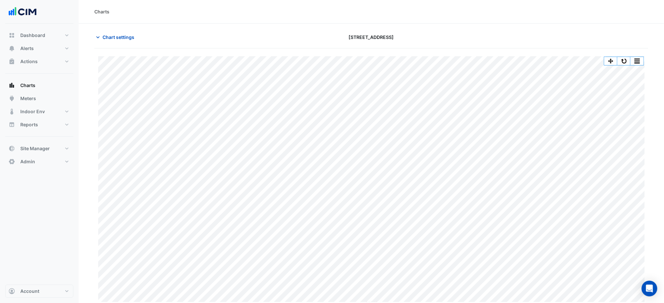
click at [493, 38] on div at bounding box center [558, 36] width 187 height 11
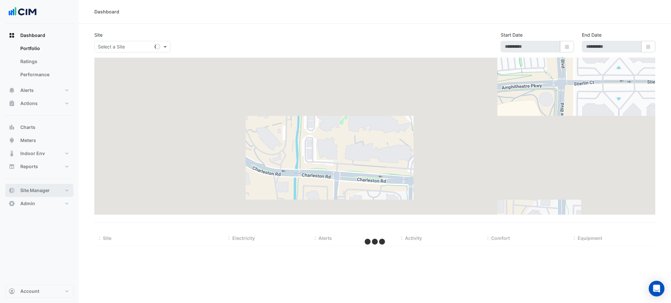
click at [30, 188] on span "Site Manager" at bounding box center [34, 190] width 29 height 7
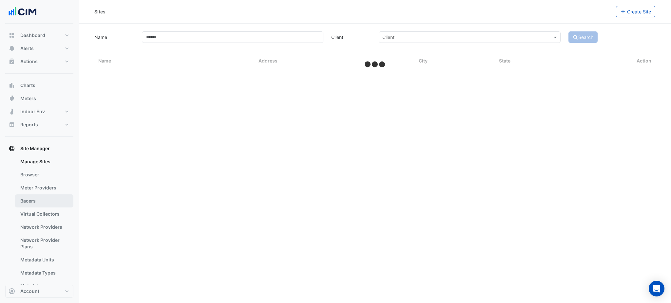
click at [30, 201] on link "Bacers" at bounding box center [44, 200] width 58 height 13
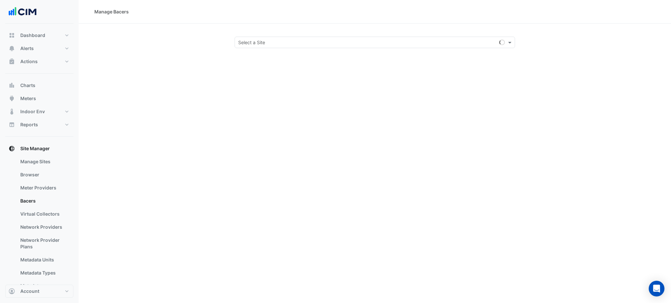
click at [252, 43] on input "text" at bounding box center [368, 42] width 260 height 7
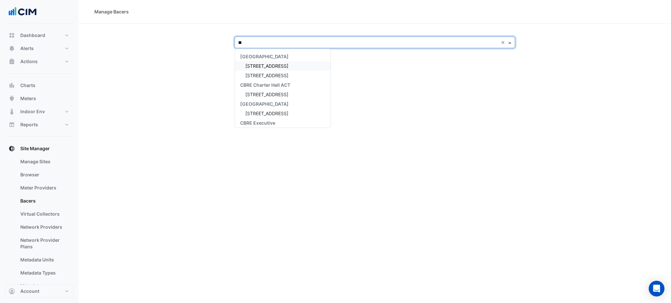
type input "***"
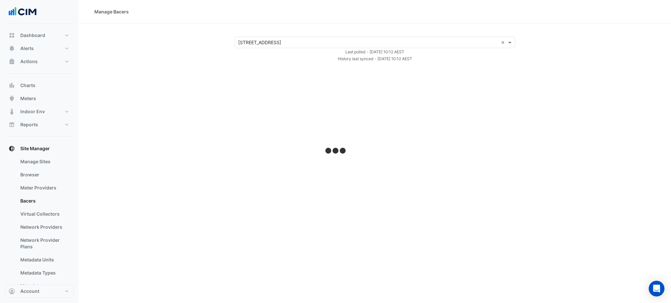
select select "***"
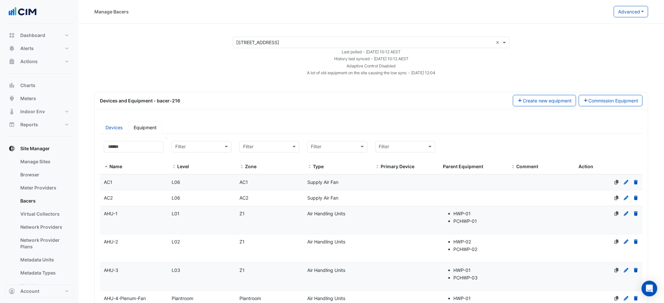
click at [121, 139] on datatable-header-cell "Name" at bounding box center [134, 156] width 68 height 38
click at [122, 141] on input at bounding box center [134, 146] width 60 height 11
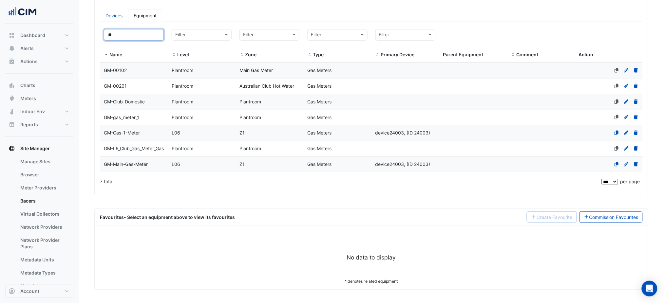
type input "**"
click at [168, 173] on datatable-body "Name GM-00102 Level Plantroom Zone Main Gas Meter Type Gas Meters Primary Devic…" at bounding box center [371, 118] width 543 height 111
click at [174, 167] on div "L06" at bounding box center [202, 165] width 68 height 8
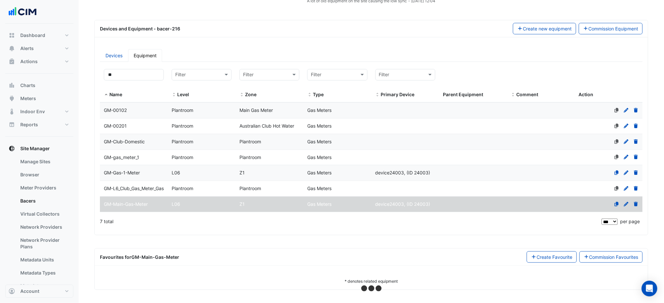
scroll to position [79, 0]
select select "***"
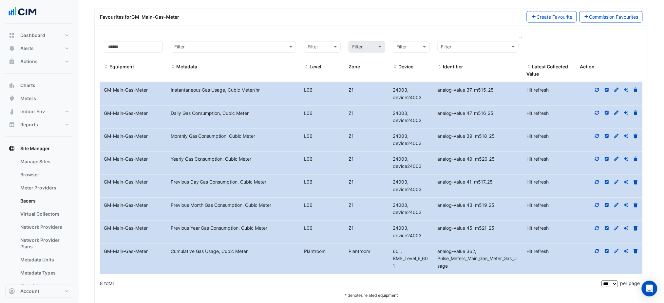
scroll to position [334, 0]
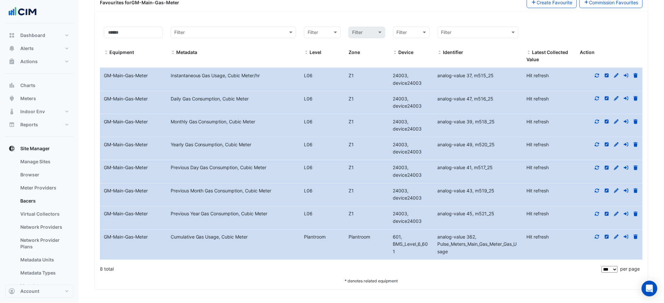
click at [596, 237] on icon at bounding box center [597, 237] width 6 height 5
click at [595, 239] on icon at bounding box center [597, 237] width 4 height 4
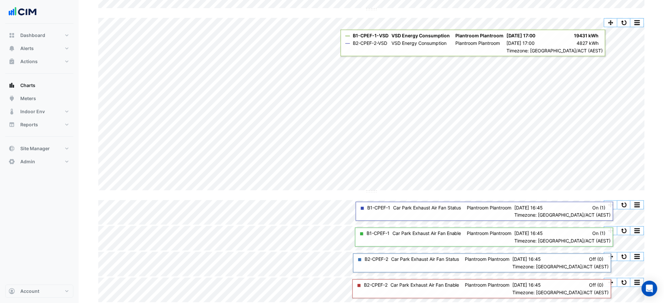
scroll to position [240, 0]
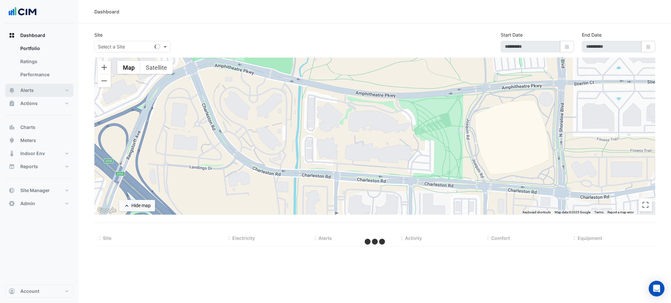
click at [36, 92] on button "Alerts" at bounding box center [39, 90] width 68 height 13
click at [34, 106] on span "Actions" at bounding box center [28, 103] width 17 height 7
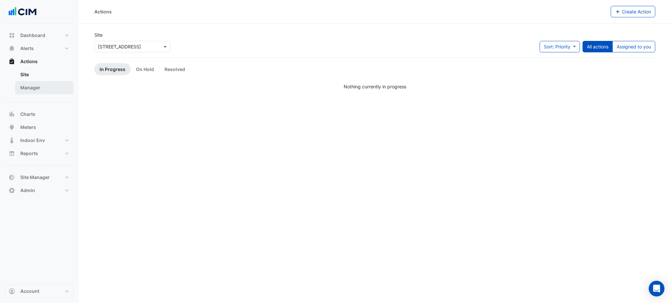
click at [43, 88] on link "Manager" at bounding box center [44, 87] width 58 height 13
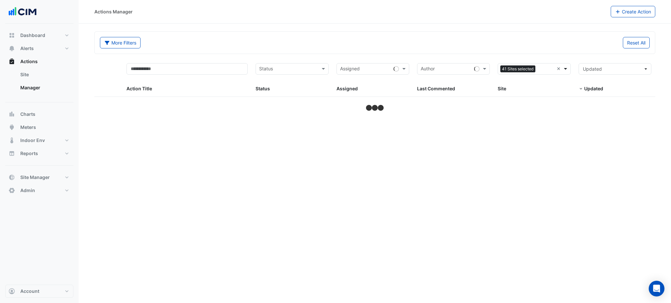
click at [563, 67] on span at bounding box center [566, 69] width 8 height 8
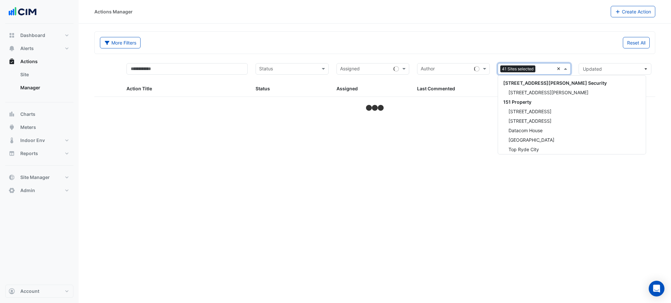
select select "***"
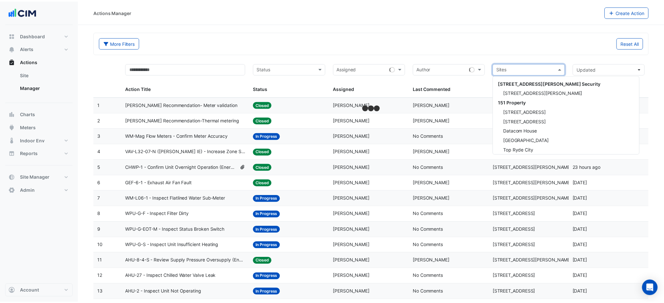
scroll to position [1664, 0]
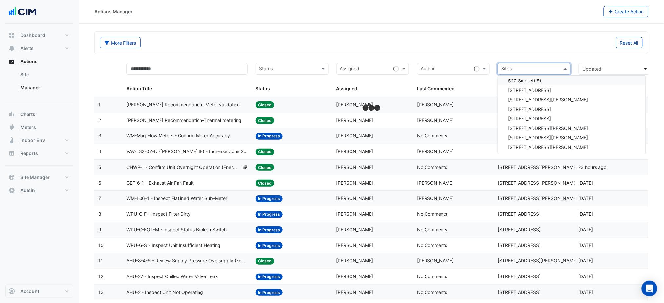
click at [552, 67] on input "text" at bounding box center [530, 70] width 58 height 8
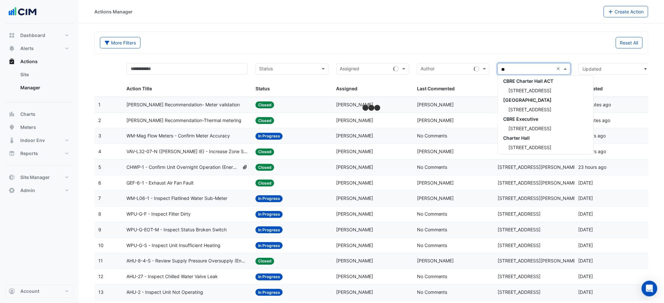
type input "***"
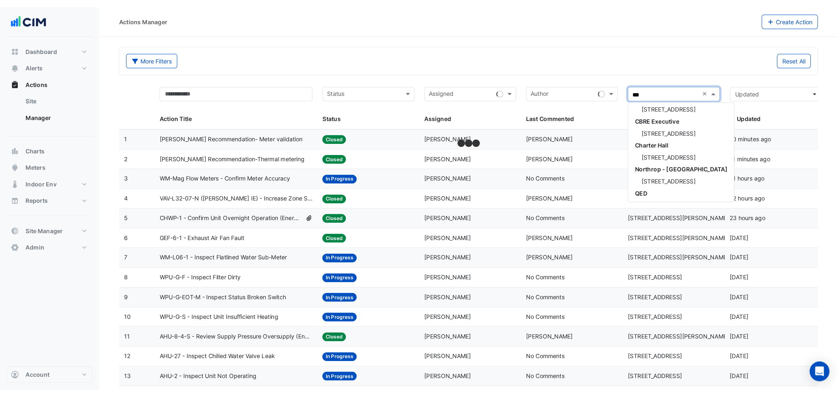
scroll to position [21, 0]
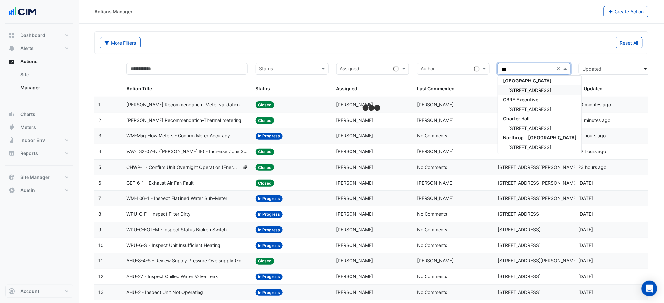
click at [547, 92] on div "[STREET_ADDRESS]" at bounding box center [540, 89] width 84 height 9
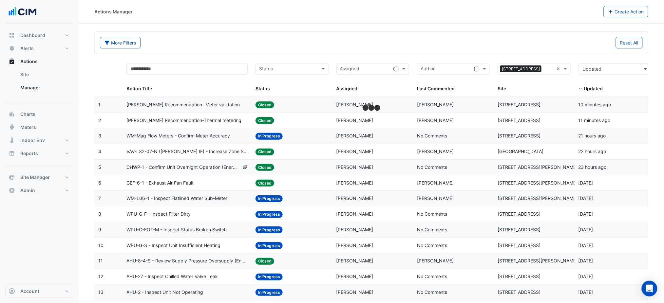
click at [449, 35] on div "More Filters Reset All" at bounding box center [371, 43] width 553 height 22
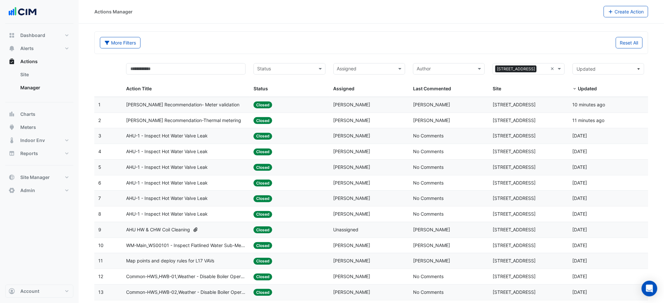
click at [355, 124] on div "Assigned: Joel Galvin" at bounding box center [369, 121] width 72 height 8
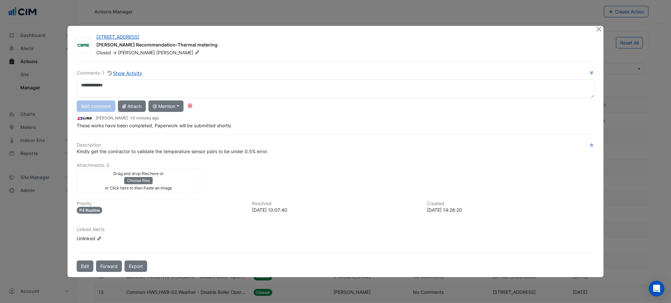
click at [583, 26] on ngb-modal-window "167 Macquarie St NABERS Recommendation-Thermal metering Closed -> Joel Galvin C…" at bounding box center [335, 151] width 671 height 303
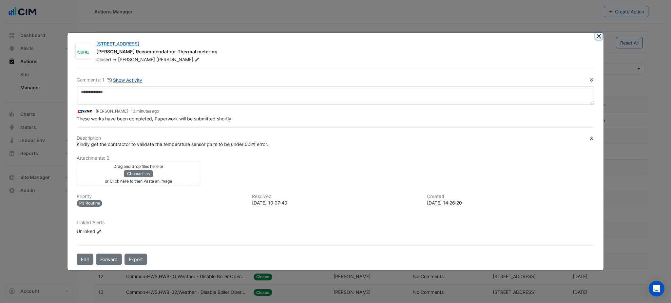
click at [599, 34] on button "Close" at bounding box center [598, 36] width 7 height 7
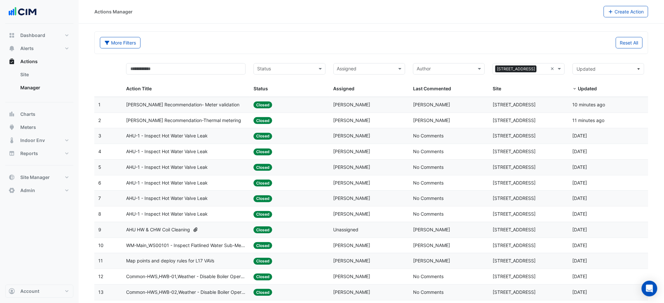
click at [228, 109] on datatable-body-cell "Action Title: NABERS Recommendation- Meter validation" at bounding box center [185, 104] width 127 height 15
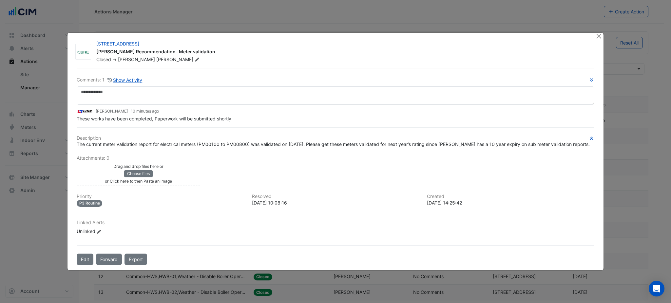
click at [593, 30] on ngb-modal-window "167 Macquarie St NABERS Recommendation- Meter validation Closed -> Joel Galvin …" at bounding box center [335, 151] width 671 height 303
click at [599, 35] on button "Close" at bounding box center [598, 36] width 7 height 7
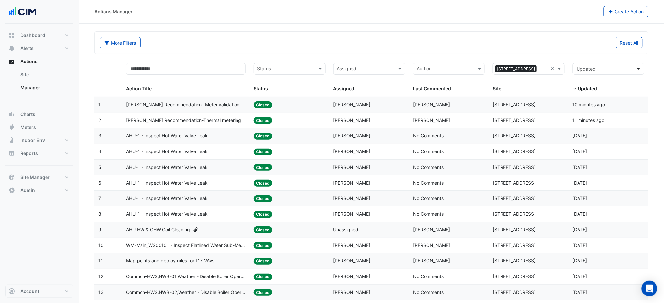
click at [346, 120] on span "Joel Galvin" at bounding box center [351, 121] width 37 height 6
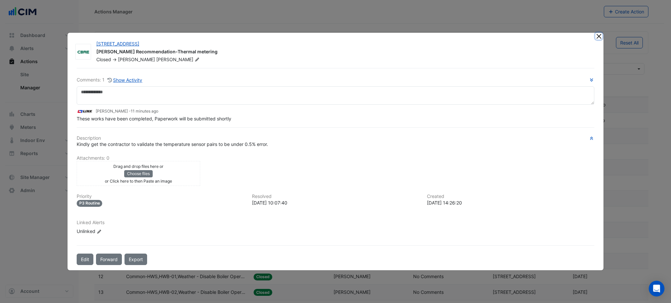
click at [596, 30] on ngb-modal-window "167 Macquarie St NABERS Recommendation-Thermal metering Closed -> Joel Galvin C…" at bounding box center [335, 151] width 671 height 303
click at [135, 82] on button "Show Activity" at bounding box center [125, 80] width 36 height 8
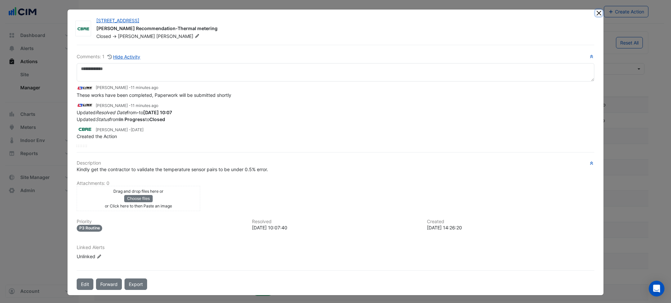
click at [595, 13] on button "Close" at bounding box center [598, 12] width 7 height 7
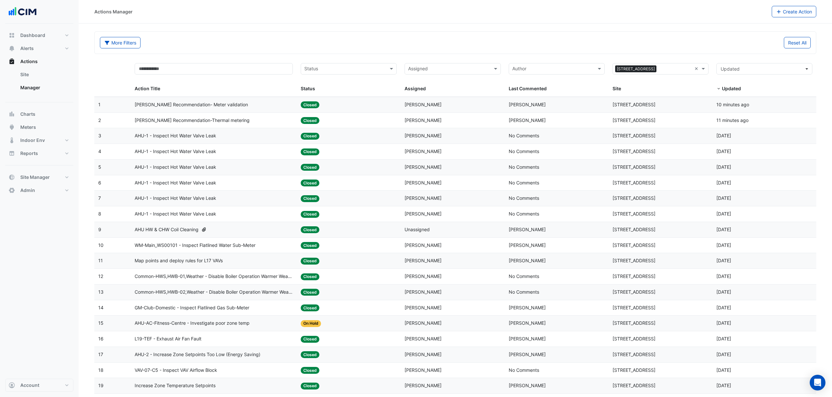
click at [473, 137] on div "Assigned: Galvin Kan" at bounding box center [452, 136] width 96 height 8
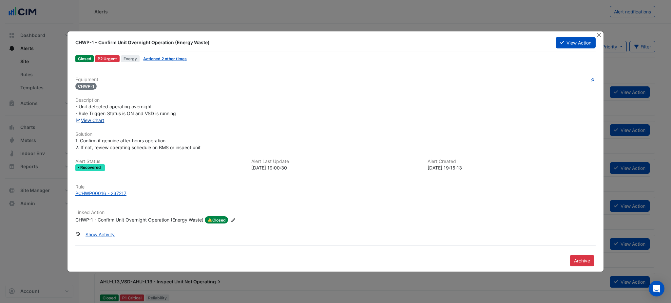
click at [96, 120] on link "View Chart" at bounding box center [89, 121] width 29 height 6
click at [582, 42] on button "View Action" at bounding box center [575, 42] width 40 height 11
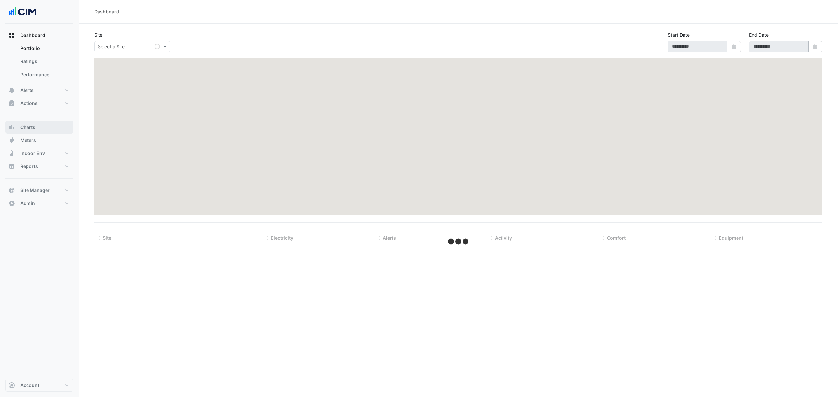
click at [25, 127] on span "Charts" at bounding box center [27, 127] width 15 height 7
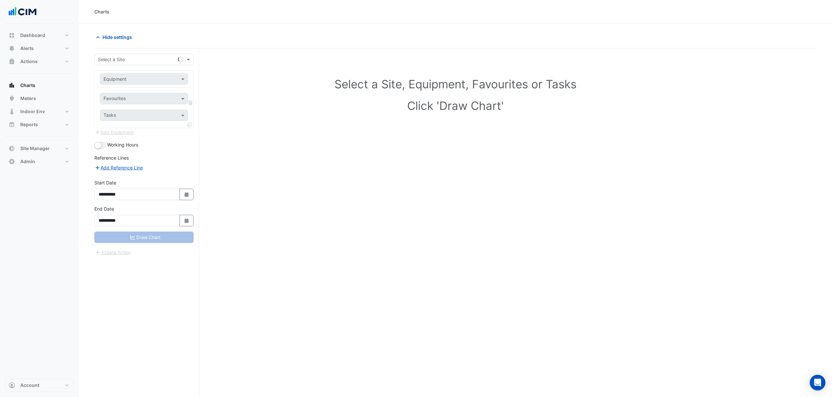
click at [117, 63] on input "text" at bounding box center [137, 59] width 79 height 7
type input "*******"
type input "*"
type input "**"
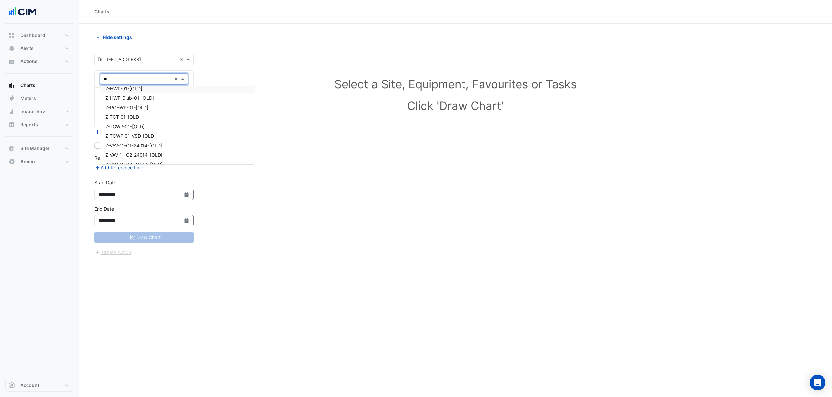
scroll to position [534, 0]
drag, startPoint x: 147, startPoint y: 81, endPoint x: 72, endPoint y: 75, distance: 75.6
click at [72, 75] on div "Charts Hide settings Select a Site, Equipment, Favourites or Tasks Click 'Draw …" at bounding box center [416, 211] width 832 height 422
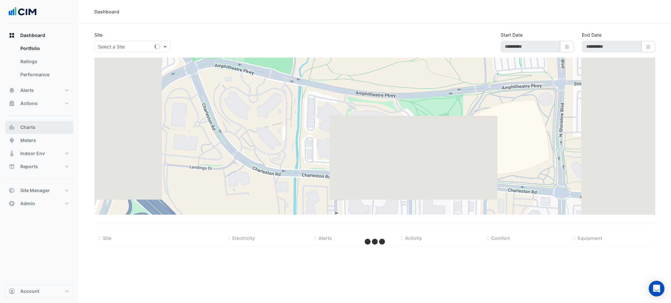
click at [33, 124] on span "Charts" at bounding box center [27, 127] width 15 height 7
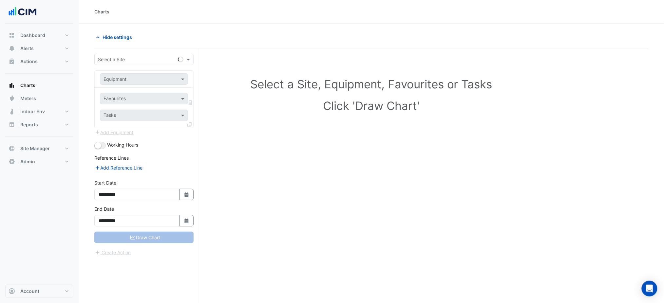
click at [147, 63] on div "Select a Site" at bounding box center [135, 59] width 81 height 7
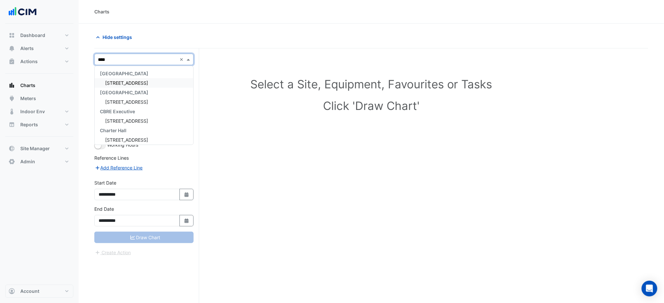
type input "*****"
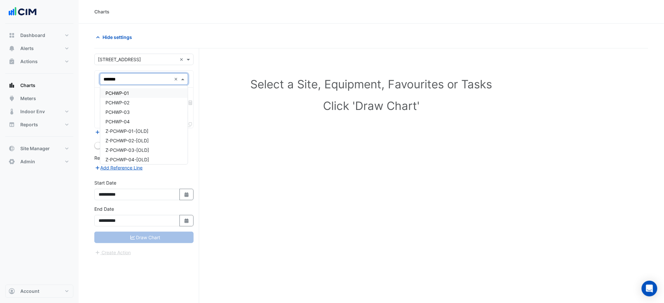
type input "********"
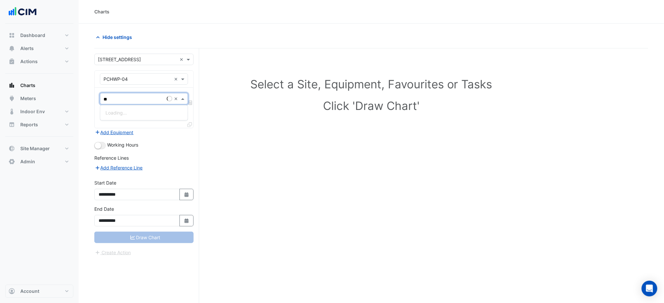
type input "*"
type input "******"
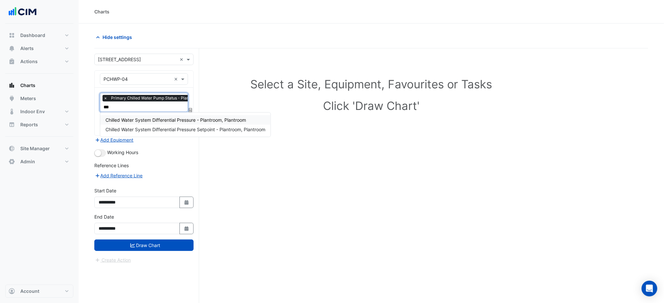
type input "****"
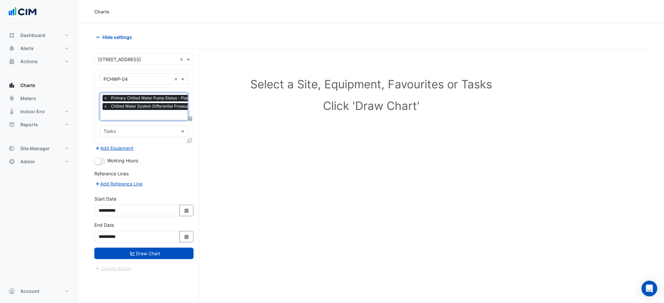
drag, startPoint x: 110, startPoint y: 156, endPoint x: 109, endPoint y: 159, distance: 3.7
click at [109, 156] on form "**********" at bounding box center [143, 163] width 99 height 219
click at [108, 160] on span "Working Hours" at bounding box center [122, 161] width 31 height 6
click at [107, 161] on span "Working Hours" at bounding box center [122, 161] width 31 height 6
click at [106, 161] on div "Working Hours" at bounding box center [143, 161] width 99 height 8
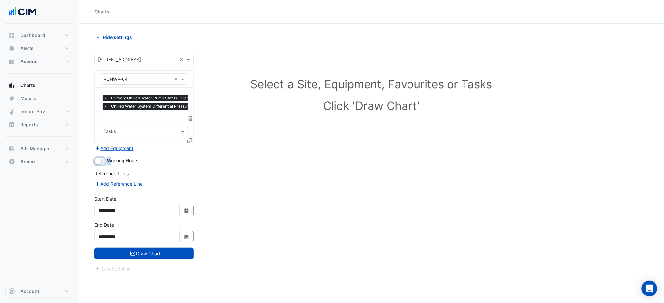
click at [105, 161] on button "button" at bounding box center [99, 161] width 11 height 7
click at [151, 253] on button "Draw Chart" at bounding box center [143, 253] width 99 height 11
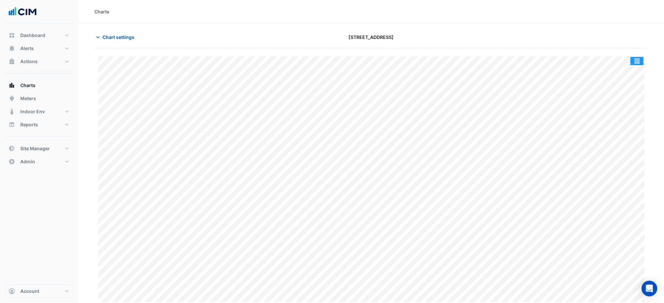
click at [636, 55] on div "Split by Unit Split All Print Save as JPEG Save as PNG Pivot Data Table Export …" at bounding box center [371, 176] width 554 height 257
click at [636, 57] on div "Split by Unit Split All Print Save as JPEG Save as PNG Pivot Data Table Export …" at bounding box center [637, 61] width 14 height 9
click at [635, 60] on button "button" at bounding box center [636, 61] width 13 height 8
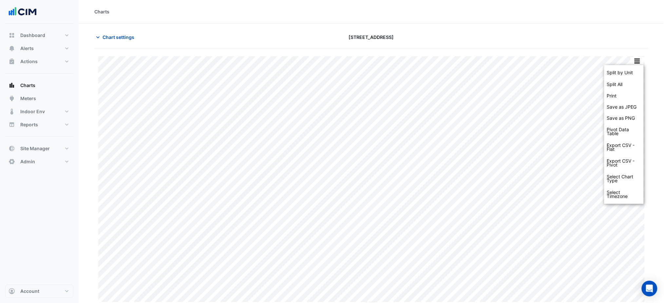
click at [631, 66] on div "Split by Unit Split All Print Save as JPEG Save as PNG Pivot Data Table Export …" at bounding box center [623, 134] width 39 height 139
click at [629, 68] on div "Split by Unit" at bounding box center [623, 73] width 39 height 12
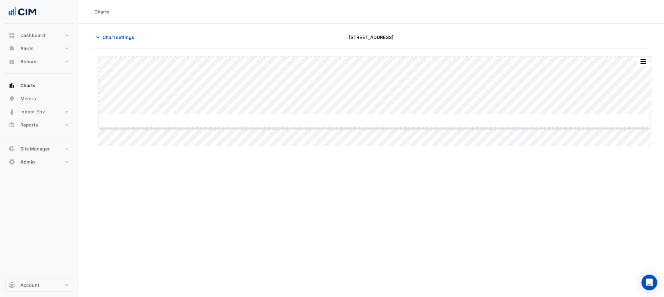
drag, startPoint x: 372, startPoint y: 115, endPoint x: 376, endPoint y: 186, distance: 71.2
click at [139, 38] on div "Chart settings" at bounding box center [185, 36] width 190 height 11
click at [127, 35] on span "Chart settings" at bounding box center [118, 37] width 32 height 7
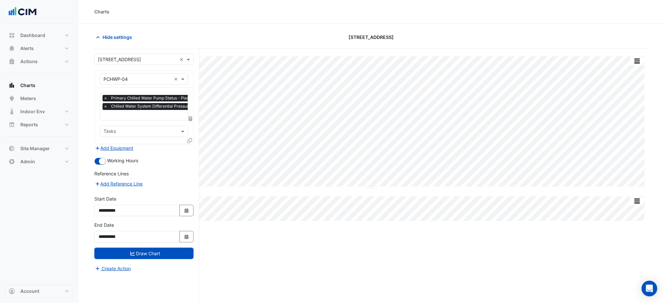
click at [184, 218] on div "**********" at bounding box center [143, 208] width 107 height 26
click at [186, 210] on icon "button" at bounding box center [186, 211] width 4 height 5
select select "*"
select select "****"
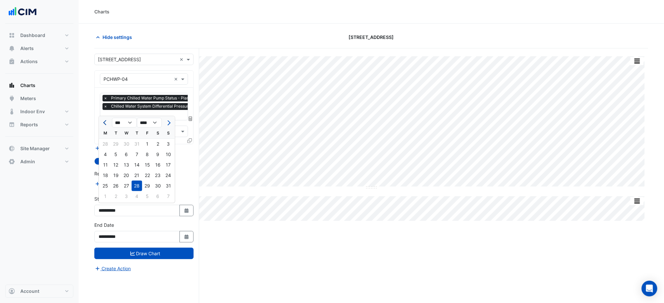
click at [105, 124] on span "Previous month" at bounding box center [105, 122] width 5 height 5
select select "*"
click at [115, 142] on div "1" at bounding box center [116, 144] width 10 height 10
type input "**********"
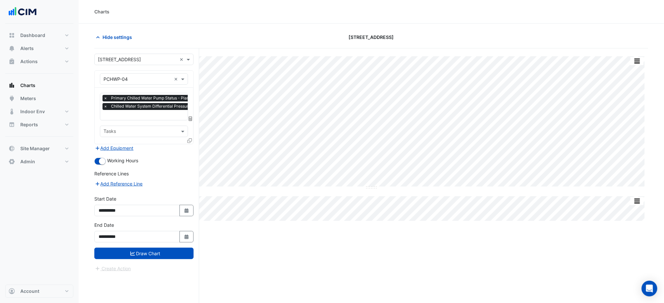
click at [149, 246] on div "**********" at bounding box center [143, 235] width 107 height 26
click at [150, 249] on button "Draw Chart" at bounding box center [143, 253] width 99 height 11
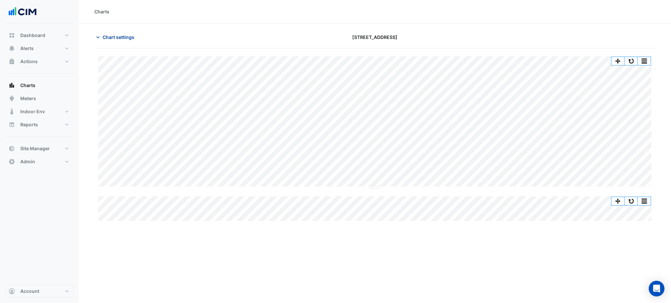
click at [118, 32] on button "Chart settings" at bounding box center [116, 36] width 44 height 11
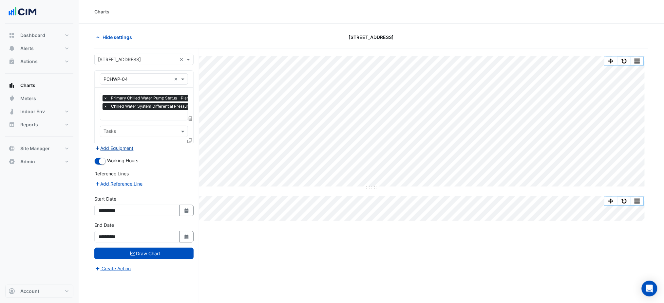
click at [126, 149] on button "Add Equipment" at bounding box center [114, 148] width 40 height 8
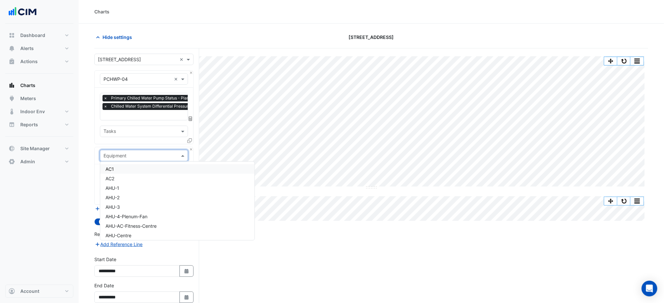
click at [123, 157] on input "text" at bounding box center [137, 156] width 68 height 7
type input "***"
click at [129, 165] on div "AHU-1" at bounding box center [143, 168] width 87 height 9
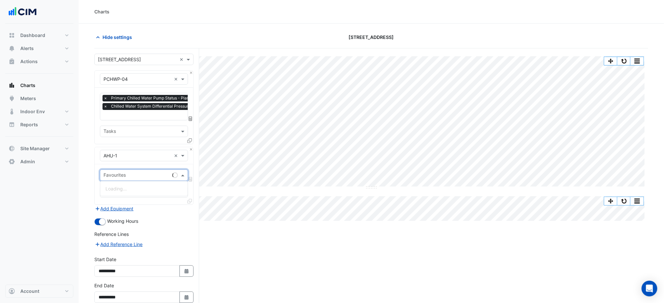
click at [129, 176] on input "text" at bounding box center [136, 176] width 66 height 7
type input "****"
click at [140, 190] on span "Unit Supply Air Fan Status - L01, Z1" at bounding box center [143, 189] width 76 height 6
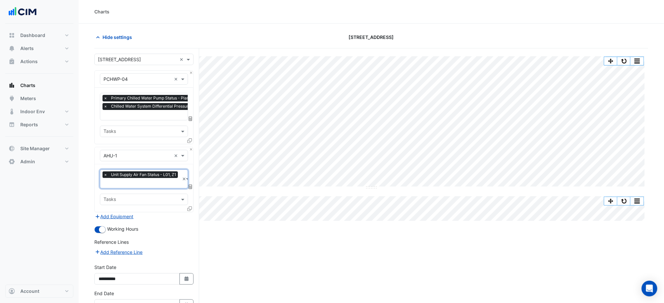
click at [186, 209] on div "Favourites × Unit Supply Air Fan Status - L01, Z1 × Tasks" at bounding box center [144, 188] width 99 height 48
click at [187, 209] on icon at bounding box center [189, 209] width 5 height 5
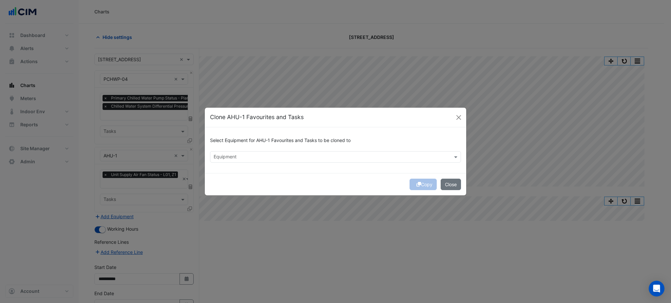
click at [254, 162] on div "Equipment" at bounding box center [335, 156] width 251 height 11
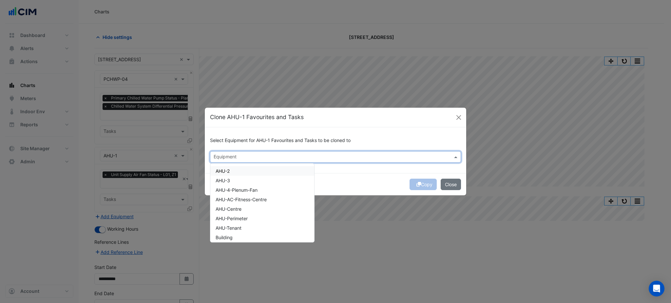
click at [237, 172] on div "AHU-2" at bounding box center [262, 170] width 104 height 9
click at [236, 180] on div "AHU-3" at bounding box center [262, 180] width 104 height 9
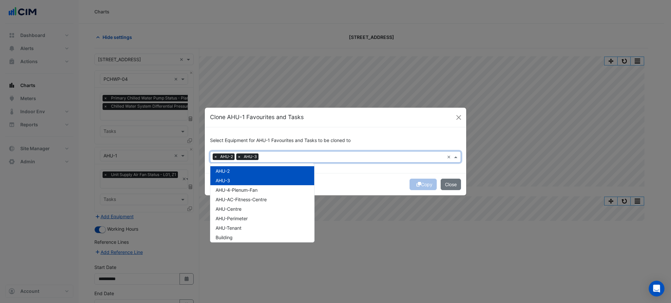
click at [372, 176] on div "Copy Close" at bounding box center [335, 184] width 261 height 22
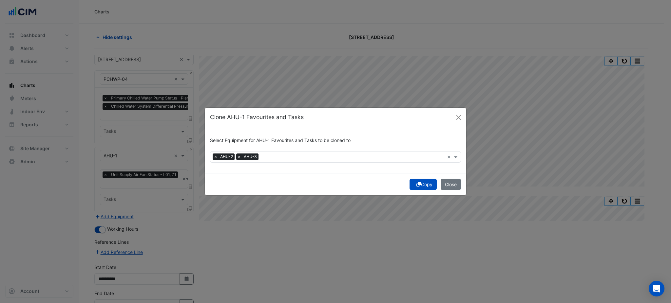
click at [416, 183] on icon "submit" at bounding box center [418, 184] width 5 height 5
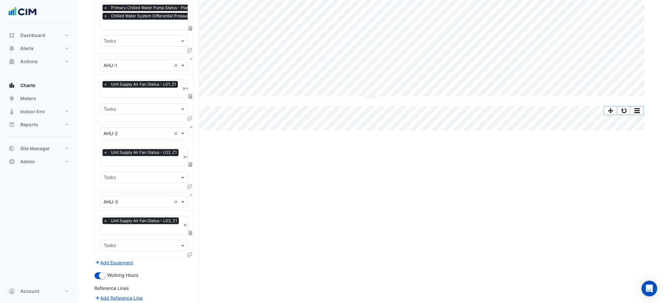
scroll to position [176, 0]
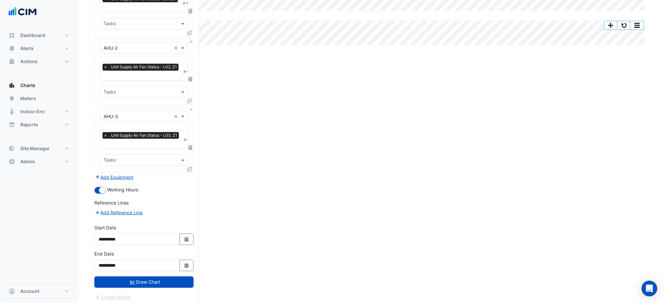
drag, startPoint x: 218, startPoint y: 263, endPoint x: 185, endPoint y: 289, distance: 42.4
click at [174, 280] on button "Draw Chart" at bounding box center [143, 282] width 99 height 11
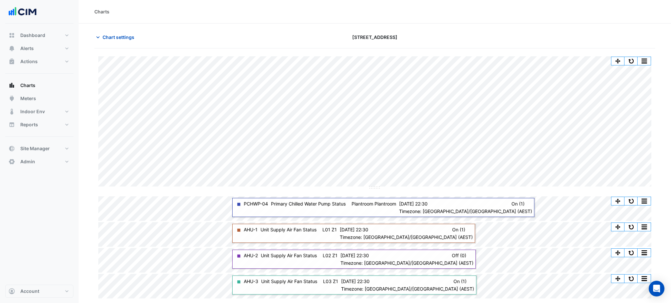
click at [108, 31] on section "Chart settings [STREET_ADDRESS] Split by Equip Split All Split None Print Save …" at bounding box center [375, 162] width 592 height 276
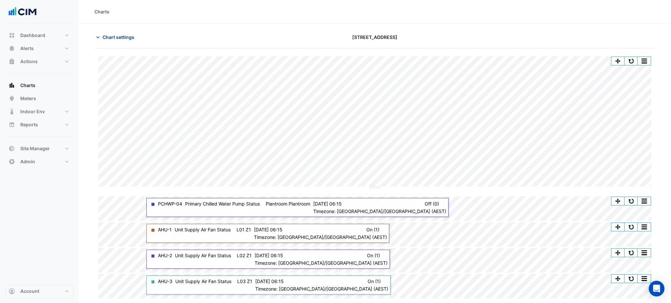
click at [120, 42] on button "Chart settings" at bounding box center [116, 36] width 44 height 11
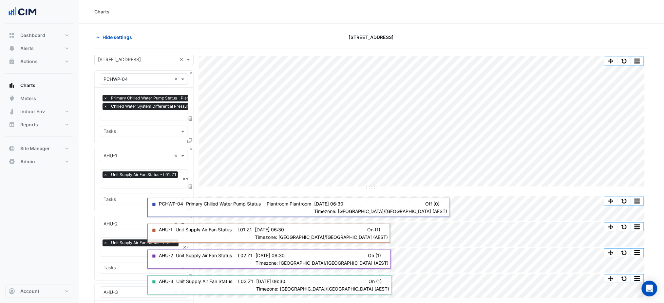
click at [189, 147] on div "Equipment × AHU-1 ×" at bounding box center [144, 155] width 99 height 17
click at [191, 148] on button "Close" at bounding box center [191, 149] width 4 height 4
click at [191, 215] on button "Close" at bounding box center [191, 217] width 4 height 4
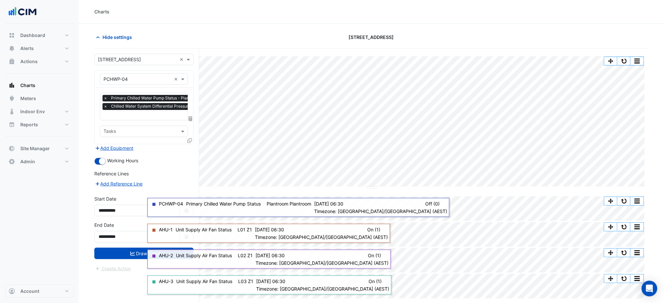
click at [191, 148] on div "Add Equipment" at bounding box center [143, 148] width 99 height 8
click at [104, 106] on span "×" at bounding box center [105, 106] width 6 height 7
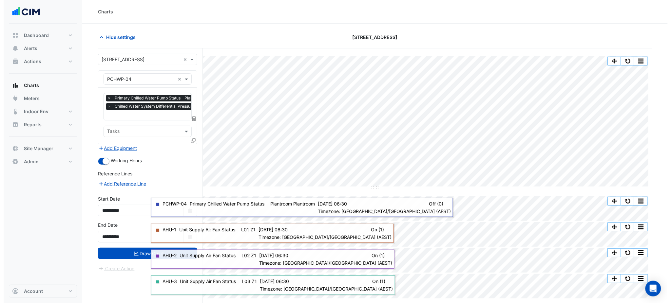
scroll to position [0, 3]
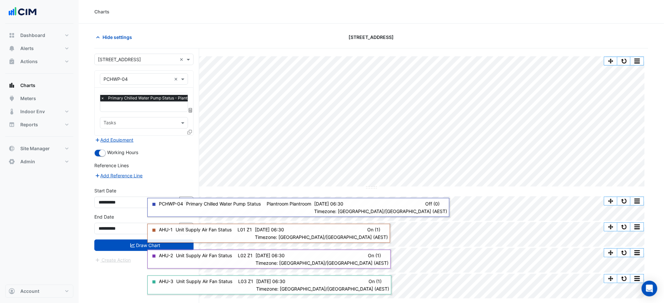
click at [187, 132] on div "Favourites × Primary Chilled Water Pump Status - Plantroom, Plantroom × Tasks" at bounding box center [144, 112] width 99 height 48
click at [188, 131] on icon at bounding box center [189, 132] width 5 height 5
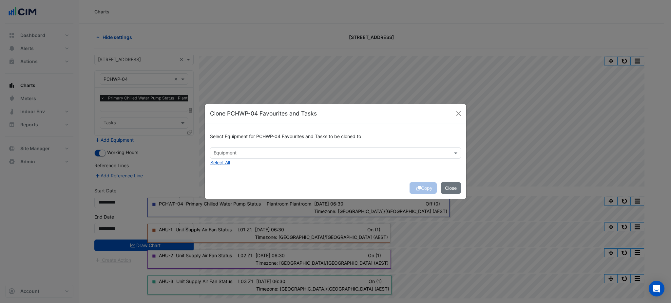
click at [250, 159] on div "Select Equipment for PCHWP-04 Favourites and Tasks to be cloned to Equipment Se…" at bounding box center [335, 149] width 261 height 53
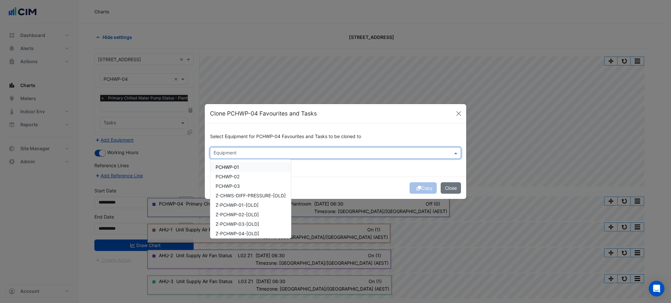
click at [252, 156] on input "text" at bounding box center [331, 153] width 236 height 7
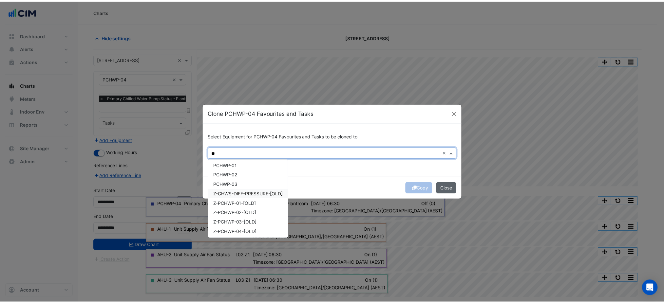
scroll to position [2, 0]
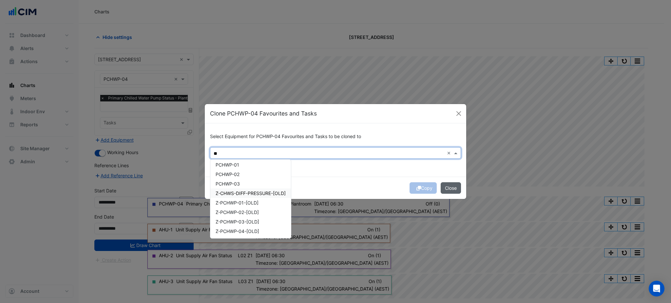
type input "**"
click at [447, 190] on button "Close" at bounding box center [450, 187] width 20 height 11
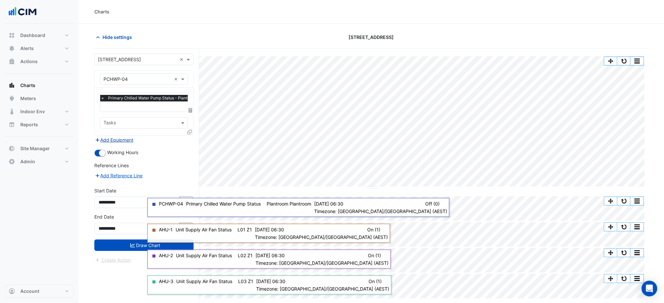
click at [114, 139] on button "Add Equipment" at bounding box center [114, 140] width 40 height 8
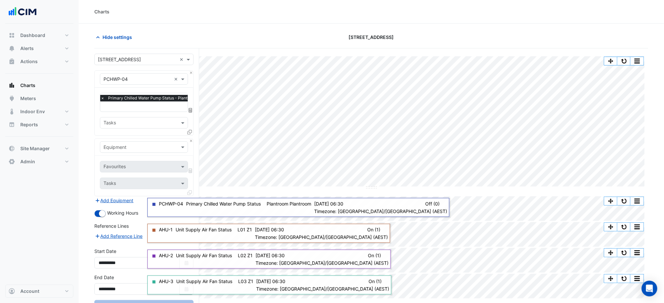
click at [130, 146] on input "text" at bounding box center [137, 147] width 68 height 7
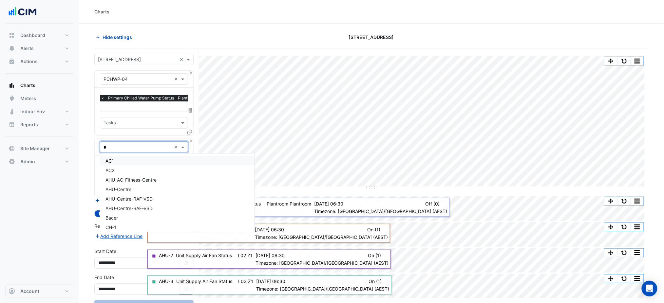
type input "**"
click at [131, 160] on div "CH-1" at bounding box center [164, 160] width 129 height 9
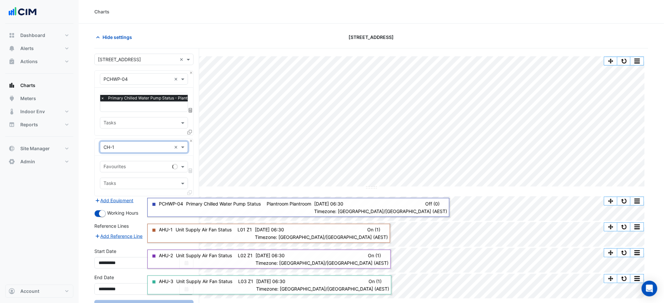
click at [131, 165] on input "text" at bounding box center [136, 167] width 66 height 7
type input "****"
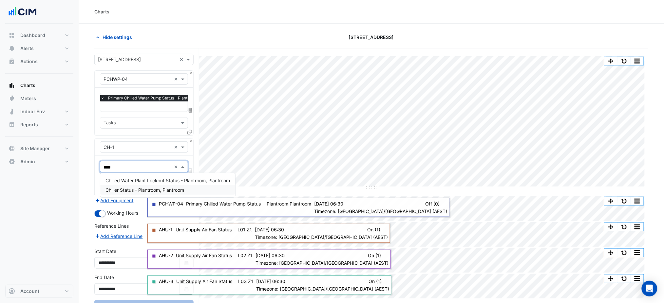
click at [144, 188] on span "Chiller Status - Plantroom, Plantroom" at bounding box center [144, 190] width 79 height 6
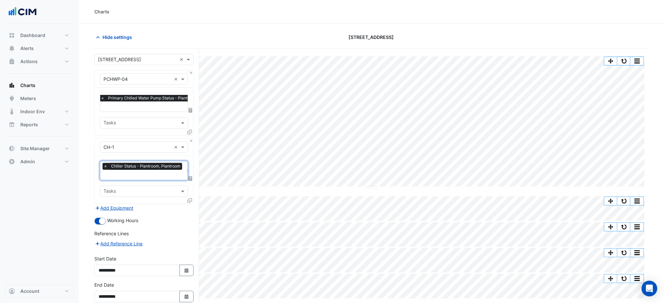
click at [186, 202] on div "Favourites × Chiller Status - Plantroom, Plantroom × Tasks" at bounding box center [144, 180] width 99 height 48
click at [188, 201] on fa-icon at bounding box center [189, 201] width 5 height 6
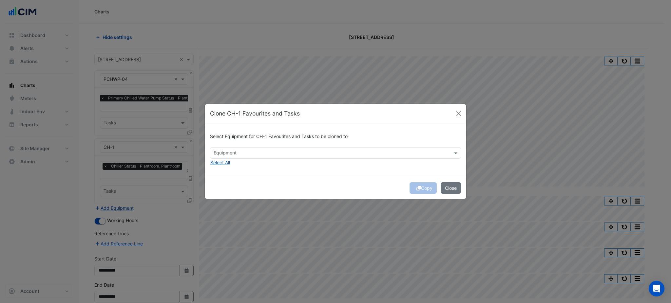
click at [255, 161] on div "Select Equipment for CH-1 Favourites and Tasks to be cloned to Equipment Select…" at bounding box center [335, 149] width 261 height 53
click at [251, 153] on input "text" at bounding box center [331, 153] width 236 height 7
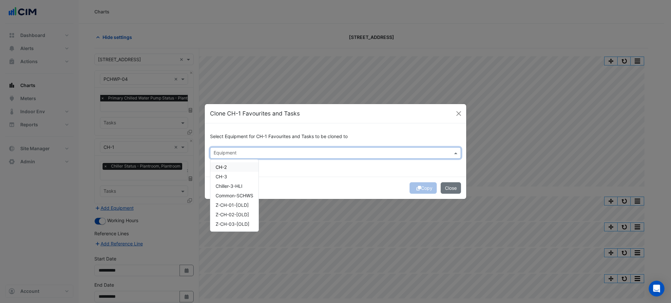
click at [231, 170] on div "CH-2" at bounding box center [234, 166] width 48 height 9
click at [233, 175] on div "CH-3" at bounding box center [234, 176] width 48 height 9
click at [311, 168] on div "Select Equipment for CH-1 Favourites and Tasks to be cloned to Equipment × CH-2…" at bounding box center [335, 149] width 261 height 53
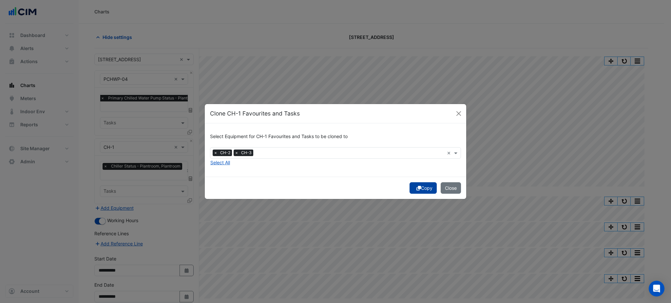
click at [416, 187] on icon "submit" at bounding box center [418, 188] width 5 height 5
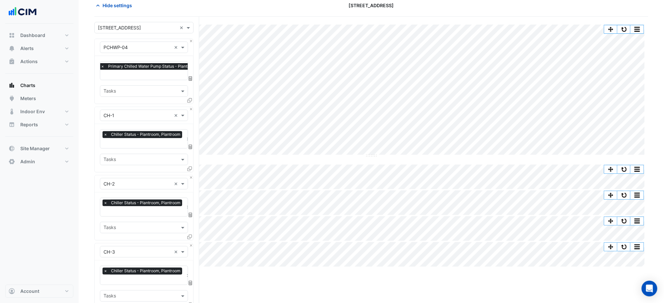
scroll to position [168, 0]
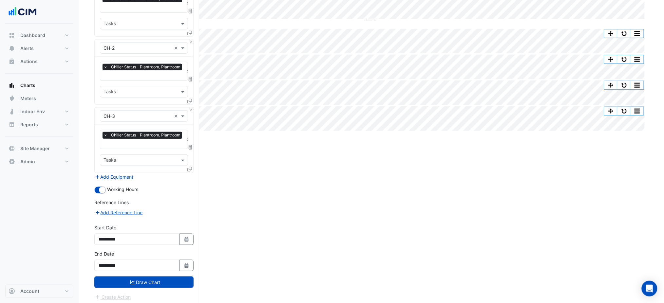
drag, startPoint x: 70, startPoint y: 212, endPoint x: 91, endPoint y: 319, distance: 108.1
click at [138, 285] on button "Draw Chart" at bounding box center [143, 282] width 99 height 11
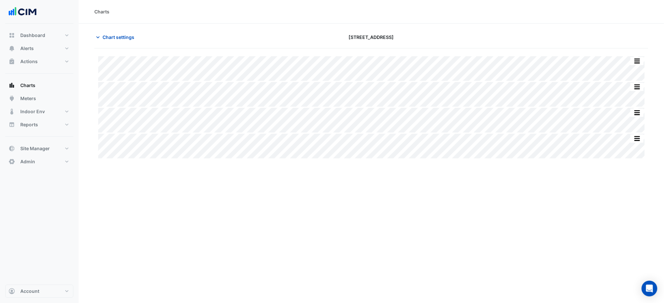
click at [141, 278] on div "Select a Site × 167 Macquarie St × Equipment × PCHWP-04 × Favourites × Primary …" at bounding box center [146, 261] width 105 height 426
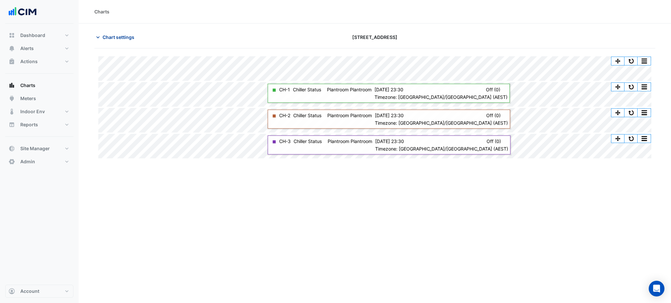
click at [108, 33] on button "Chart settings" at bounding box center [116, 36] width 44 height 11
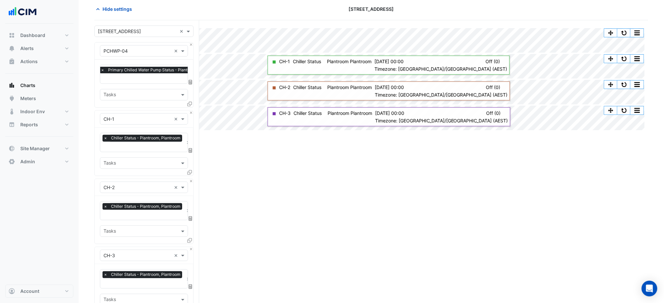
scroll to position [168, 0]
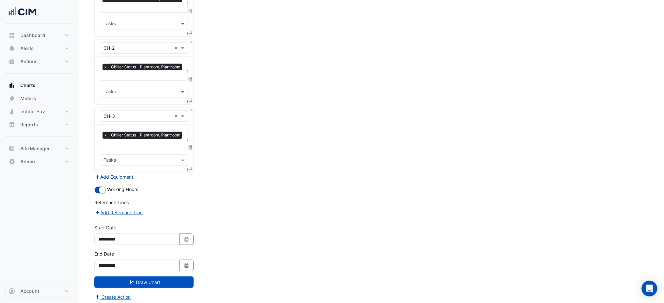
click at [119, 173] on button "Add Equipment" at bounding box center [114, 177] width 40 height 8
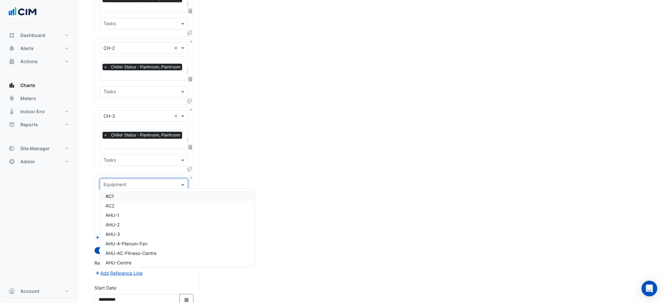
click at [124, 183] on input "text" at bounding box center [137, 184] width 68 height 7
type input "***"
click at [129, 194] on div "AHU-1" at bounding box center [143, 196] width 87 height 9
click at [129, 194] on div "Favourites Tasks" at bounding box center [144, 213] width 99 height 40
click at [132, 201] on input "text" at bounding box center [136, 204] width 66 height 7
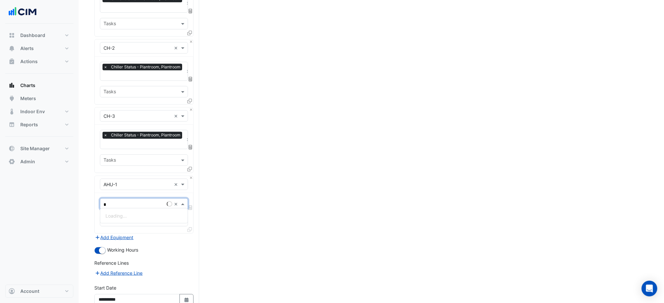
type input "**"
click at [139, 218] on span "Unit Chilled Water Valve Position - L01, Z1" at bounding box center [149, 216] width 89 height 6
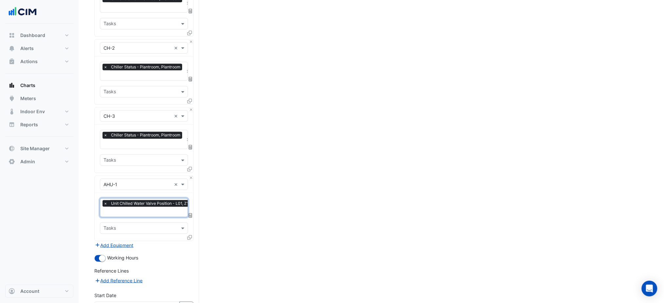
click at [191, 235] on icon at bounding box center [189, 237] width 5 height 5
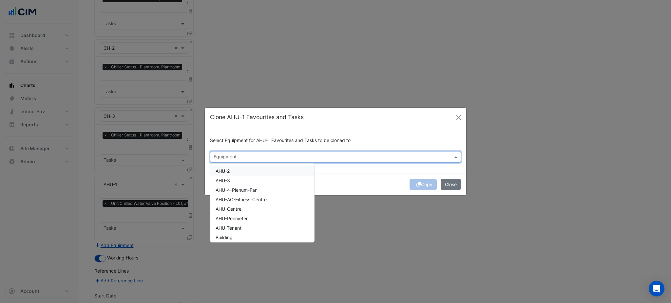
drag, startPoint x: 231, startPoint y: 156, endPoint x: 233, endPoint y: 165, distance: 9.8
click at [231, 157] on input "text" at bounding box center [331, 157] width 236 height 7
click at [233, 173] on div "AHU-2" at bounding box center [262, 170] width 104 height 9
click at [234, 185] on div "AHU-3" at bounding box center [262, 180] width 104 height 9
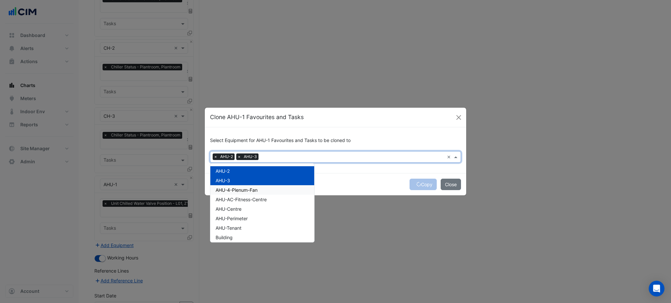
drag, startPoint x: 255, startPoint y: 193, endPoint x: 258, endPoint y: 200, distance: 7.8
click at [255, 193] on div "AHU-4-Plenum-Fan" at bounding box center [262, 189] width 104 height 9
click at [258, 200] on span "AHU-AC-Fitness-Centre" at bounding box center [240, 200] width 51 height 6
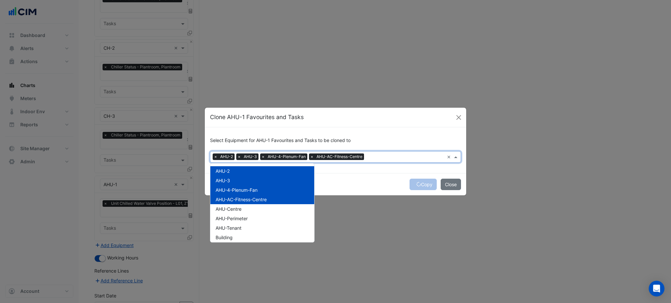
click at [258, 208] on div "AHU-Centre" at bounding box center [262, 208] width 104 height 9
click at [258, 219] on div "AHU-Perimeter" at bounding box center [262, 218] width 104 height 9
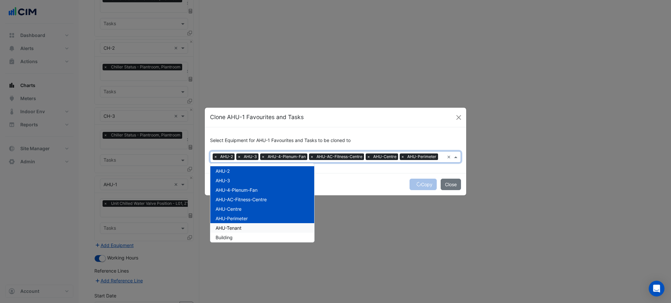
click at [261, 226] on div "AHU-Tenant" at bounding box center [262, 227] width 104 height 9
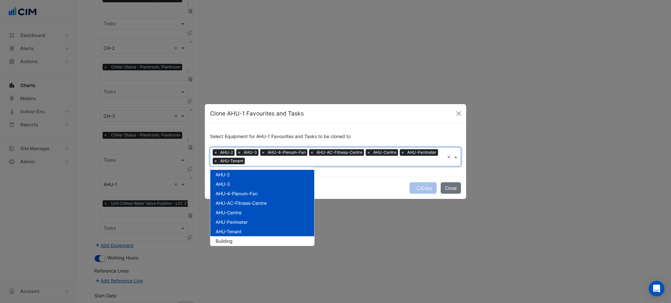
click at [379, 185] on div "Copy Close" at bounding box center [335, 188] width 261 height 22
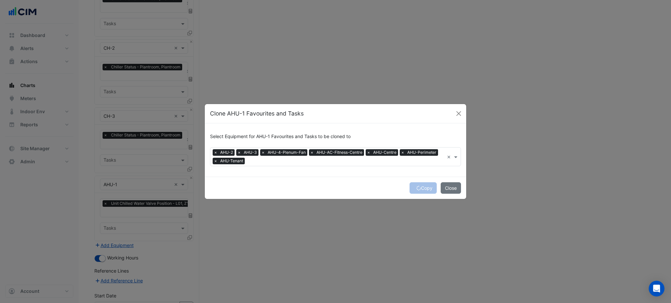
click at [424, 188] on div "Copy Close" at bounding box center [335, 188] width 261 height 22
click at [424, 188] on form "Select Equipment for AHU-1 Favourites and Tasks to be cloned to Equipment × AHU…" at bounding box center [335, 161] width 261 height 76
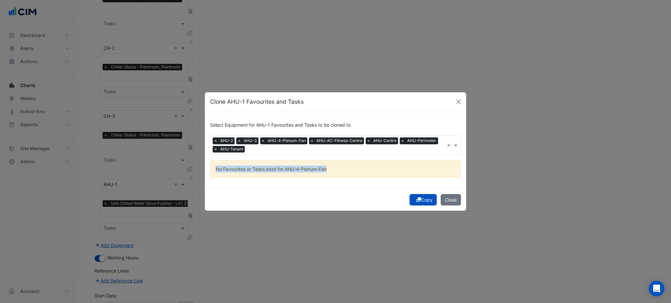
click at [424, 188] on div "Select Equipment for AHU-1 Favourites and Tasks to be cloned to Equipment × AHU…" at bounding box center [335, 150] width 261 height 77
click at [422, 195] on button "Copy" at bounding box center [422, 199] width 27 height 11
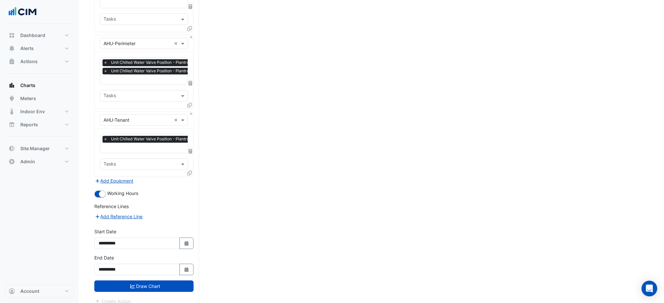
drag, startPoint x: 228, startPoint y: 204, endPoint x: 231, endPoint y: 318, distance: 113.7
click at [185, 284] on button "Draw Chart" at bounding box center [143, 286] width 99 height 11
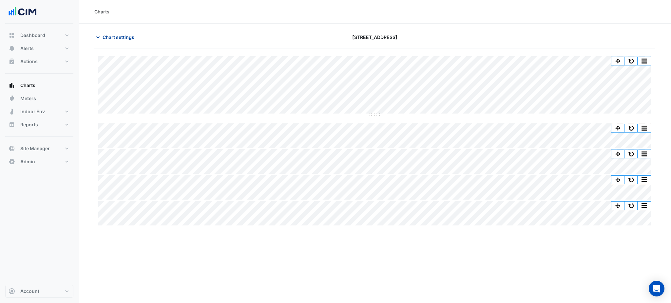
drag, startPoint x: 119, startPoint y: 26, endPoint x: 120, endPoint y: 38, distance: 11.9
click at [118, 29] on section "Chart settings 167 Macquarie St Print Save as JPEG Save as PNG — AHU-1 Unit Chi…" at bounding box center [375, 125] width 592 height 203
click at [118, 37] on span "Chart settings" at bounding box center [118, 37] width 32 height 7
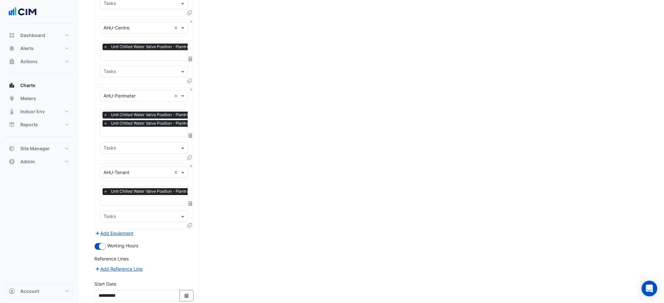
scroll to position [650, 0]
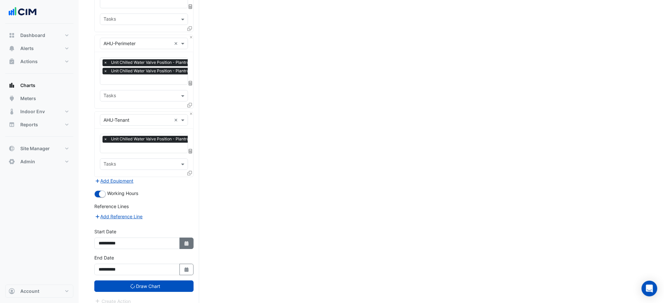
click at [185, 238] on button "Select Date" at bounding box center [186, 243] width 14 height 11
select select "*"
select select "****"
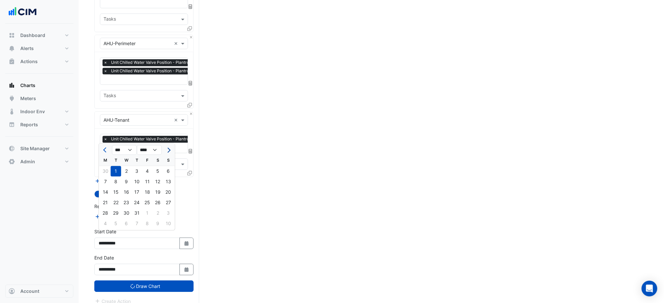
click at [172, 150] on button "Next month" at bounding box center [168, 150] width 8 height 10
click at [169, 149] on span "Next month" at bounding box center [168, 150] width 5 height 5
click at [102, 152] on button "Previous month" at bounding box center [106, 150] width 8 height 10
click at [167, 151] on span "Next month" at bounding box center [168, 150] width 5 height 5
select select "*"
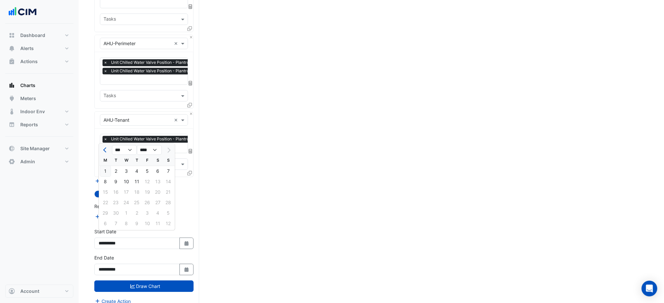
click at [104, 171] on div "1" at bounding box center [105, 171] width 10 height 10
type input "**********"
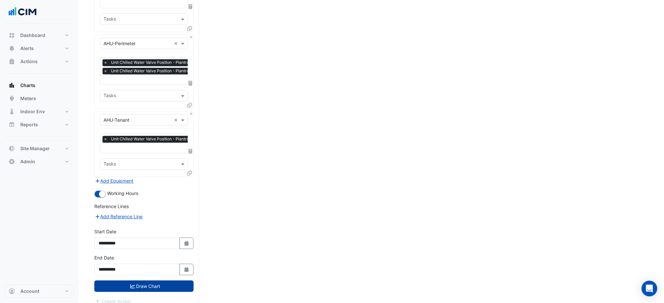
click at [145, 281] on button "Draw Chart" at bounding box center [143, 286] width 99 height 11
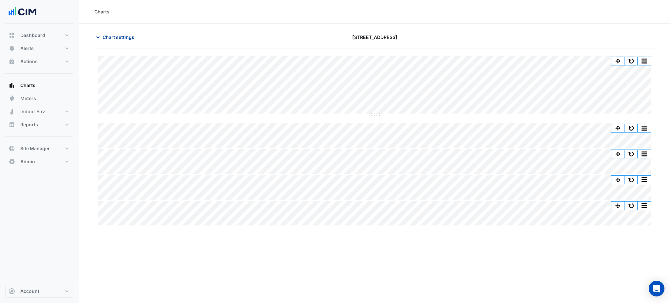
click at [129, 37] on span "Chart settings" at bounding box center [118, 37] width 32 height 7
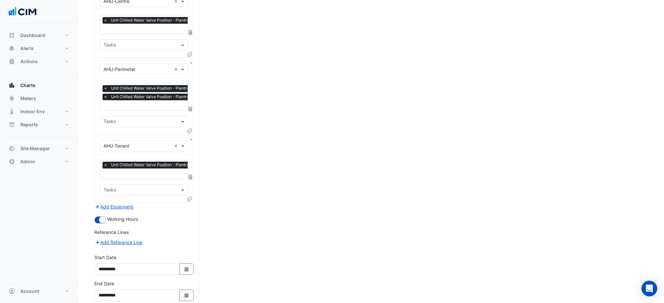
scroll to position [650, 0]
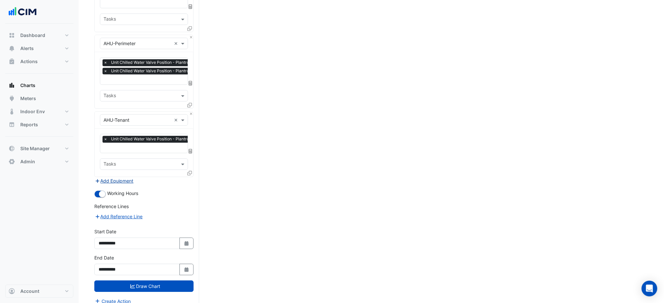
click at [123, 178] on button "Add Equipment" at bounding box center [114, 181] width 40 height 8
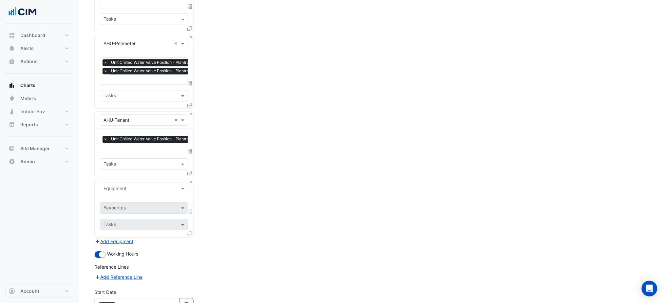
click at [124, 185] on input "text" at bounding box center [137, 188] width 68 height 7
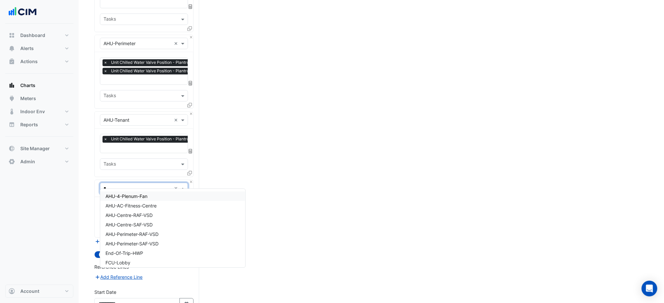
type input "**"
click at [136, 195] on div "FCU-Lobby" at bounding box center [143, 196] width 87 height 9
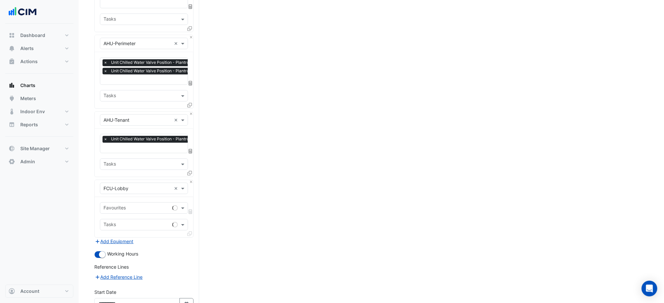
click at [146, 212] on div "Favourites Tasks" at bounding box center [144, 217] width 99 height 40
click at [144, 205] on input "text" at bounding box center [136, 208] width 66 height 7
type input "*"
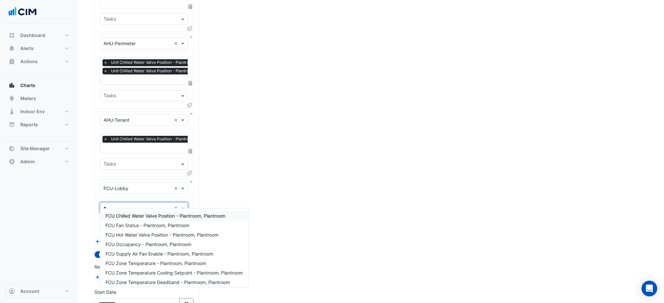
click at [155, 218] on span "FCU Chilled Water Valve Position - Plantroom, Plantroom" at bounding box center [165, 216] width 120 height 6
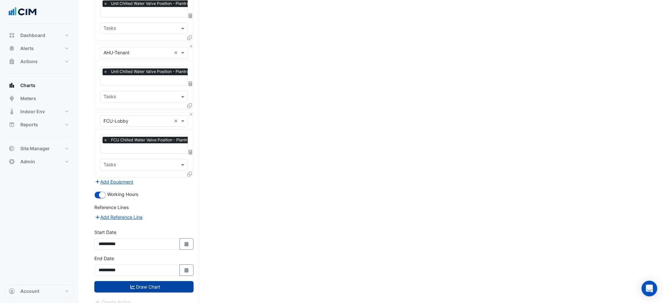
click at [161, 282] on button "Draw Chart" at bounding box center [143, 286] width 99 height 11
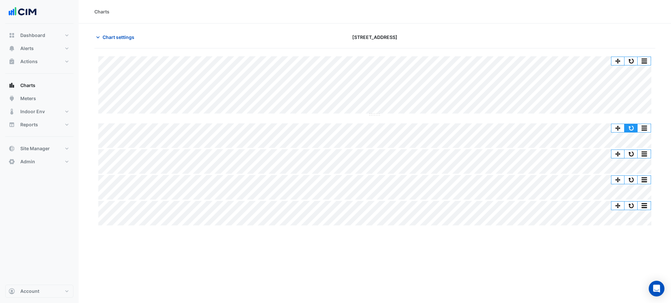
click at [637, 124] on button "button" at bounding box center [630, 128] width 13 height 8
click at [256, 275] on div "Charts Chart settings 167 Macquarie St Split by Equip Split All Split None Prin…" at bounding box center [375, 151] width 592 height 303
click at [126, 36] on span "Chart settings" at bounding box center [118, 37] width 32 height 7
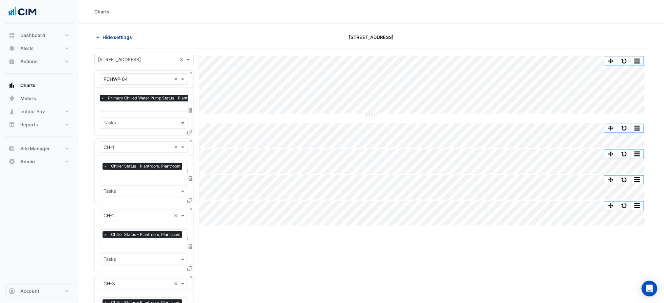
click at [126, 36] on span "Hide settings" at bounding box center [116, 37] width 29 height 7
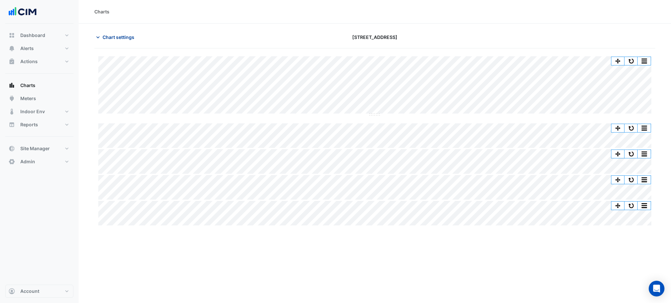
click at [126, 36] on span "Chart settings" at bounding box center [118, 37] width 32 height 7
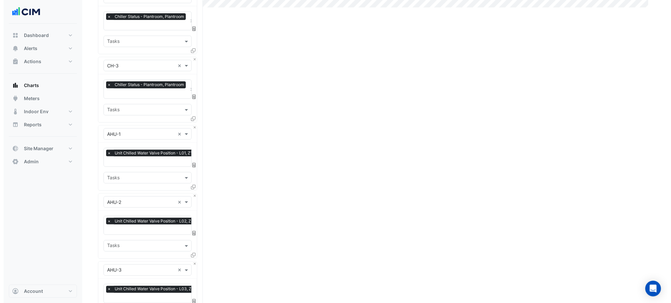
scroll to position [0, 3]
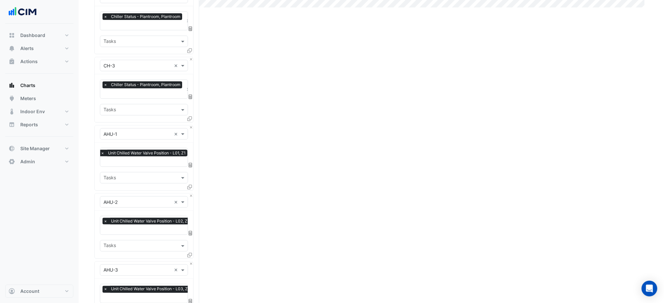
click at [130, 161] on input "text" at bounding box center [145, 162] width 88 height 7
type input "****"
click at [132, 170] on span "Unit Supply Air Fan Status - L01, Z1" at bounding box center [143, 173] width 76 height 6
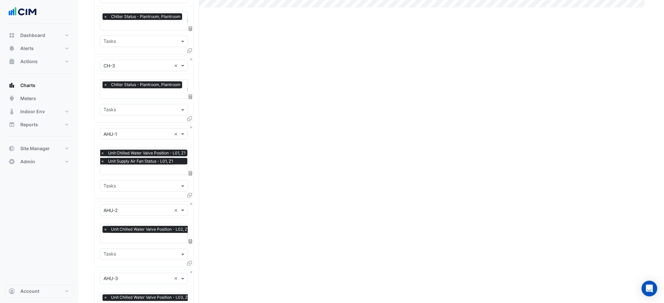
click at [190, 203] on div "Equipment × AHU-2 ×" at bounding box center [144, 210] width 99 height 17
click at [191, 203] on button "Close" at bounding box center [191, 204] width 4 height 4
click at [191, 270] on button "Close" at bounding box center [191, 272] width 4 height 4
click at [191, 203] on button "Close" at bounding box center [191, 204] width 4 height 4
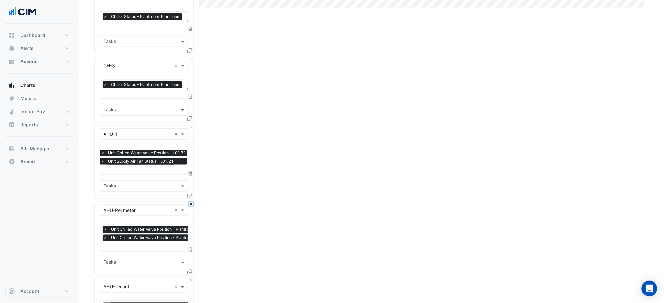
click at [191, 203] on button "Close" at bounding box center [191, 204] width 4 height 4
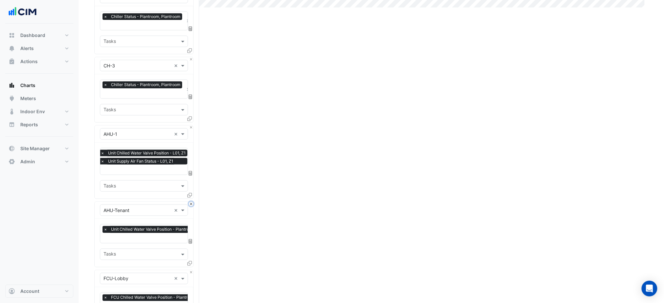
click at [191, 203] on button "Close" at bounding box center [191, 204] width 4 height 4
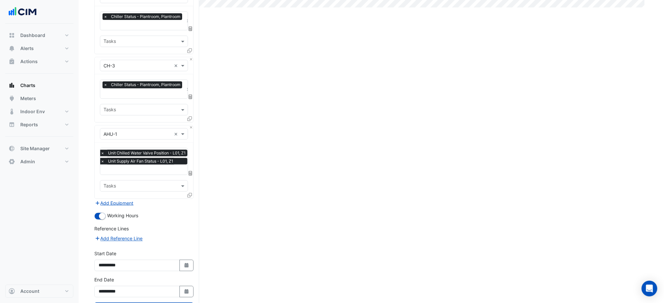
click at [191, 193] on icon at bounding box center [189, 195] width 5 height 5
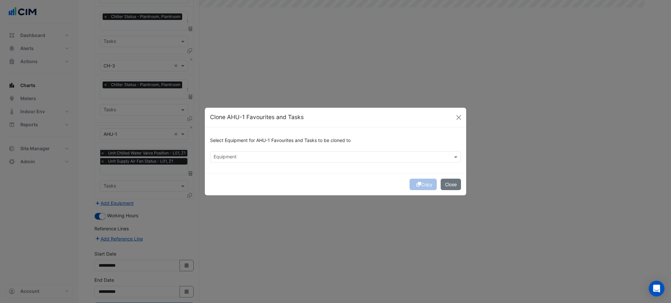
click at [223, 167] on div "Select Equipment for AHU-1 Favourites and Tasks to be cloned to Equipment" at bounding box center [335, 150] width 261 height 46
click at [227, 160] on input "text" at bounding box center [331, 157] width 236 height 7
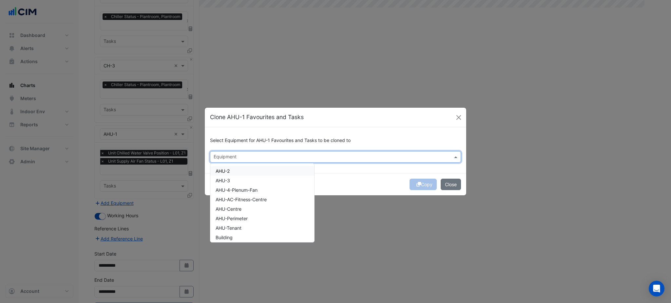
click at [231, 171] on div "AHU-2" at bounding box center [262, 170] width 104 height 9
click at [231, 183] on div "AHU-3" at bounding box center [262, 180] width 104 height 9
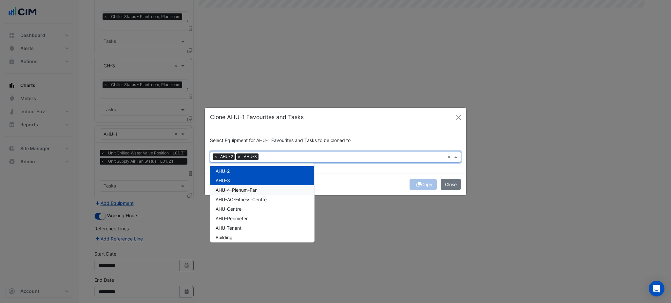
click at [231, 192] on span "AHU-4-Plenum-Fan" at bounding box center [236, 190] width 42 height 6
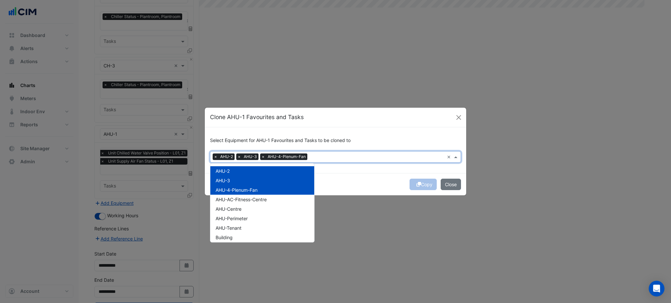
click at [231, 202] on span "AHU-AC-Fitness-Centre" at bounding box center [240, 200] width 51 height 6
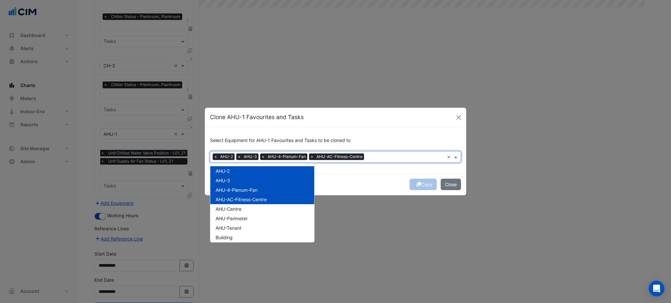
click at [231, 208] on span "AHU-Centre" at bounding box center [228, 209] width 26 height 6
click at [232, 217] on span "AHU-Perimeter" at bounding box center [231, 219] width 32 height 6
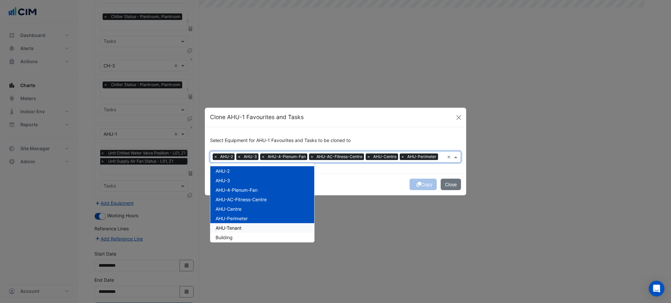
click at [232, 224] on div "AHU-Tenant" at bounding box center [262, 227] width 104 height 9
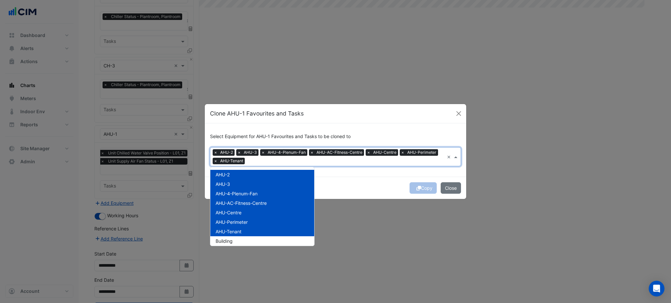
click at [390, 186] on div "Copy Close" at bounding box center [335, 188] width 261 height 22
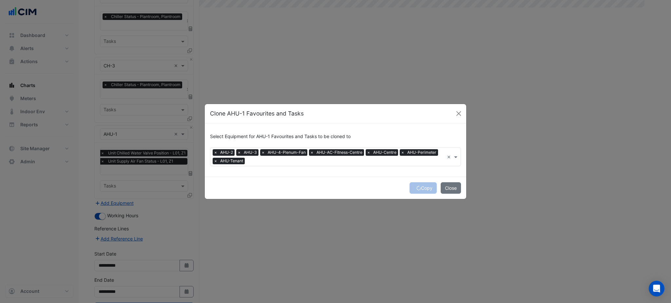
click at [428, 188] on div "Copy Close" at bounding box center [335, 188] width 261 height 22
click at [428, 188] on button "Copy" at bounding box center [422, 187] width 27 height 11
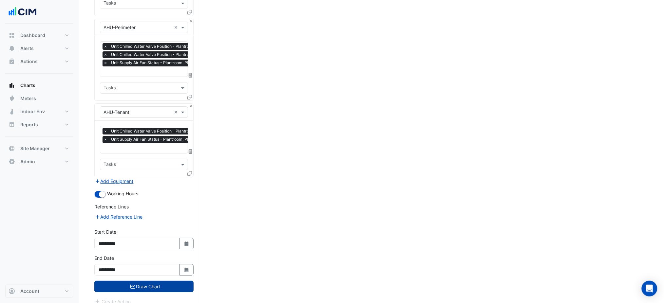
click at [172, 281] on button "Draw Chart" at bounding box center [143, 286] width 99 height 11
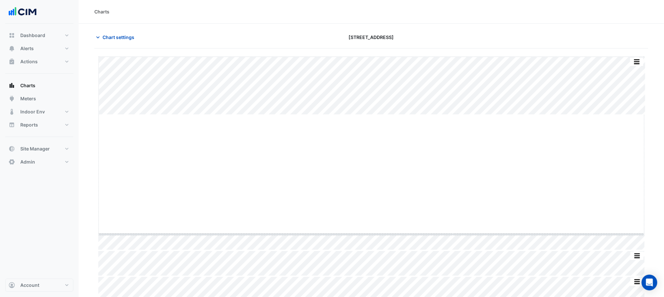
drag, startPoint x: 371, startPoint y: 114, endPoint x: 362, endPoint y: 234, distance: 119.8
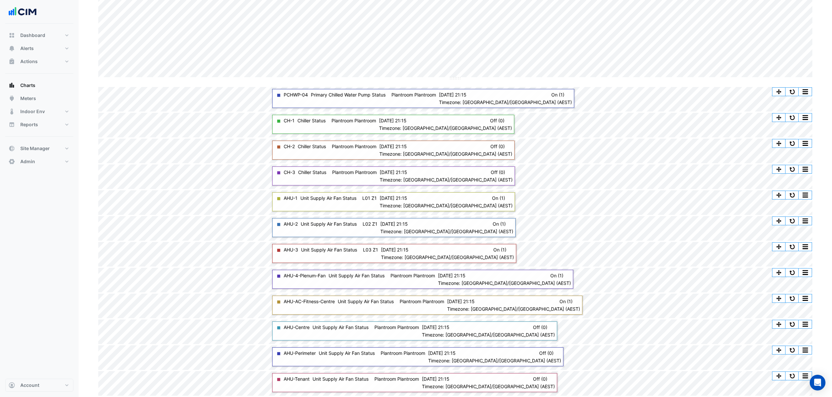
scroll to position [157, 0]
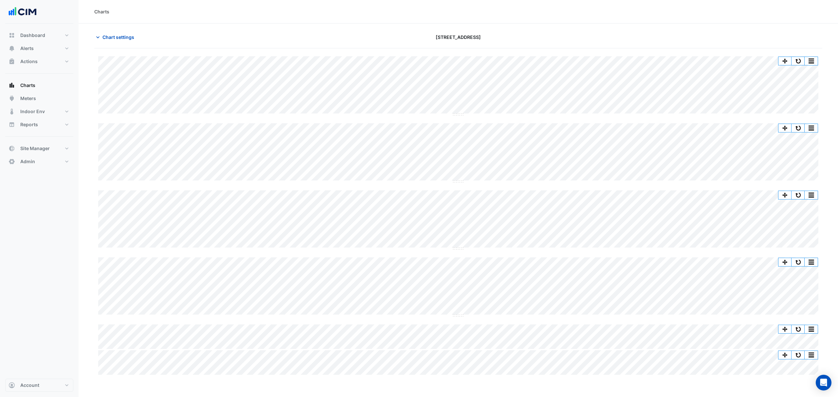
click at [509, 249] on div "Split by Equip Split All Split None Print Save as JPEG Save as PNG Pivot Data T…" at bounding box center [458, 220] width 720 height 59
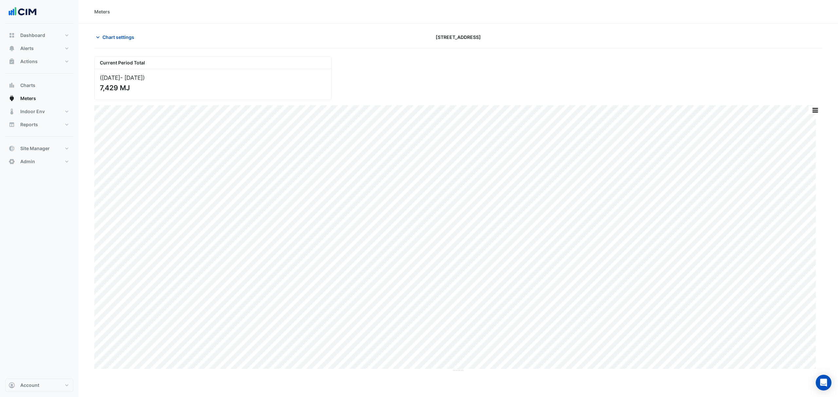
click at [60, 218] on div "Dashboard Portfolio Ratings Performance Alerts Site Rules Templates Actions Sit…" at bounding box center [39, 202] width 68 height 356
click at [42, 81] on button "Charts" at bounding box center [39, 85] width 68 height 13
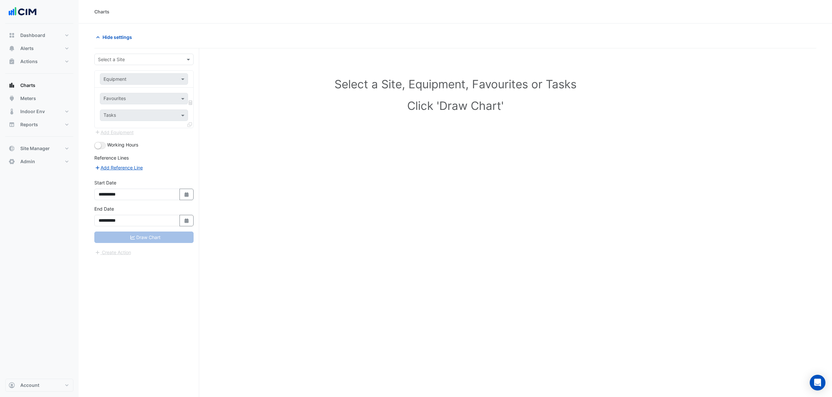
click at [126, 65] on form "**********" at bounding box center [143, 155] width 99 height 203
click at [131, 63] on input "text" at bounding box center [137, 59] width 79 height 7
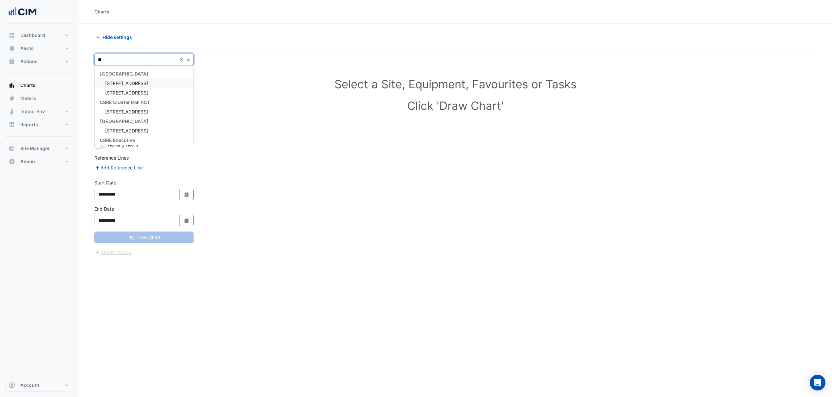
type input "***"
click at [130, 77] on input "text" at bounding box center [137, 79] width 68 height 7
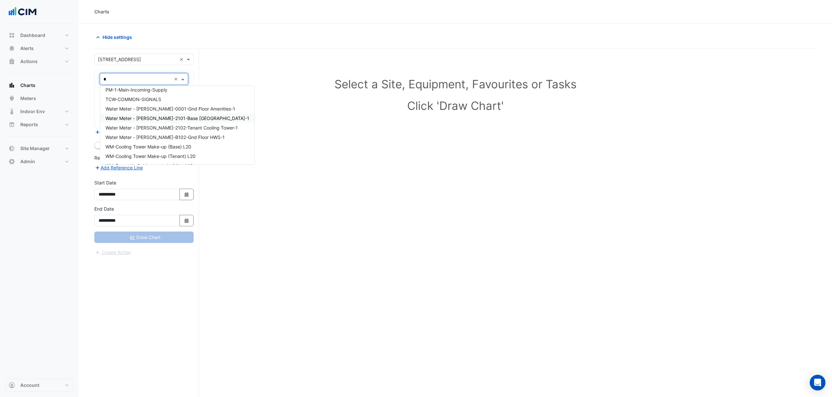
type input "**"
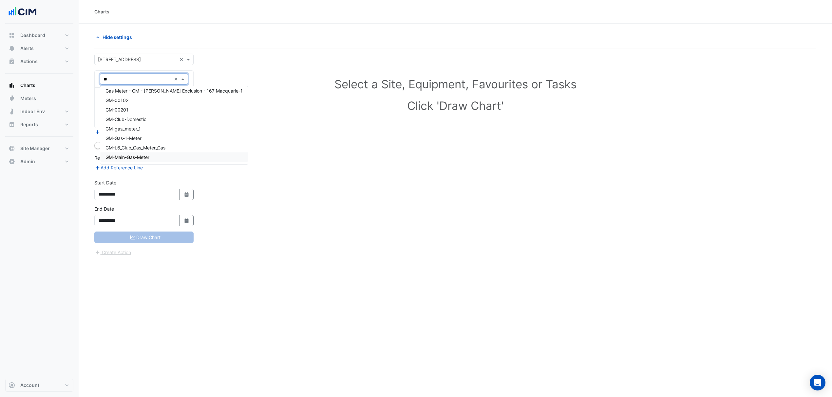
click at [135, 153] on div "GM-Main-Gas-Meter" at bounding box center [174, 157] width 148 height 9
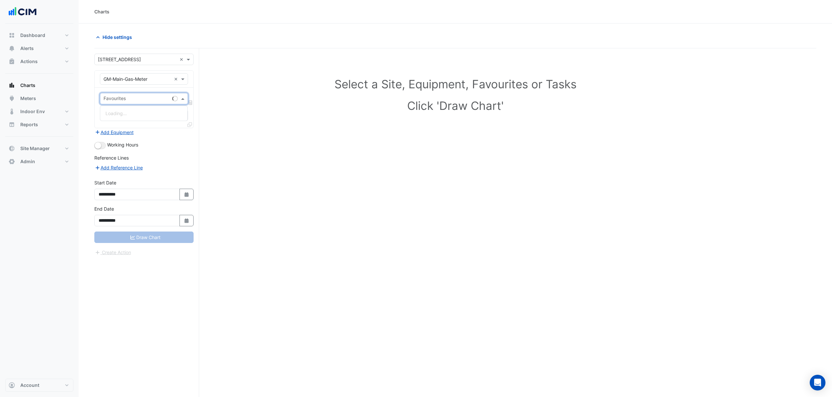
click at [129, 101] on input "text" at bounding box center [136, 99] width 66 height 7
click at [130, 114] on div "Loading..." at bounding box center [143, 113] width 87 height 9
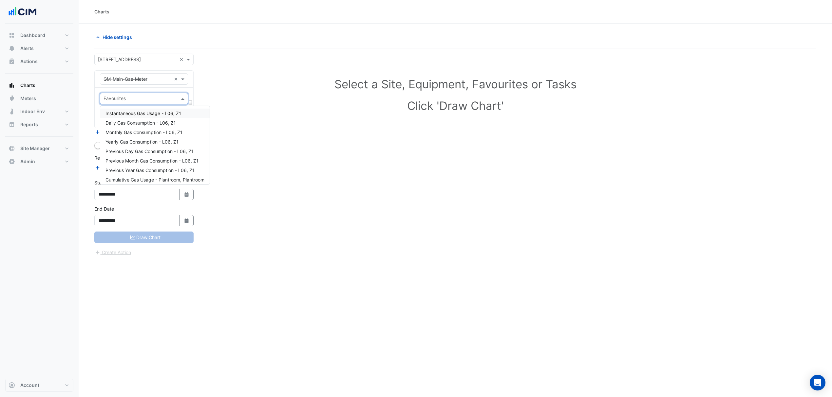
click at [131, 114] on span "Instantaneous Gas Usage - L06, Z1" at bounding box center [143, 114] width 76 height 6
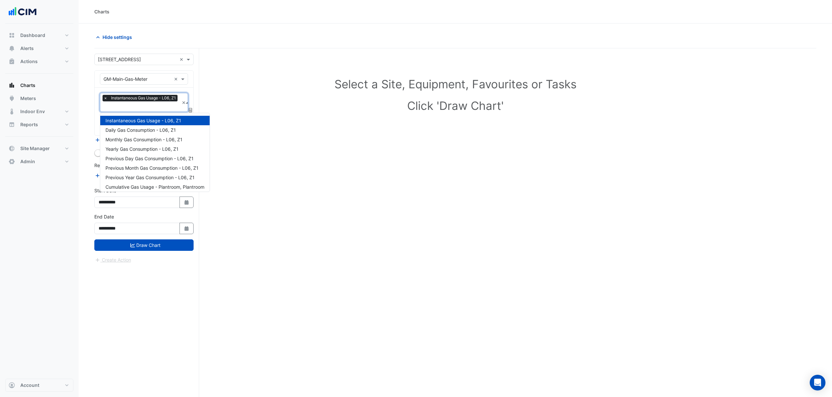
click at [131, 105] on input "text" at bounding box center [141, 107] width 76 height 7
click at [103, 100] on span "×" at bounding box center [105, 98] width 6 height 7
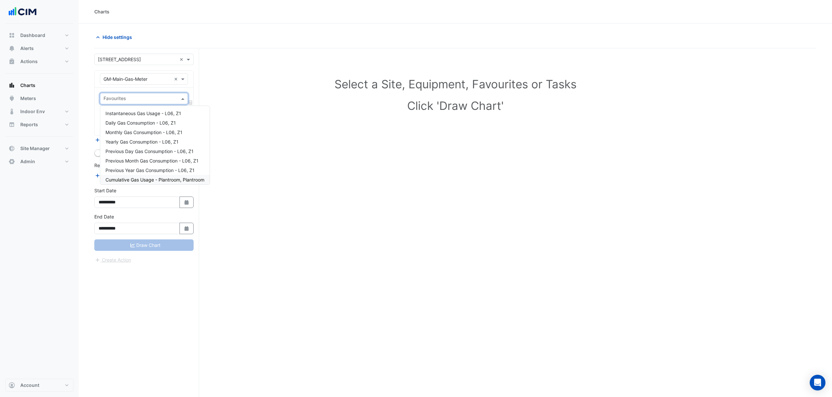
click at [157, 180] on span "Cumulative Gas Usage - Plantroom, Plantroom" at bounding box center [154, 180] width 99 height 6
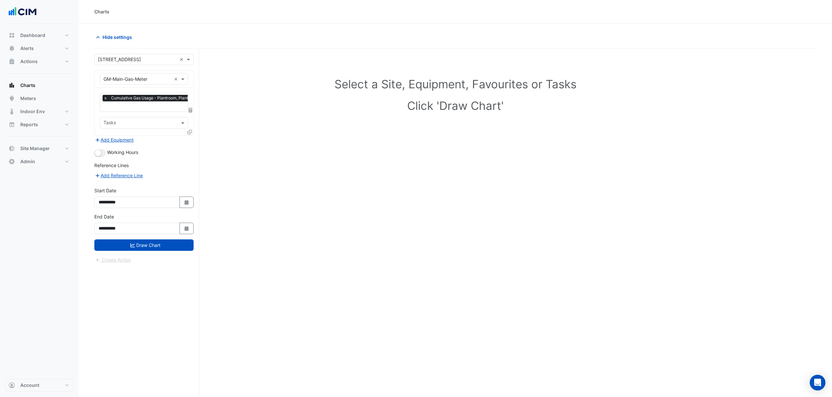
click at [106, 155] on div "Working Hours" at bounding box center [143, 153] width 99 height 8
drag, startPoint x: 104, startPoint y: 155, endPoint x: 108, endPoint y: 178, distance: 23.5
click at [104, 155] on button "button" at bounding box center [99, 153] width 11 height 7
click at [187, 199] on button "Select Date" at bounding box center [186, 202] width 14 height 11
select select "*"
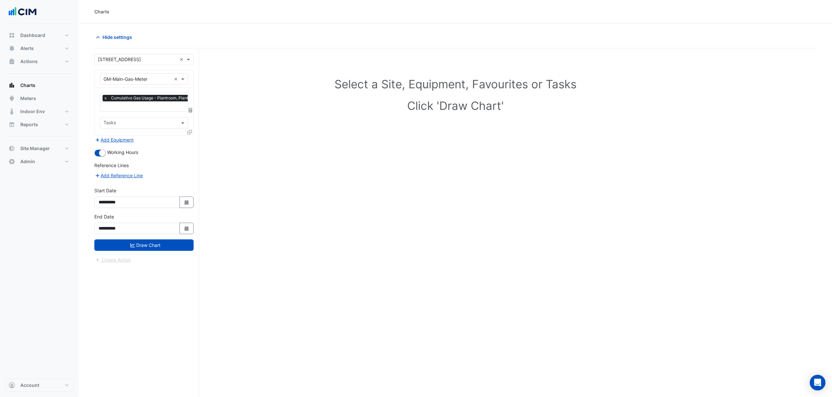
select select "****"
click at [98, 114] on div "Favourites × Cumulative Gas Usage - Plantroom, Plantroom × Tasks" at bounding box center [144, 112] width 99 height 48
click at [175, 208] on input "**********" at bounding box center [136, 202] width 85 height 11
click at [181, 206] on button "Select Date" at bounding box center [186, 202] width 14 height 11
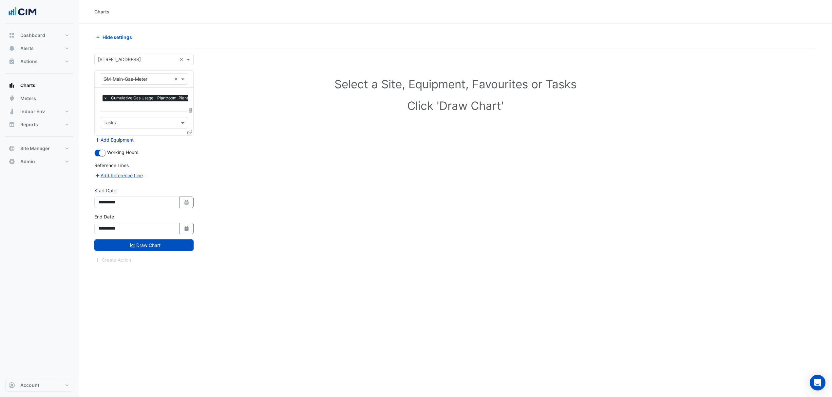
select select "*"
select select "****"
click at [102, 116] on button "Previous month" at bounding box center [105, 115] width 8 height 10
click at [103, 116] on button "Previous month" at bounding box center [105, 115] width 8 height 10
click at [103, 116] on span "Previous month" at bounding box center [105, 115] width 5 height 5
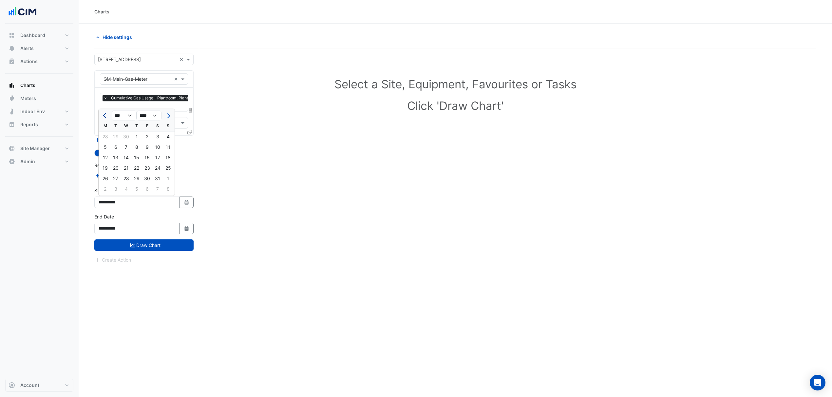
click at [103, 116] on span "Previous month" at bounding box center [105, 115] width 5 height 5
select select "*"
click at [116, 175] on div "29" at bounding box center [115, 179] width 10 height 10
type input "**********"
click at [184, 232] on button "Select Date" at bounding box center [186, 228] width 14 height 11
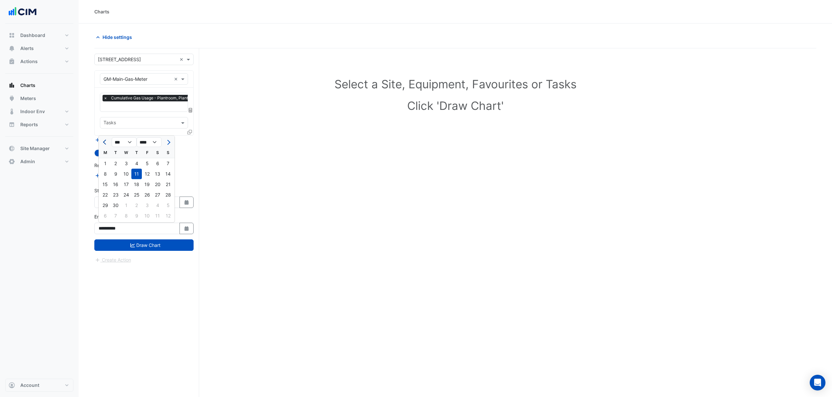
click at [108, 143] on button "Previous month" at bounding box center [105, 142] width 8 height 10
click at [106, 143] on span "Previous month" at bounding box center [105, 142] width 5 height 5
select select "*"
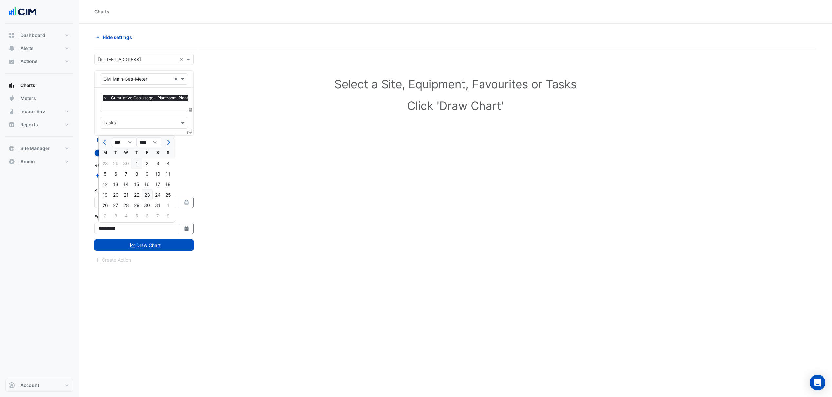
click at [143, 193] on div "23" at bounding box center [147, 195] width 10 height 10
type input "**********"
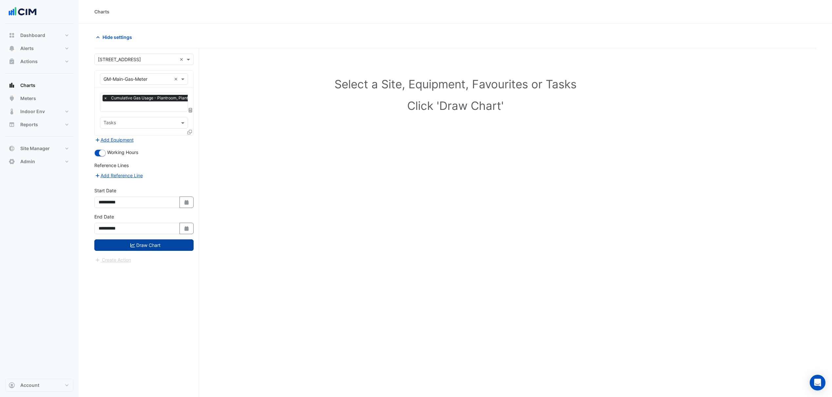
click at [155, 247] on button "Draw Chart" at bounding box center [143, 245] width 99 height 11
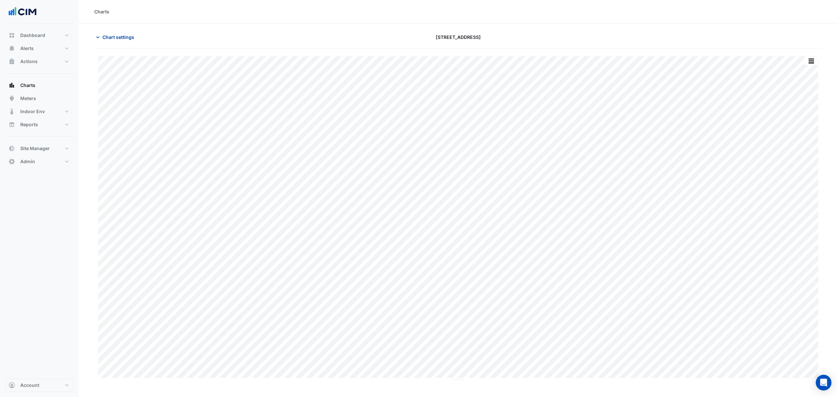
click at [129, 39] on span "Chart settings" at bounding box center [118, 37] width 32 height 7
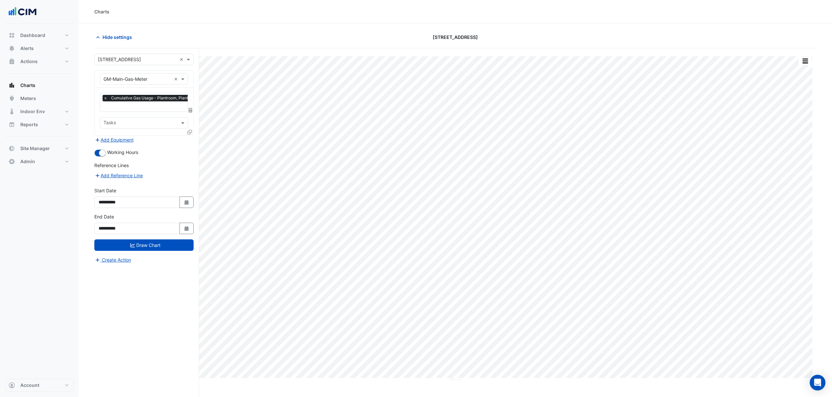
click at [188, 109] on fa-layers at bounding box center [191, 110] width 6 height 5
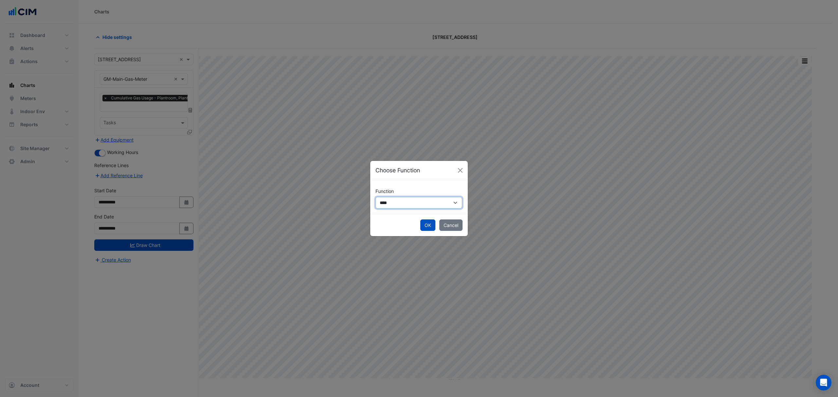
click at [403, 202] on select "**********" at bounding box center [419, 203] width 87 height 12
select select "******"
click at [376, 197] on select "**********" at bounding box center [419, 203] width 87 height 12
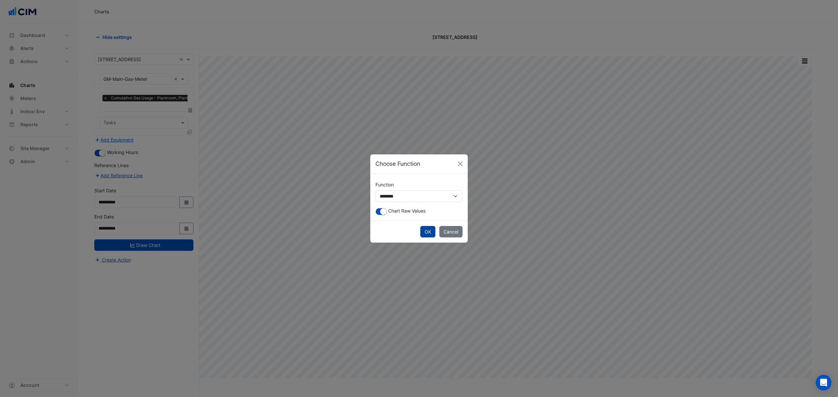
click at [423, 229] on button "OK" at bounding box center [427, 231] width 15 height 11
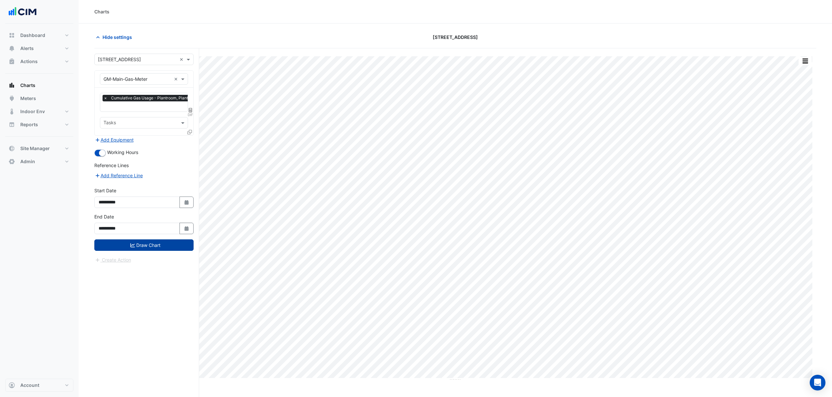
click at [128, 249] on button "Draw Chart" at bounding box center [143, 245] width 99 height 11
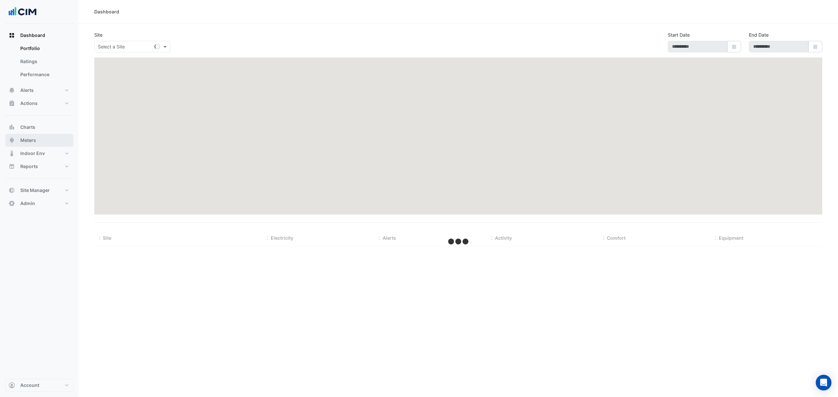
click at [42, 146] on button "Meters" at bounding box center [39, 140] width 68 height 13
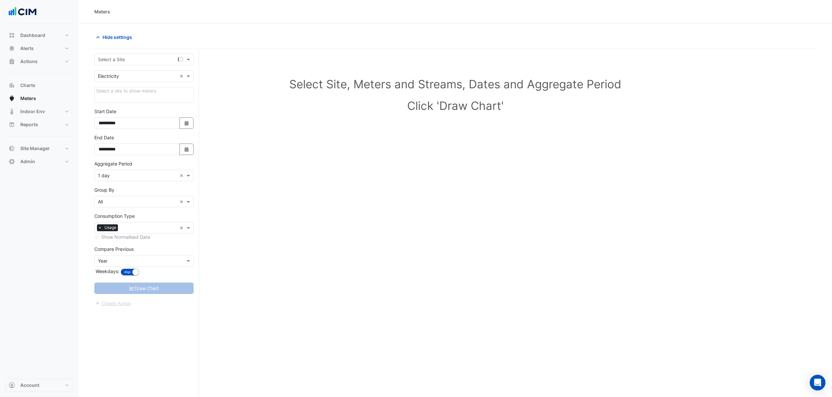
click at [132, 58] on input "text" at bounding box center [137, 59] width 79 height 7
type input "***"
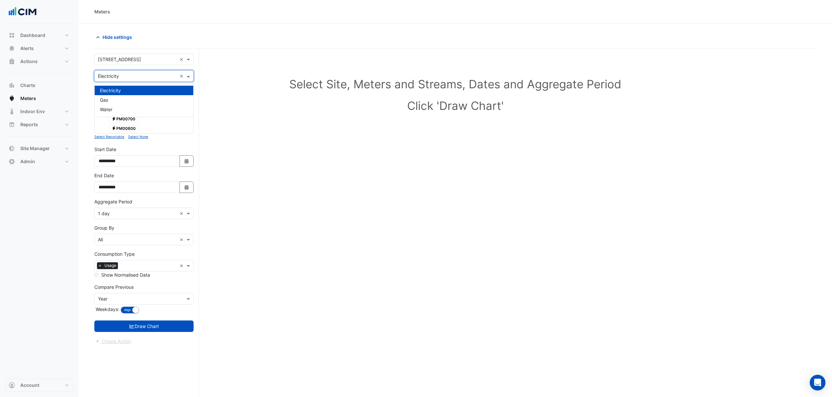
click at [118, 76] on input "text" at bounding box center [137, 76] width 79 height 7
click at [120, 104] on div "Gas" at bounding box center [144, 99] width 99 height 9
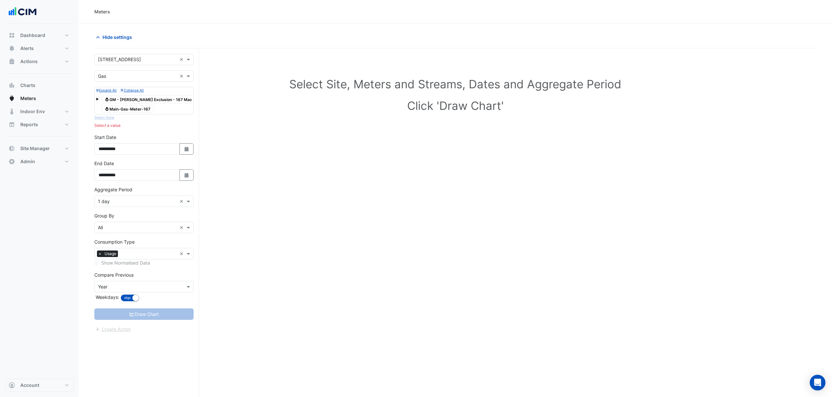
click at [120, 106] on span "Gas Main-Gas-Meter-167" at bounding box center [128, 109] width 52 height 8
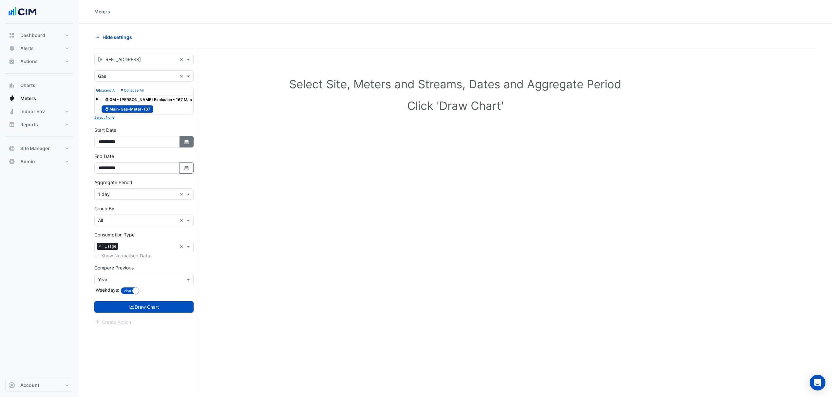
click at [185, 148] on button "Select Date" at bounding box center [186, 141] width 14 height 11
select select "*"
select select "****"
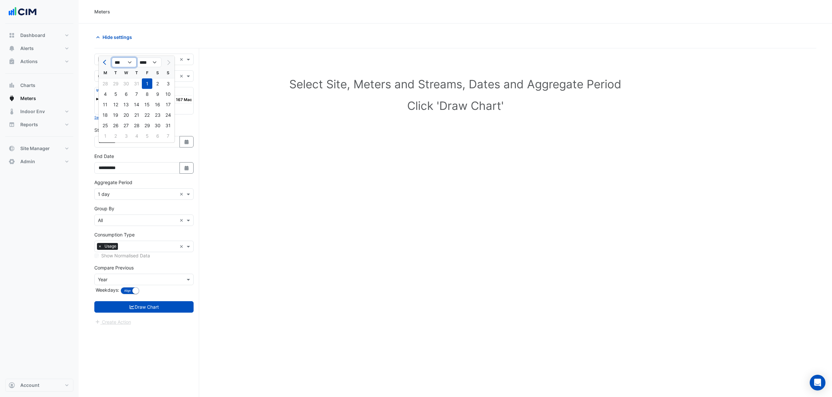
click at [120, 64] on select "*** *** *** *** *** *** *** ***" at bounding box center [124, 63] width 25 height 10
click at [112, 58] on select "*** *** *** *** *** *** *** ***" at bounding box center [124, 63] width 25 height 10
click at [126, 59] on select "*** *** *** *** *** *** *** ***" at bounding box center [124, 63] width 25 height 10
click at [169, 58] on button "Next month" at bounding box center [168, 62] width 8 height 10
select select "*"
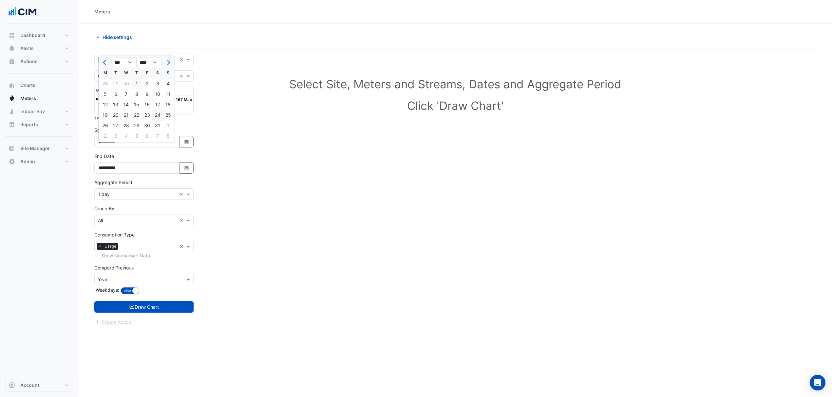
click at [155, 117] on div "24" at bounding box center [157, 115] width 10 height 10
type input "**********"
click at [187, 171] on icon "Select Date" at bounding box center [187, 168] width 6 height 5
click at [124, 88] on select "*** *** *** *** *** *** *** ***" at bounding box center [124, 89] width 25 height 10
select select "*"
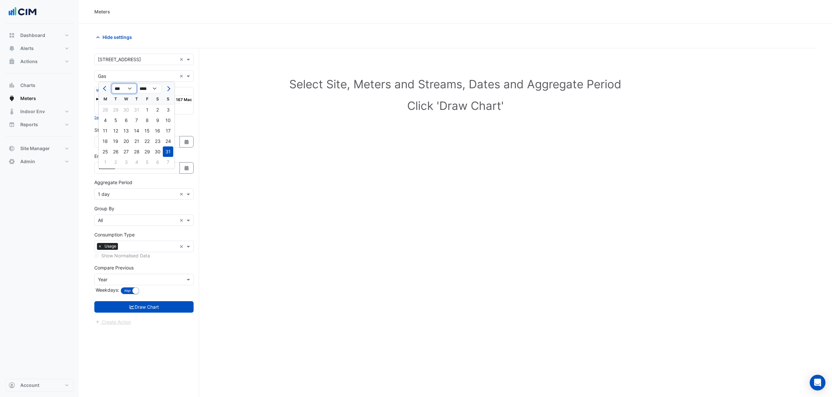
click at [112, 84] on select "*** *** *** *** *** *** *** ***" at bounding box center [124, 89] width 25 height 10
click at [107, 149] on div "23" at bounding box center [105, 152] width 10 height 10
type input "**********"
click at [134, 294] on small "button" at bounding box center [135, 291] width 7 height 7
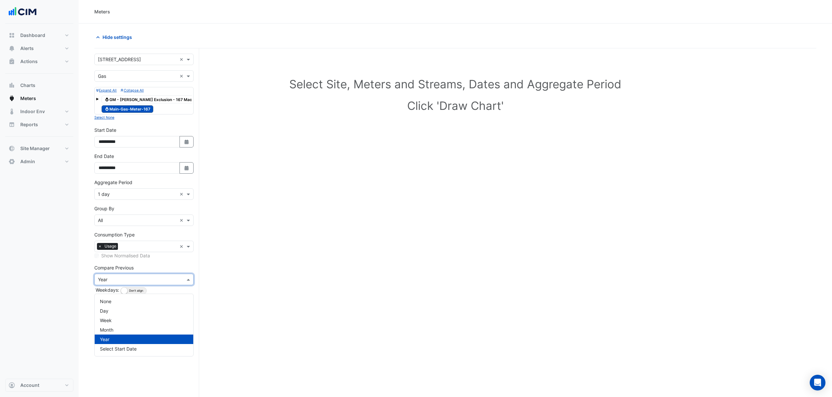
click at [130, 284] on input "text" at bounding box center [137, 280] width 79 height 7
drag, startPoint x: 121, startPoint y: 298, endPoint x: 125, endPoint y: 303, distance: 6.0
click at [121, 299] on div "None" at bounding box center [144, 301] width 99 height 9
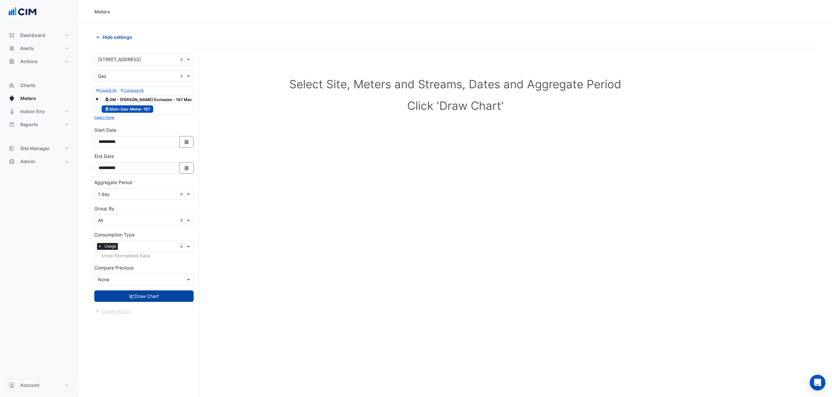
click at [133, 299] on icon "submit" at bounding box center [132, 296] width 6 height 5
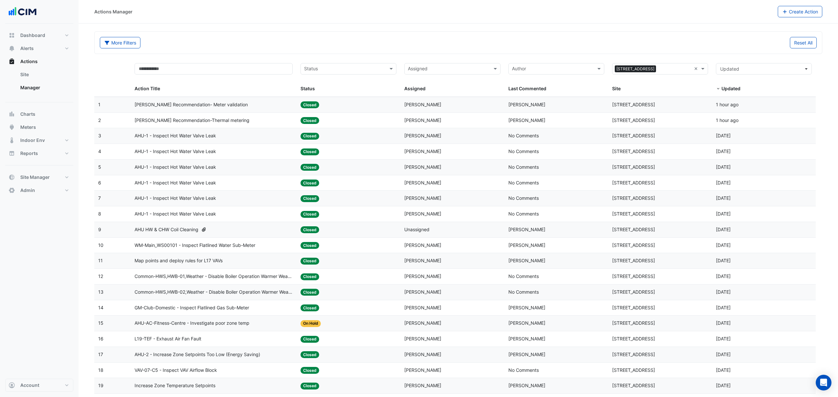
select select "***"
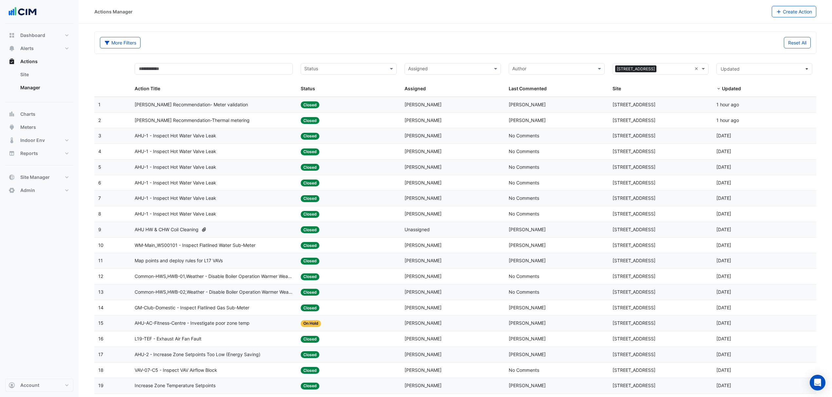
click at [189, 109] on span "[PERSON_NAME] Recommendation- Meter validation" at bounding box center [191, 105] width 113 height 8
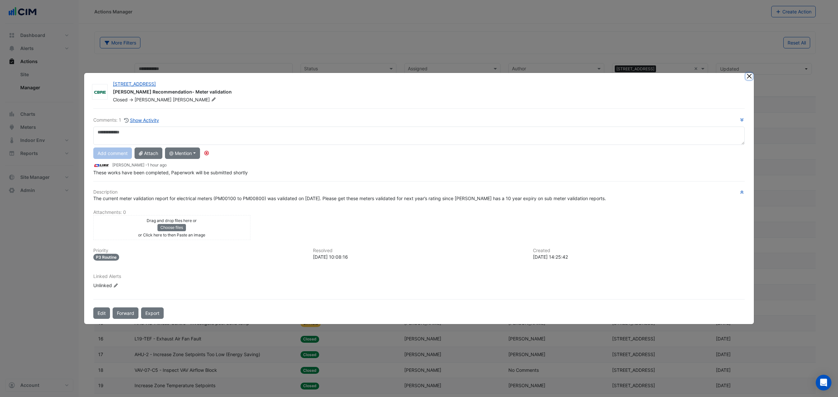
click at [748, 78] on button "Close" at bounding box center [749, 76] width 7 height 7
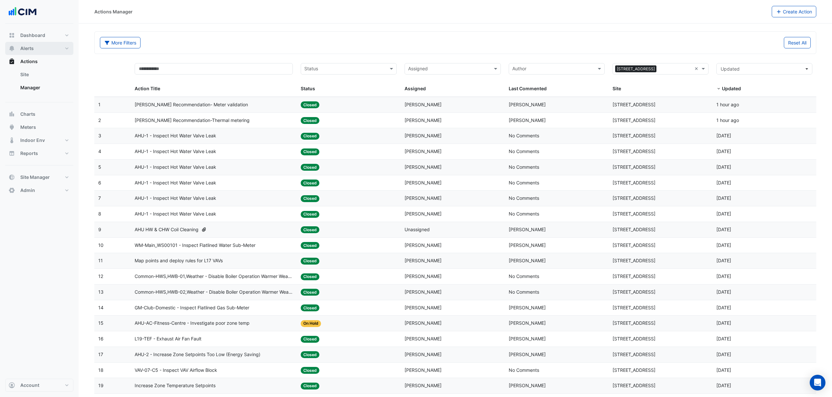
click at [50, 47] on button "Alerts" at bounding box center [39, 48] width 68 height 13
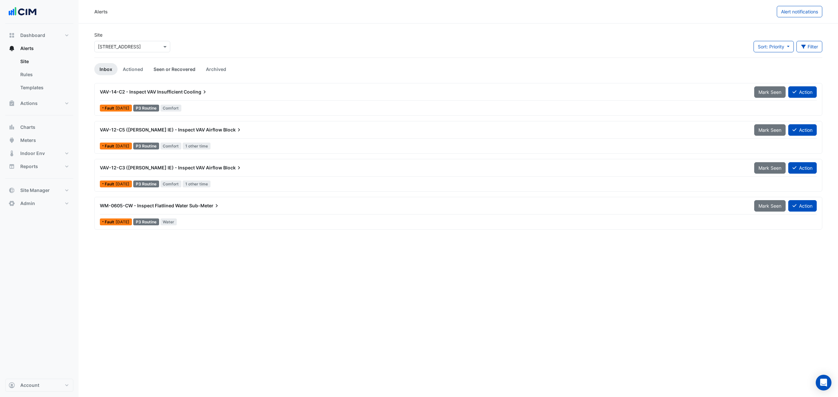
click at [148, 67] on link "Seen or Recovered" at bounding box center [174, 69] width 52 height 12
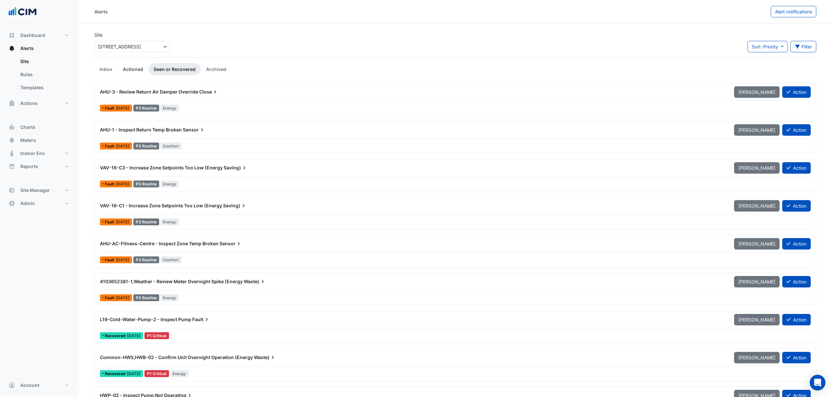
click at [140, 68] on link "Actioned" at bounding box center [133, 69] width 31 height 12
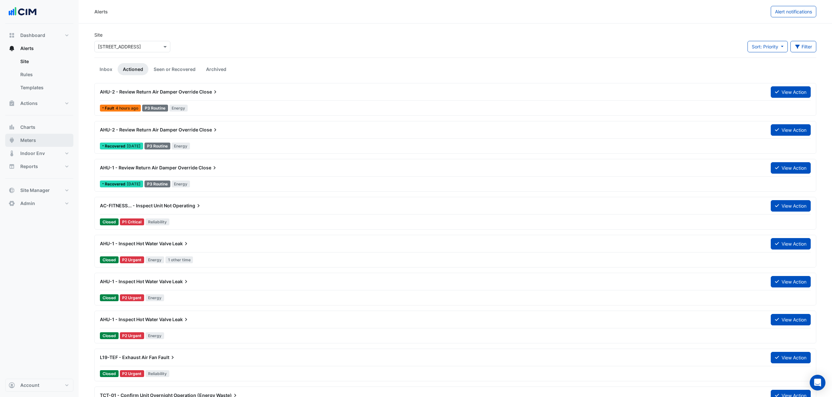
click at [50, 137] on button "Meters" at bounding box center [39, 140] width 68 height 13
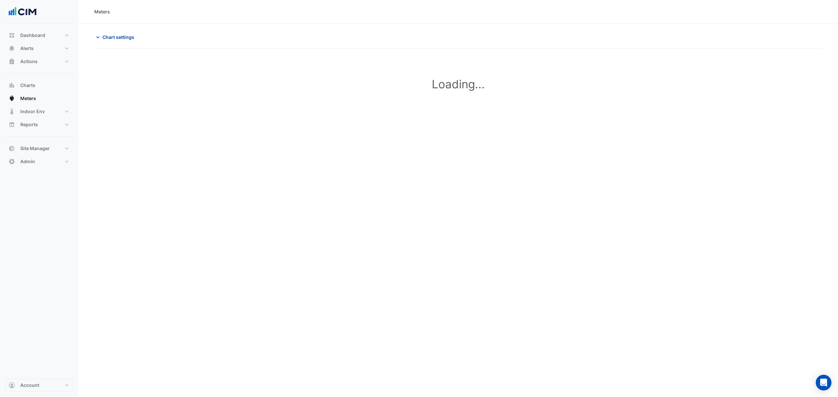
click at [112, 37] on span "Chart settings" at bounding box center [118, 37] width 32 height 7
type input "**********"
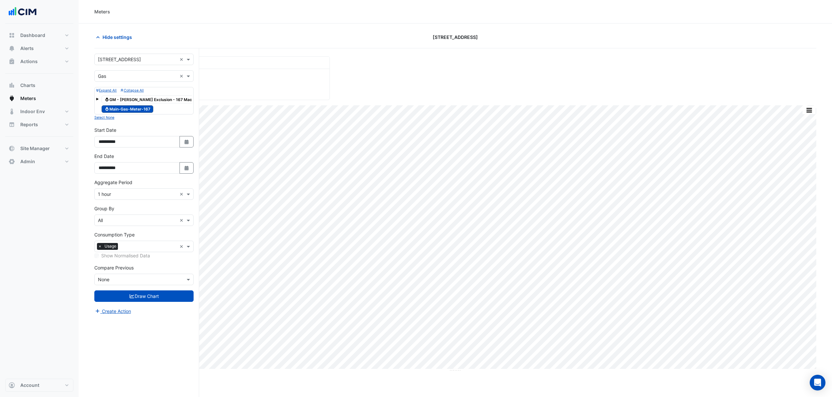
click at [119, 75] on input "text" at bounding box center [137, 76] width 79 height 7
click at [123, 89] on div "Electricity" at bounding box center [144, 90] width 99 height 9
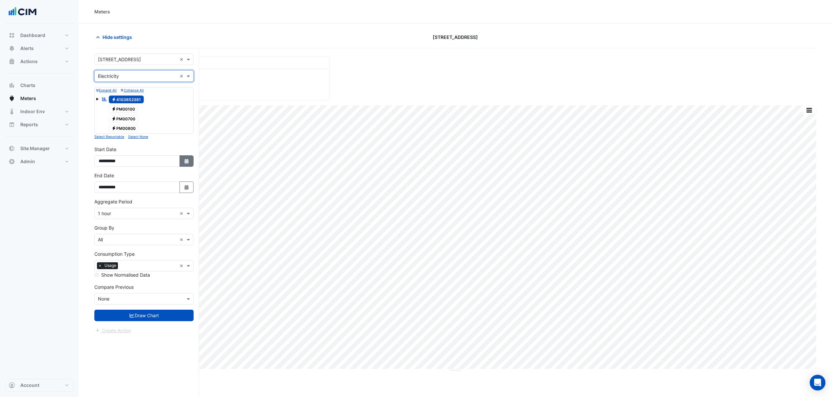
click at [180, 164] on button "Select Date" at bounding box center [186, 161] width 14 height 11
select select "*"
select select "****"
click at [103, 73] on button "Previous month" at bounding box center [105, 75] width 8 height 10
select select "*"
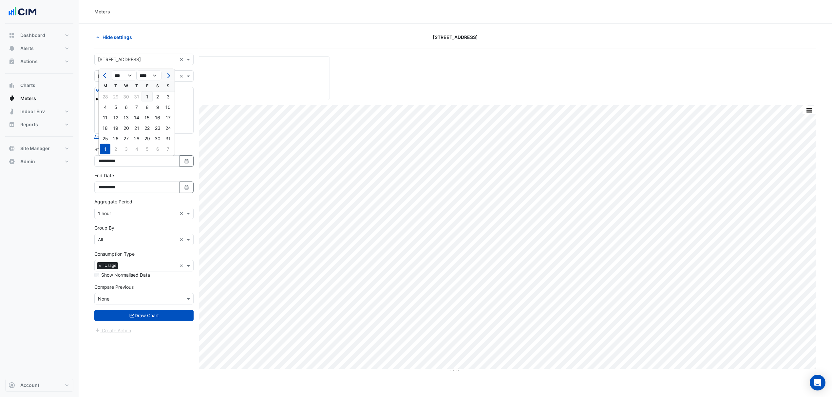
click at [144, 96] on div "1" at bounding box center [147, 97] width 10 height 10
type input "**********"
click at [182, 189] on button "Select Date" at bounding box center [186, 187] width 14 height 11
select select "*"
click at [117, 132] on div "9" at bounding box center [115, 133] width 10 height 10
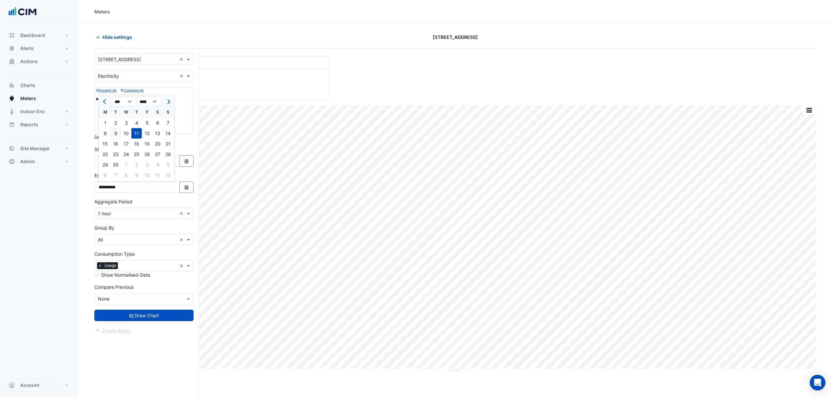
type input "**********"
click at [127, 215] on input "text" at bounding box center [137, 214] width 79 height 7
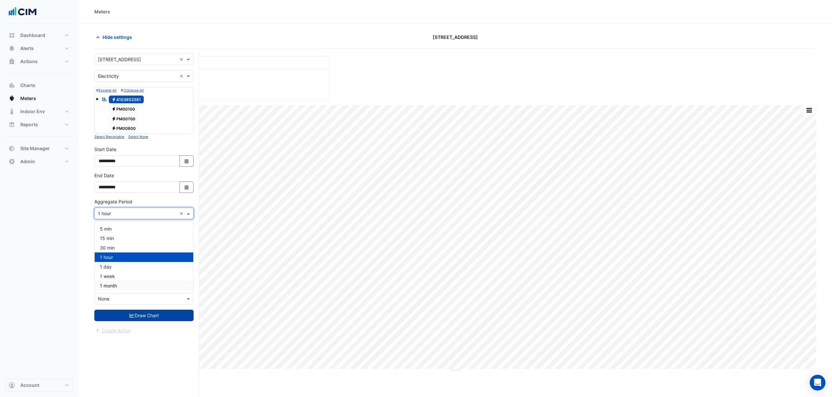
click at [131, 320] on button "Draw Chart" at bounding box center [143, 315] width 99 height 11
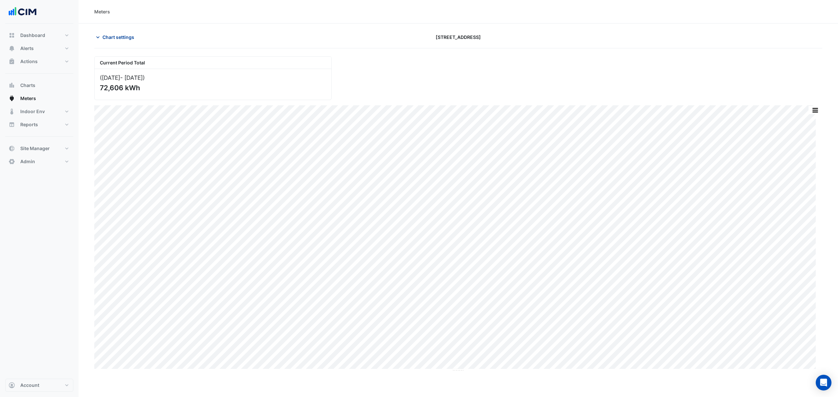
click at [117, 34] on span "Chart settings" at bounding box center [118, 37] width 32 height 7
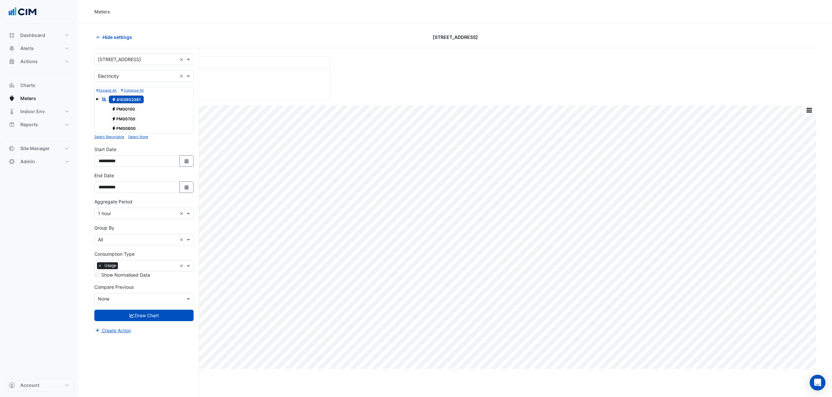
scroll to position [25, 0]
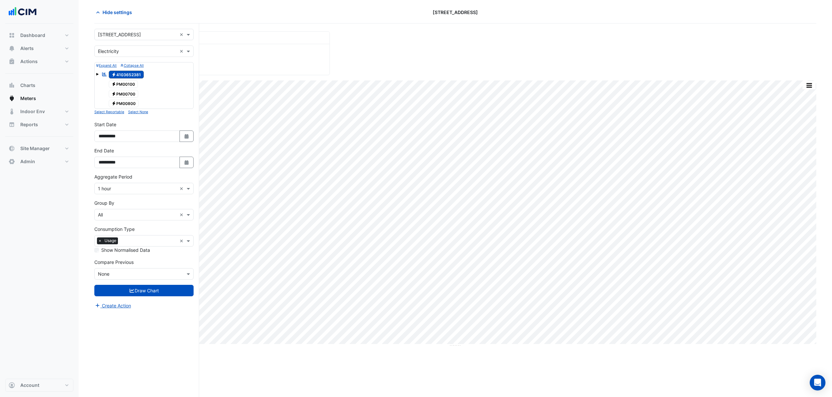
click at [117, 276] on input "text" at bounding box center [137, 274] width 79 height 7
click at [116, 325] on div "Year" at bounding box center [144, 327] width 99 height 9
click at [130, 284] on button "Align Don't align" at bounding box center [133, 285] width 26 height 7
click at [145, 304] on button "Draw Chart" at bounding box center [143, 301] width 99 height 11
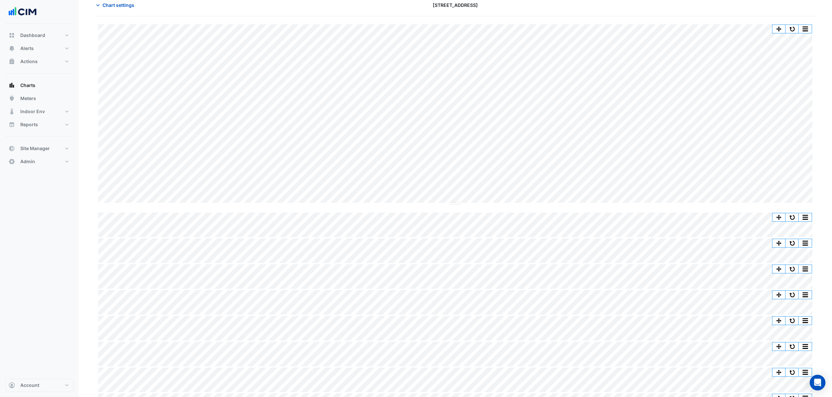
scroll to position [27, 0]
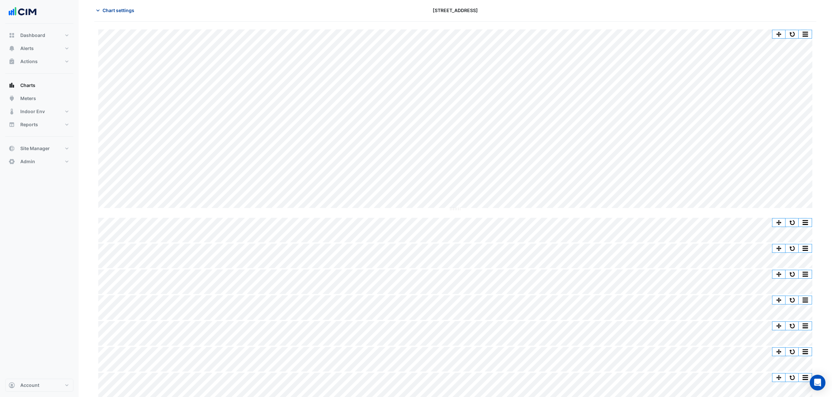
click at [118, 11] on span "Chart settings" at bounding box center [118, 10] width 32 height 7
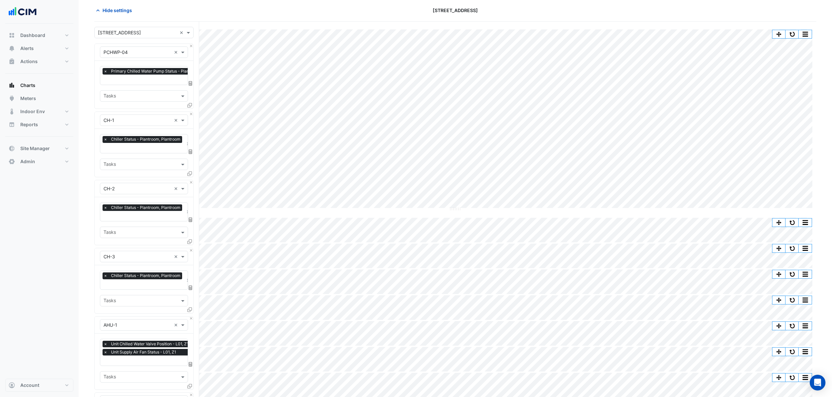
click at [126, 144] on div "× Chiller Status - Plantroom, Plantroom" at bounding box center [142, 140] width 81 height 8
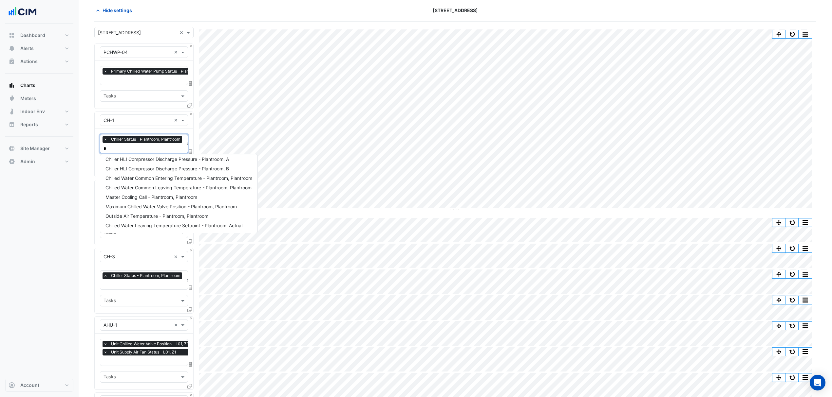
scroll to position [0, 0]
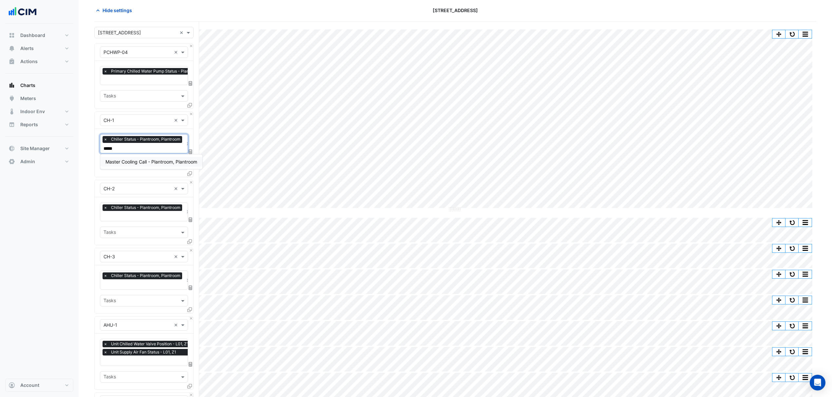
type input "******"
click at [155, 159] on span "Master Cooling Call - Plantroom, Plantroom" at bounding box center [151, 162] width 92 height 6
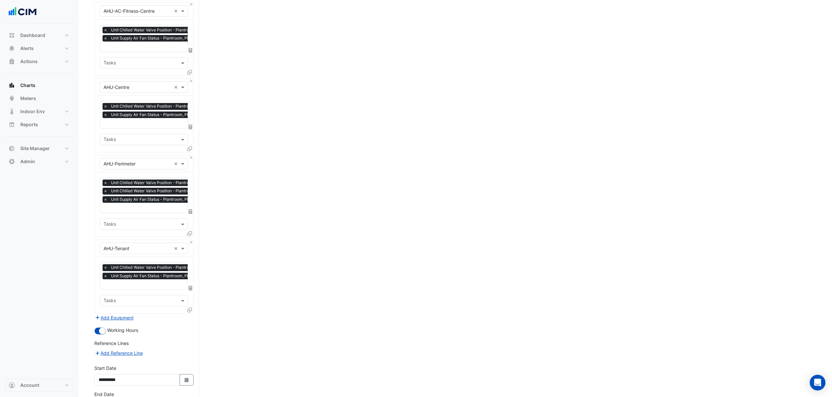
scroll to position [696, 0]
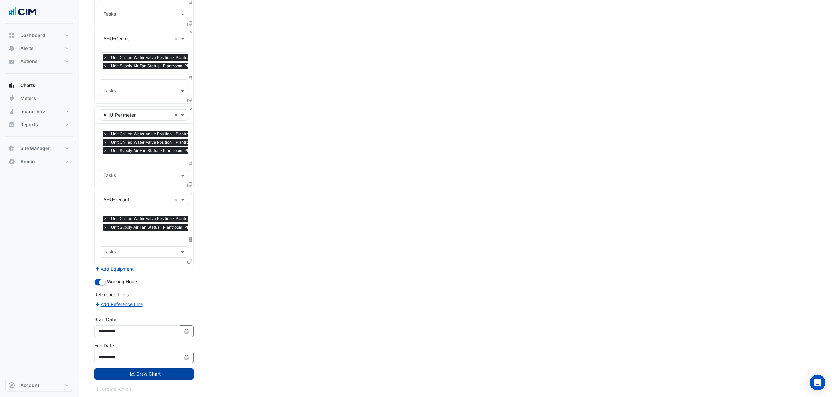
click at [159, 373] on button "Draw Chart" at bounding box center [143, 374] width 99 height 11
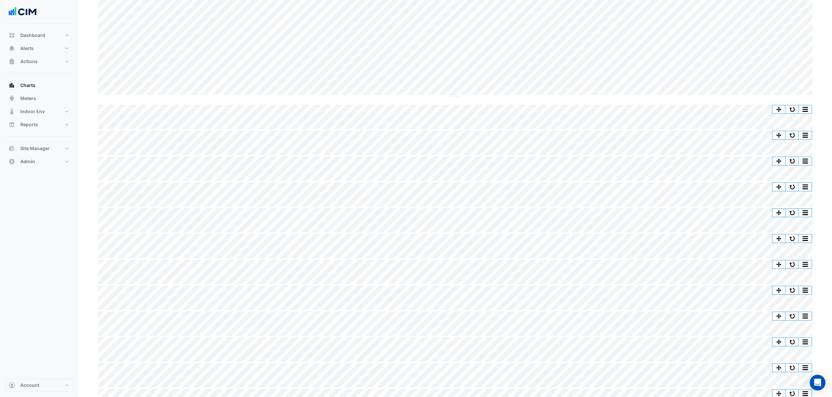
scroll to position [184, 0]
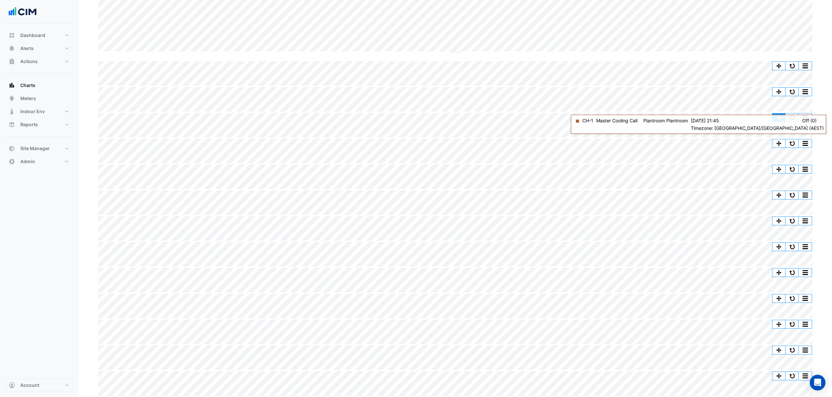
click at [775, 119] on button "button" at bounding box center [778, 118] width 13 height 8
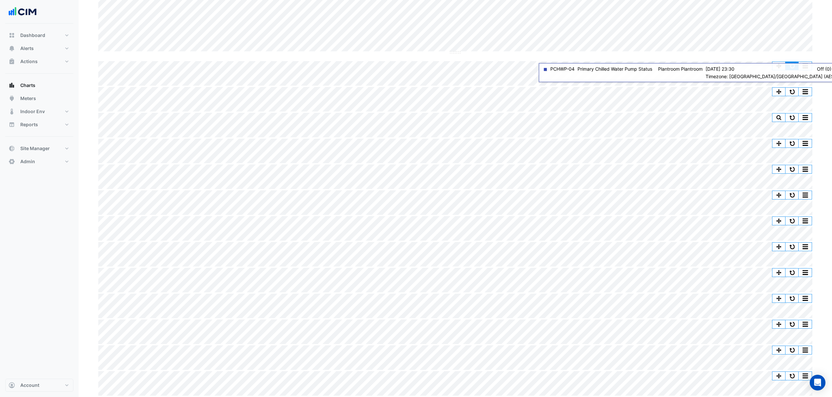
click at [792, 67] on button "button" at bounding box center [791, 66] width 13 height 8
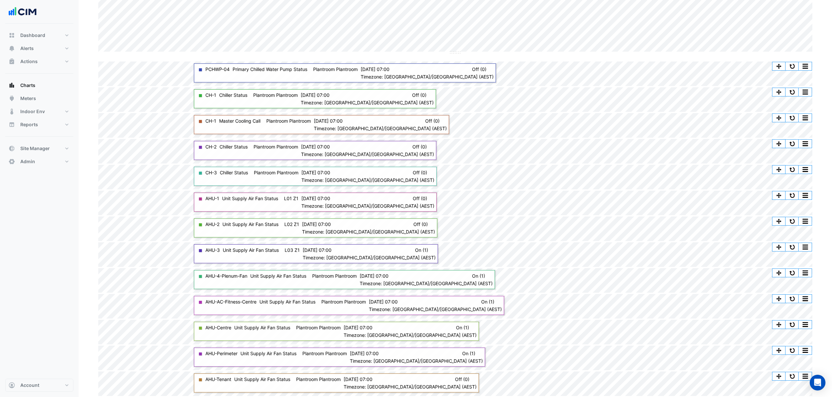
scroll to position [0, 0]
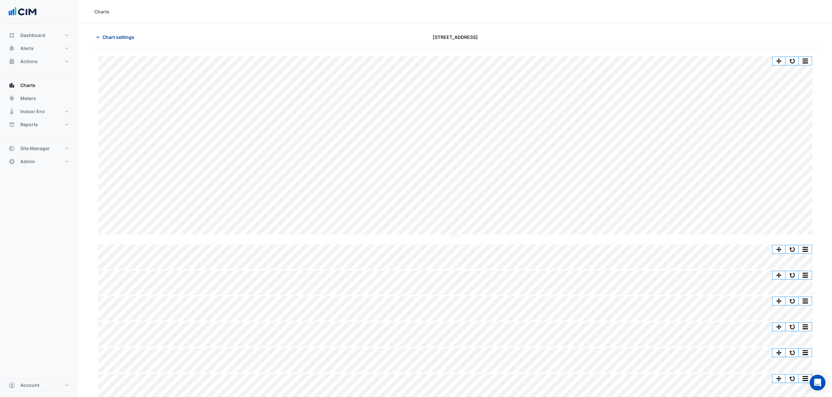
click at [121, 42] on button "Chart settings" at bounding box center [116, 36] width 44 height 11
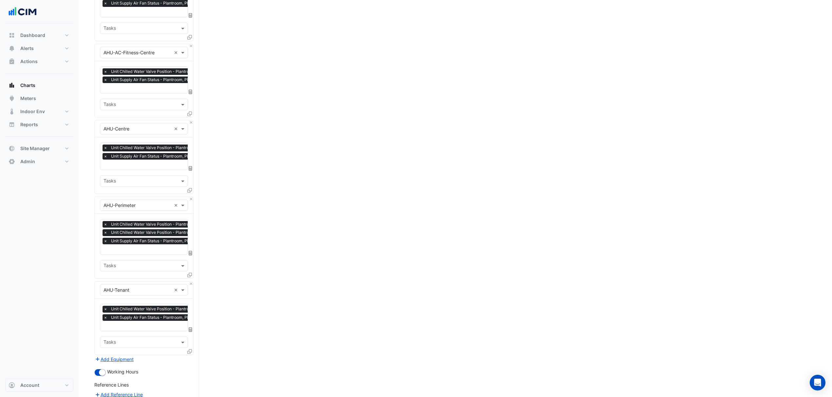
scroll to position [696, 0]
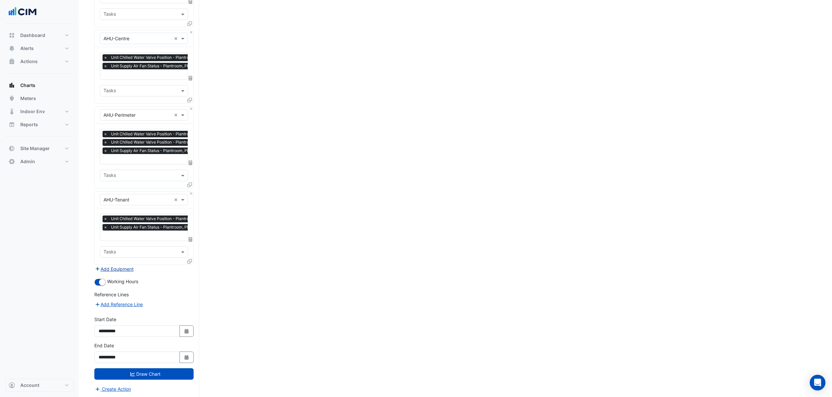
click at [118, 269] on button "Add Equipment" at bounding box center [114, 270] width 40 height 8
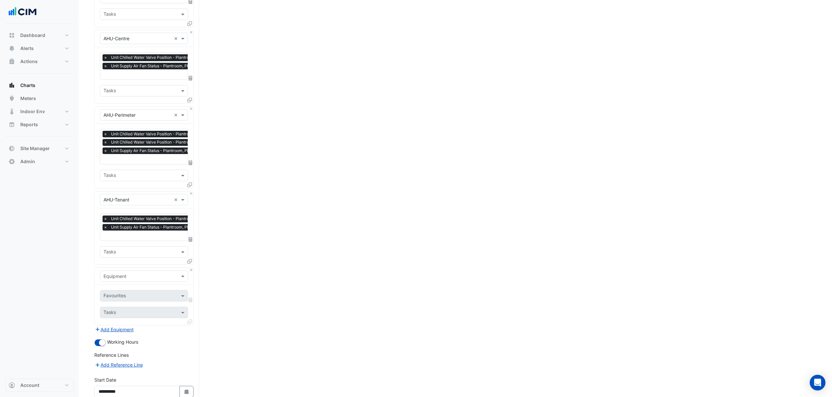
click at [119, 275] on input "text" at bounding box center [137, 276] width 68 height 7
click at [34, 262] on div "Dashboard Portfolio Ratings Performance Alerts Site Rules Templates Actions Sit…" at bounding box center [39, 202] width 68 height 356
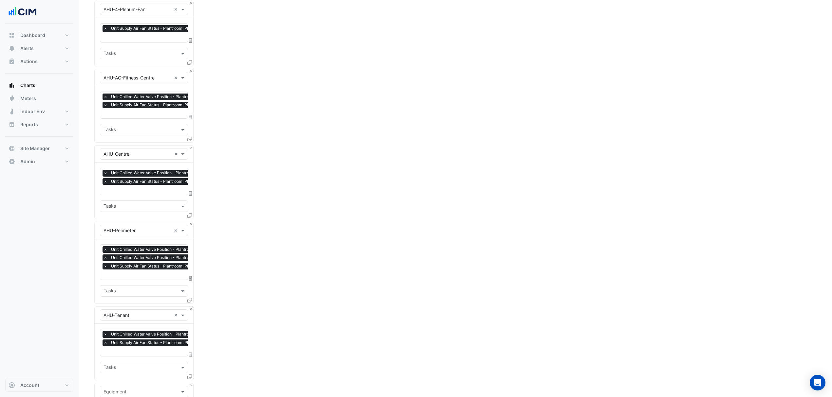
scroll to position [653, 0]
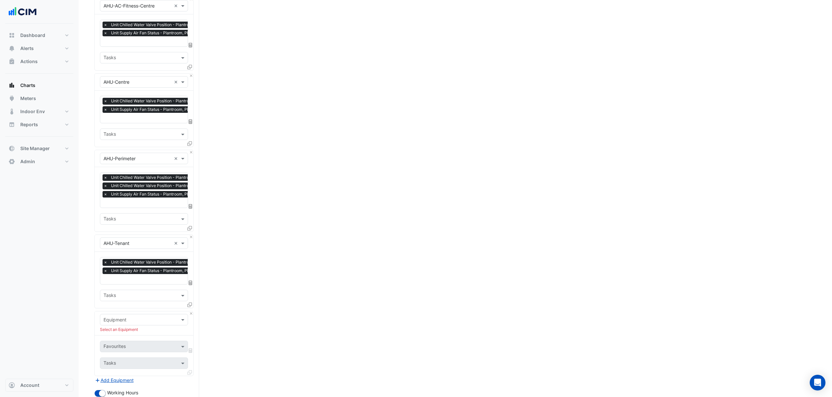
click at [188, 312] on div "Equipment Select an Equipment" at bounding box center [144, 324] width 99 height 24
click at [190, 312] on button "Close" at bounding box center [191, 314] width 4 height 4
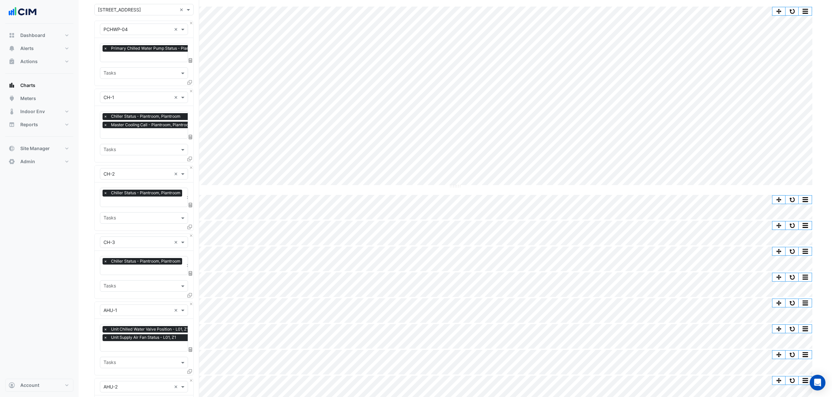
scroll to position [0, 0]
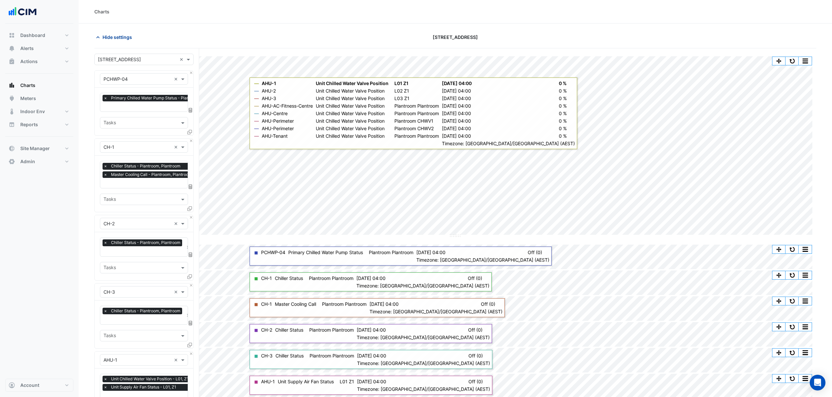
click at [117, 33] on button "Hide settings" at bounding box center [115, 36] width 42 height 11
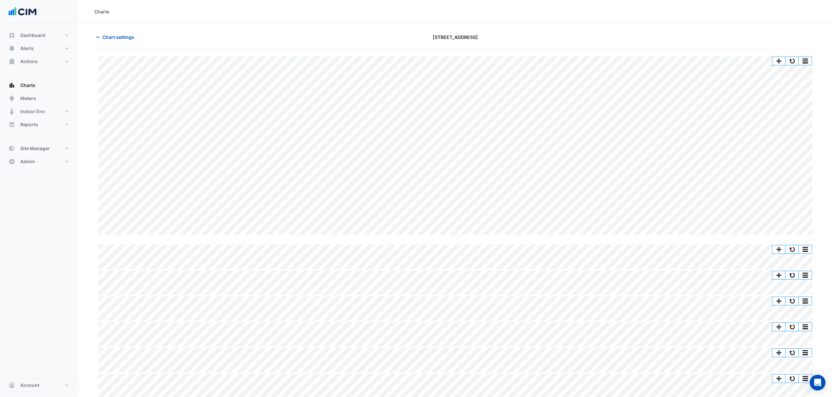
click at [695, 240] on div "Split by Equip Split All Split None Print Save as JPEG Save as PNG Pivot Data T…" at bounding box center [455, 318] width 722 height 524
click at [695, 236] on div "Split by Equip Split All Split None Print Save as JPEG Save as PNG Pivot Data T…" at bounding box center [455, 146] width 714 height 181
